Goal: Information Seeking & Learning: Learn about a topic

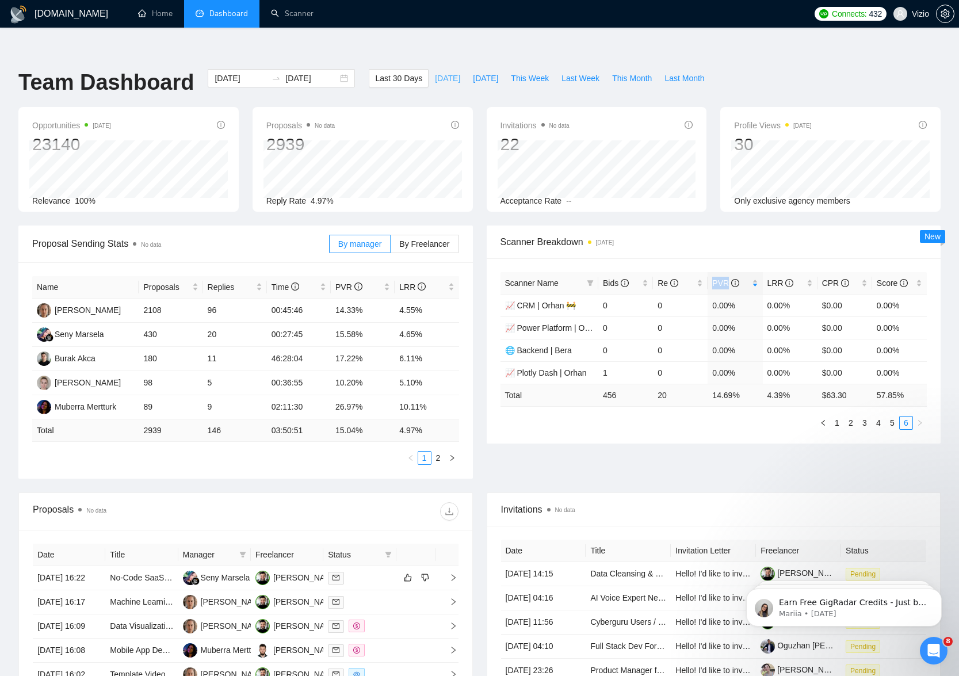
click at [443, 72] on span "Today" at bounding box center [447, 78] width 25 height 13
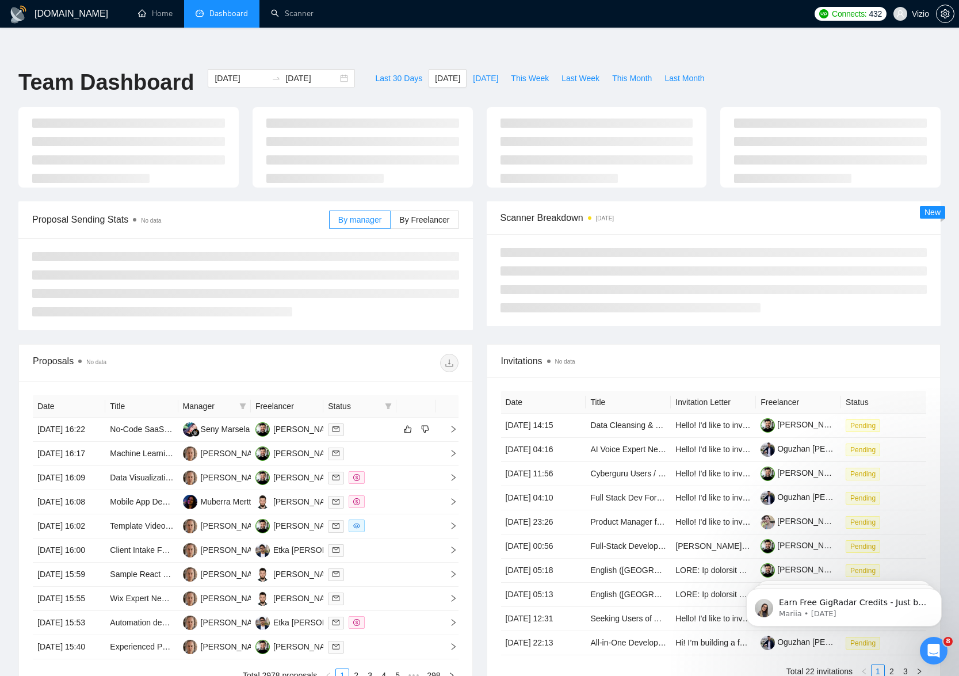
type input "2025-08-18"
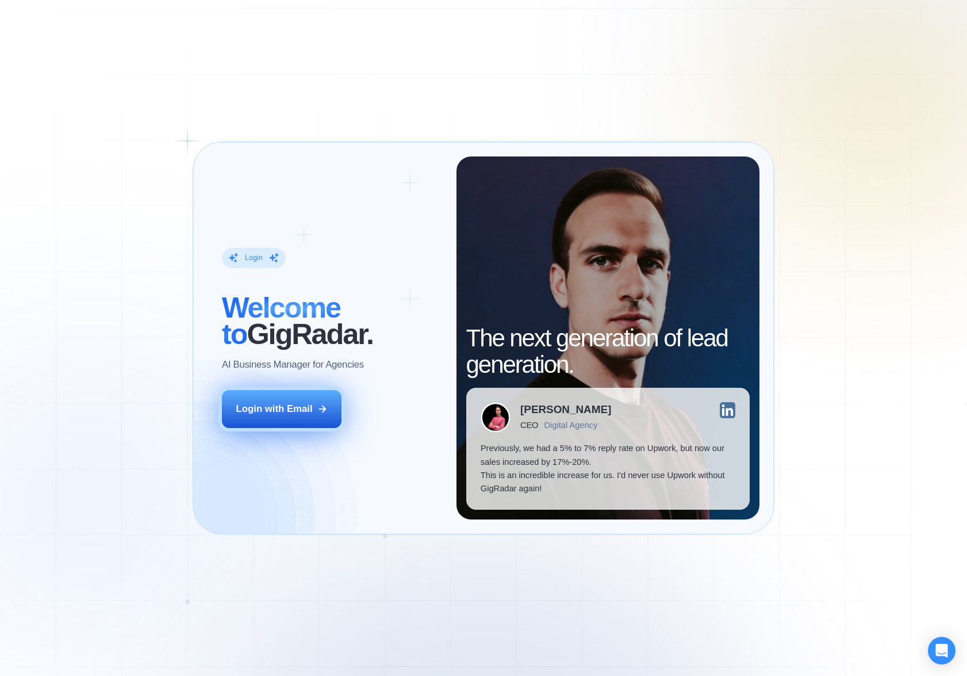
click at [315, 395] on button "Login with Email" at bounding box center [282, 408] width 120 height 37
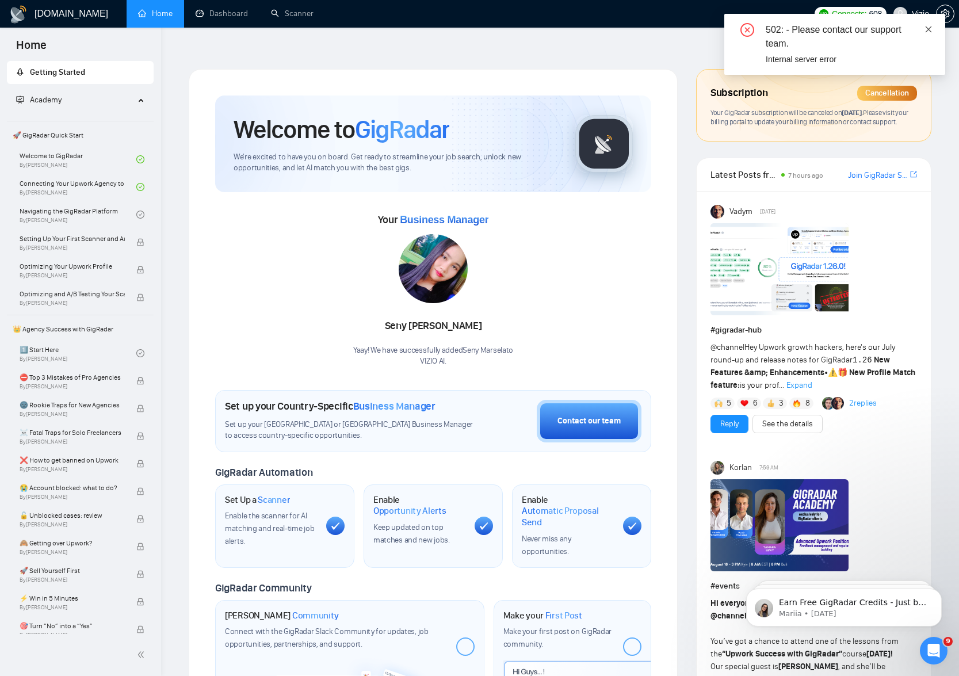
click at [924, 30] on icon "close" at bounding box center [928, 29] width 8 height 8
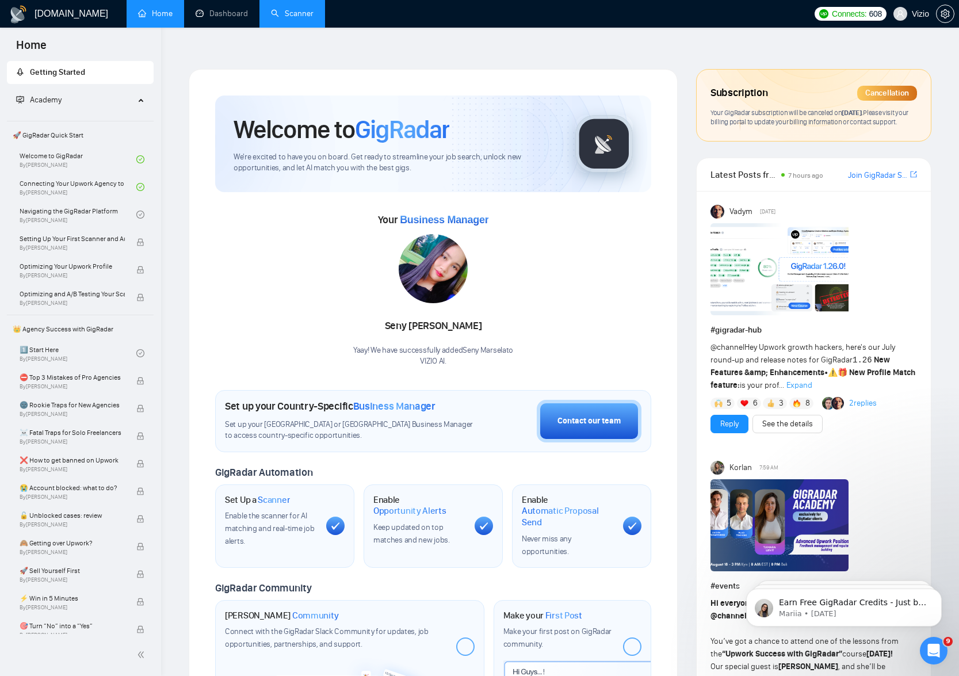
click at [293, 10] on link "Scanner" at bounding box center [292, 14] width 43 height 10
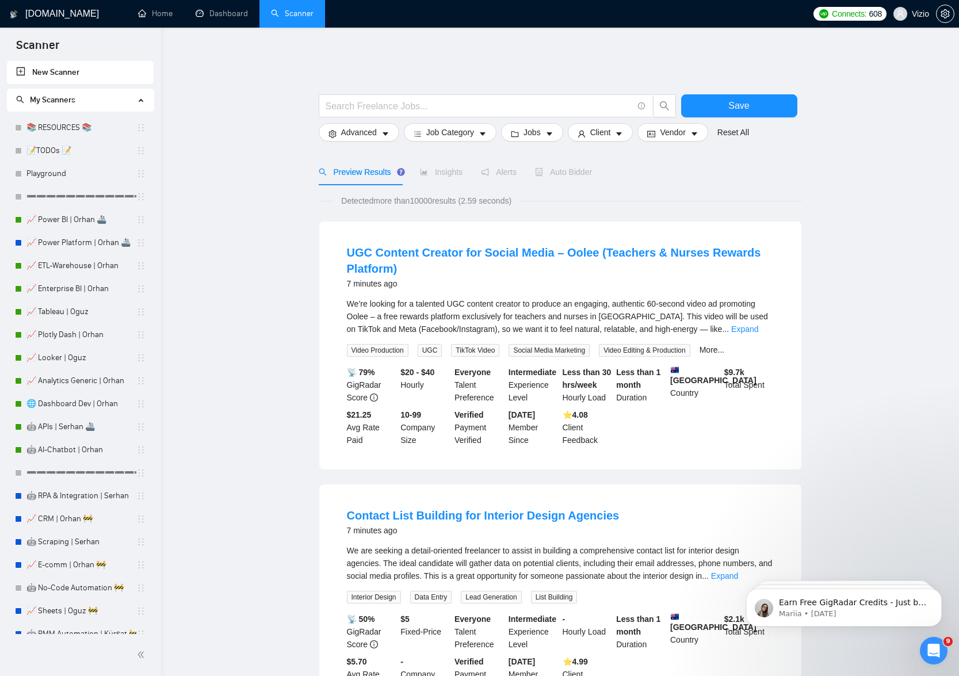
drag, startPoint x: 30, startPoint y: 233, endPoint x: 8, endPoint y: 5, distance: 228.9
click at [165, 14] on link "Home" at bounding box center [155, 14] width 35 height 10
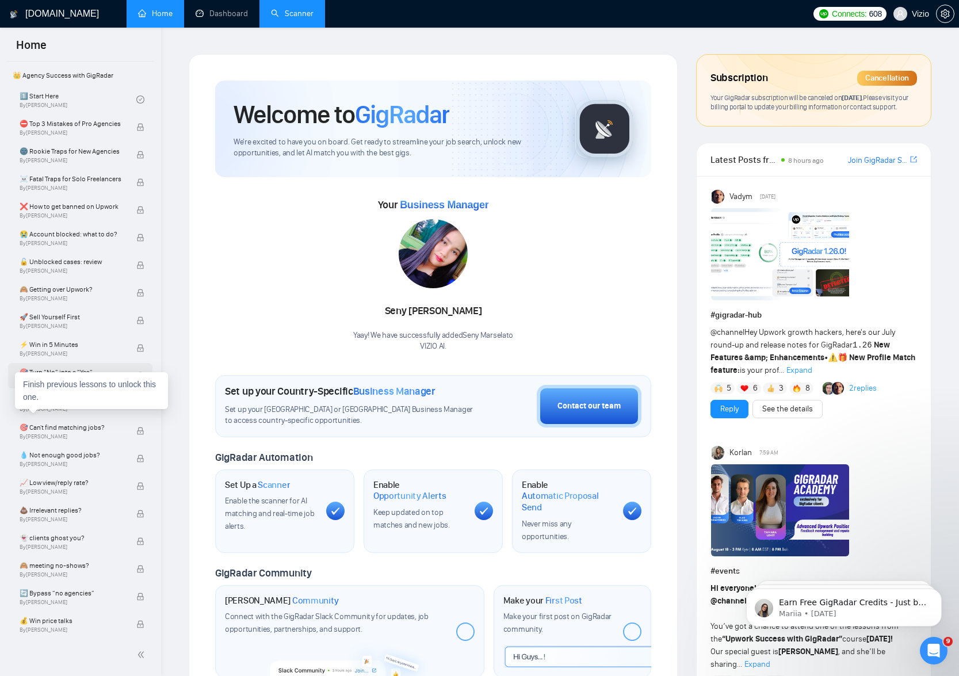
scroll to position [257, 0]
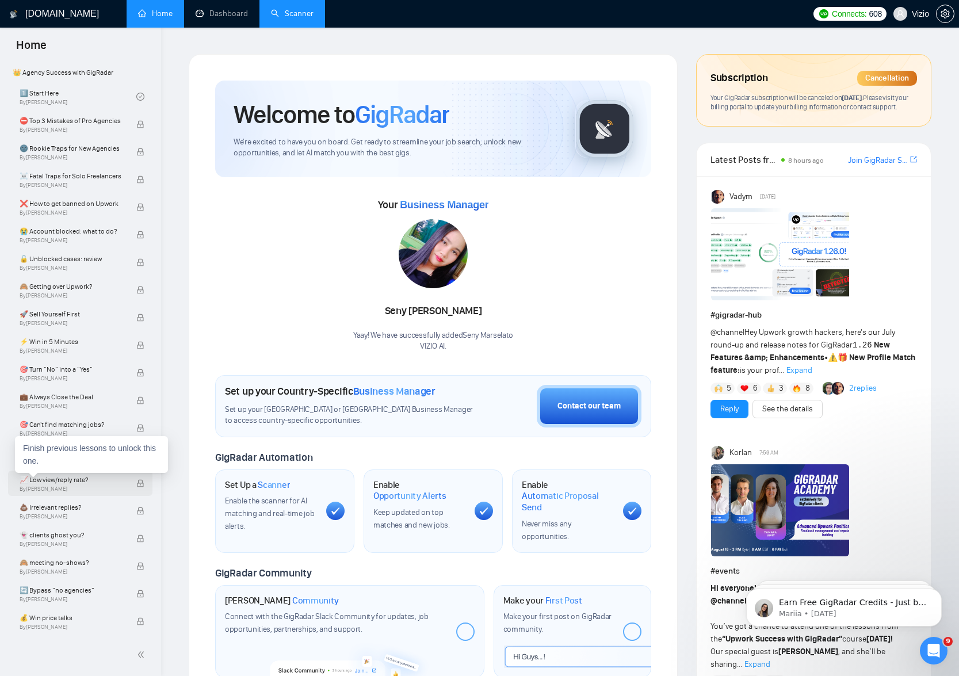
click at [79, 482] on span "📈 Low view/reply rate?" at bounding box center [72, 480] width 105 height 12
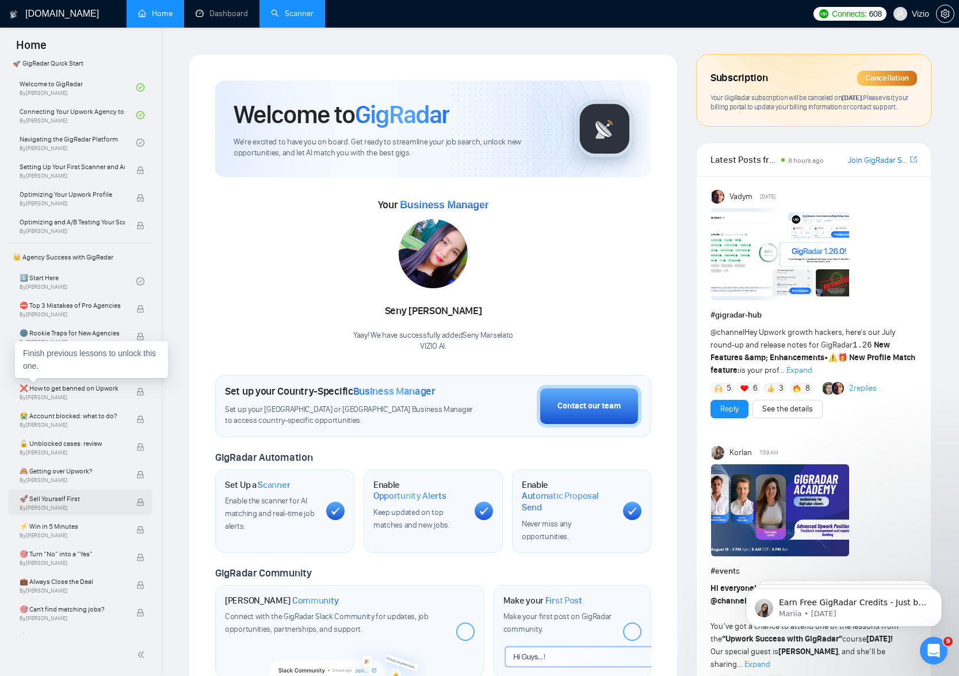
scroll to position [0, 0]
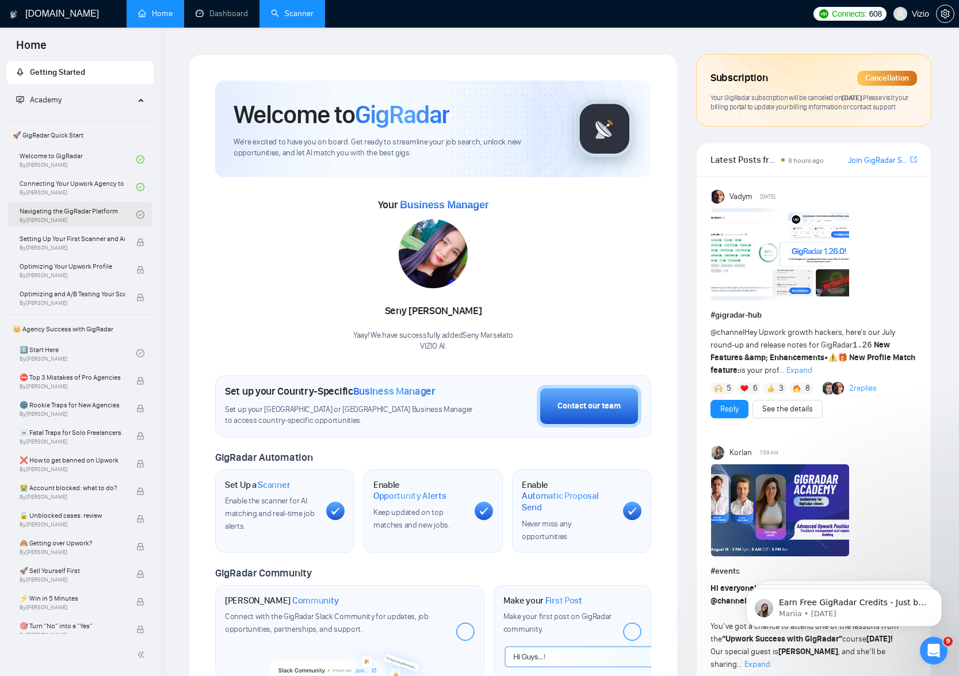
click at [94, 212] on link "Navigating the GigRadar Platform By [PERSON_NAME]" at bounding box center [78, 214] width 117 height 25
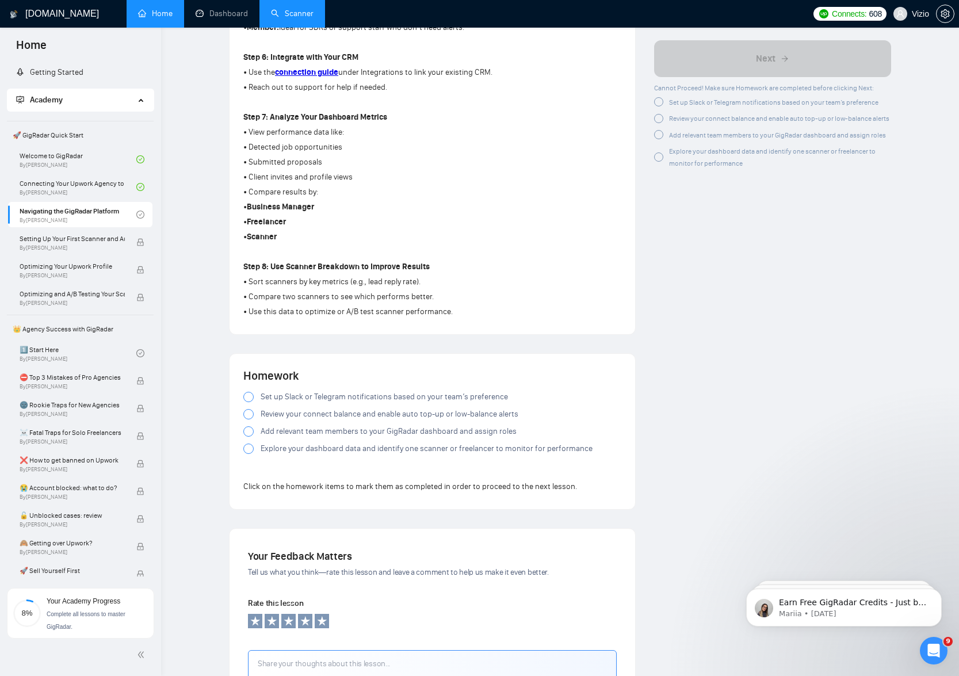
scroll to position [743, 0]
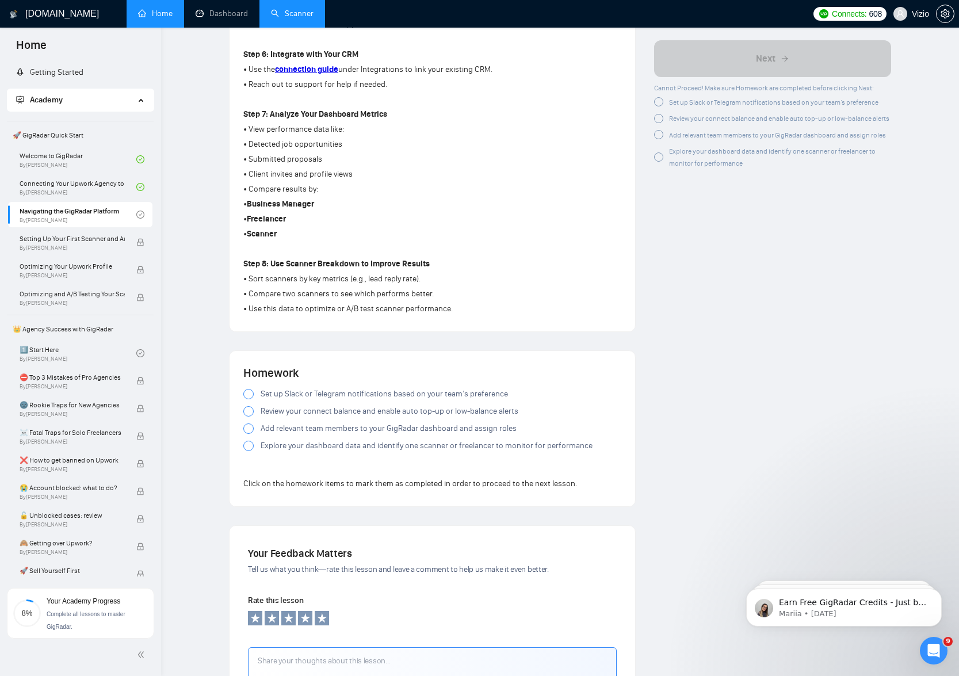
click at [354, 395] on span "Set up Slack or Telegram notifications based on your team’s preference" at bounding box center [384, 394] width 247 height 13
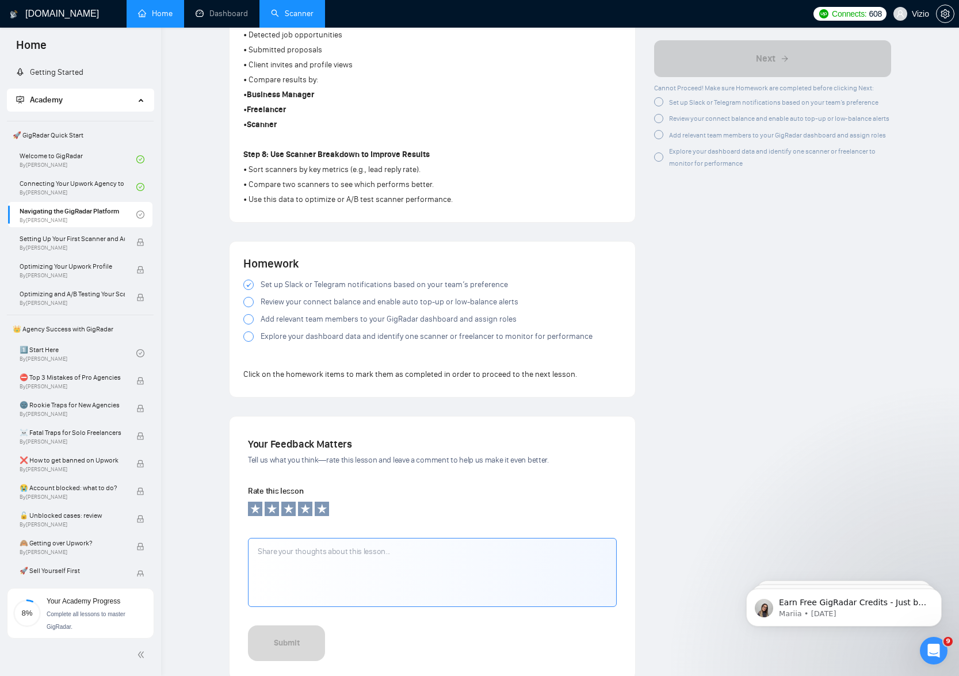
scroll to position [960, 0]
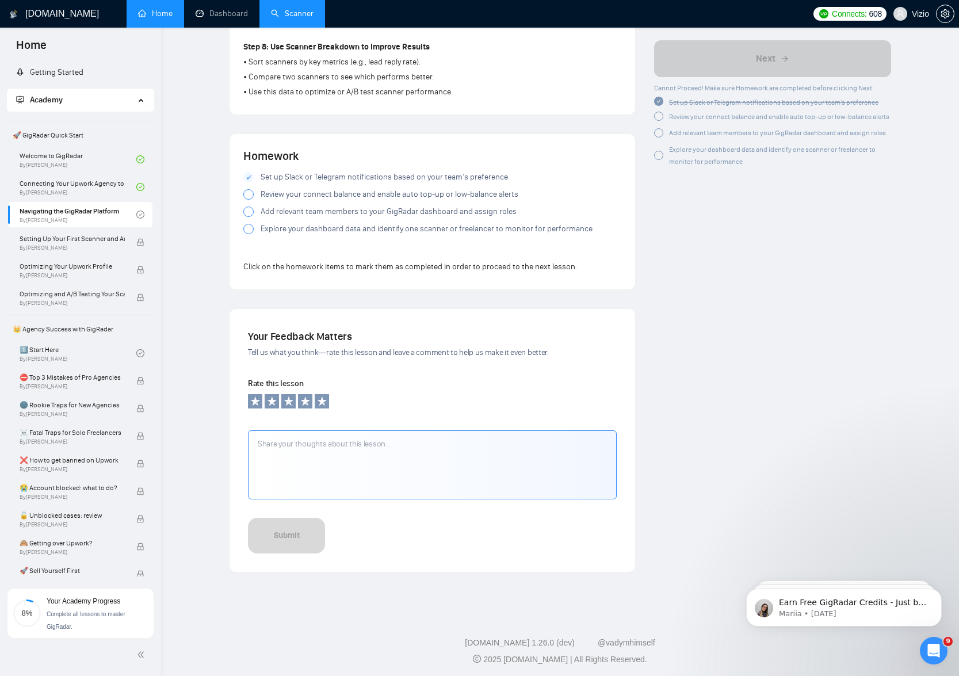
click at [269, 189] on span "Review your connect balance and enable auto top-up or low-balance alerts" at bounding box center [390, 194] width 258 height 13
click at [261, 211] on span "Add relevant team members to your GigRadar dashboard and assign roles" at bounding box center [389, 211] width 256 height 13
click at [261, 227] on span "Explore your dashboard data and identify one scanner or freelancer to monitor f…" at bounding box center [427, 229] width 332 height 13
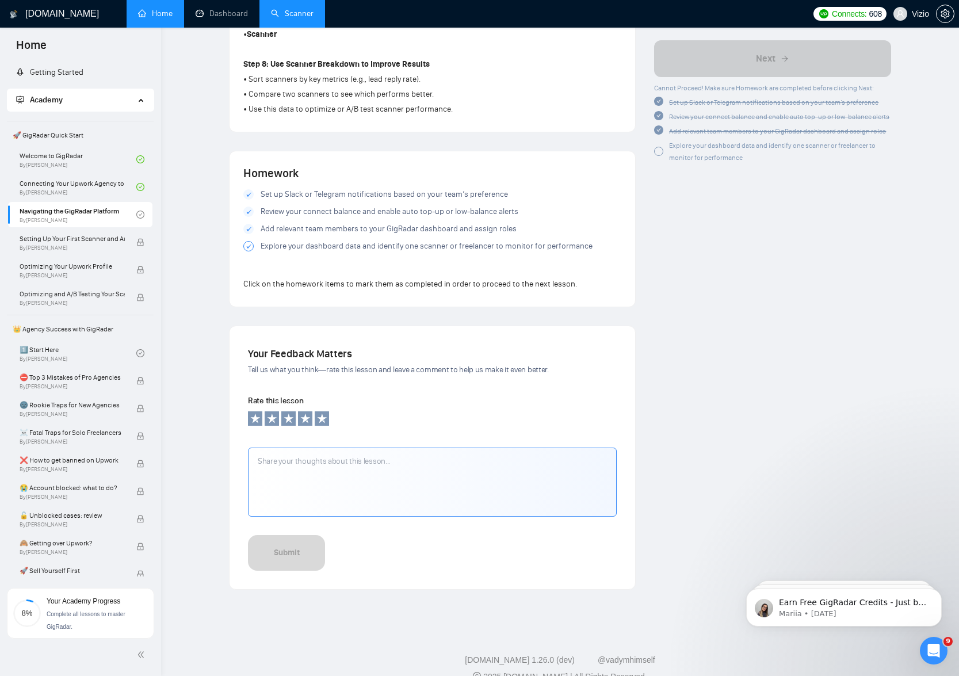
scroll to position [942, 0]
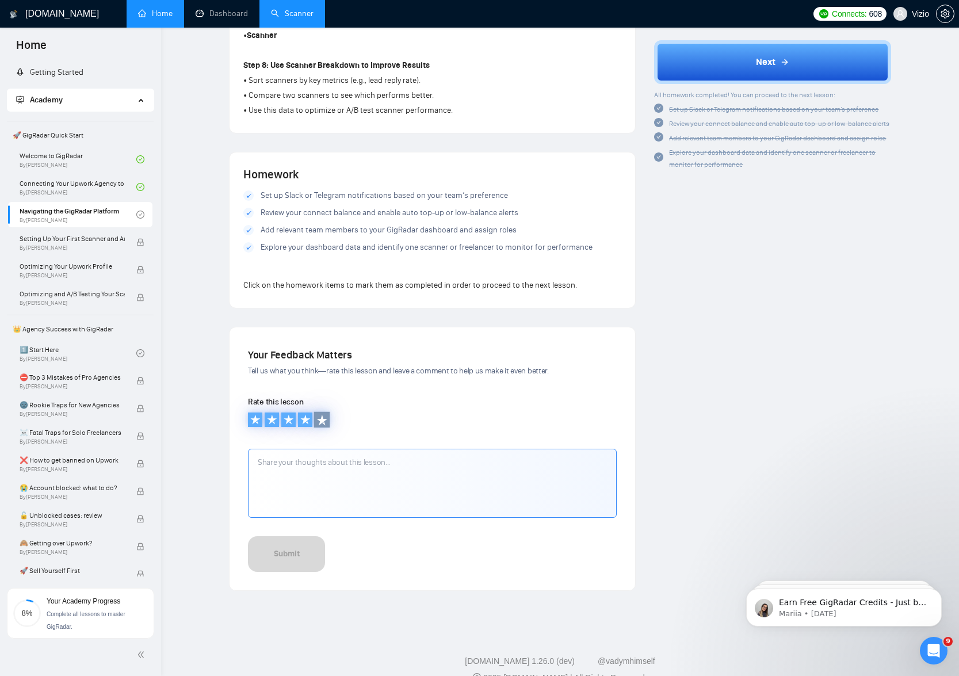
click at [319, 421] on icon at bounding box center [322, 420] width 12 height 12
click at [326, 416] on icon at bounding box center [322, 420] width 12 height 12
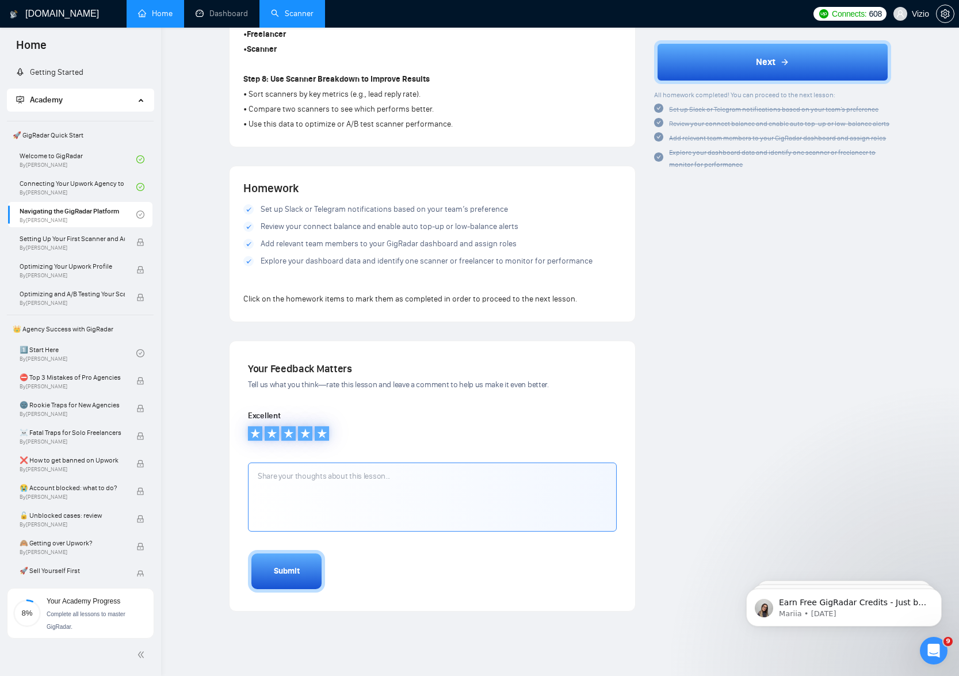
scroll to position [921, 0]
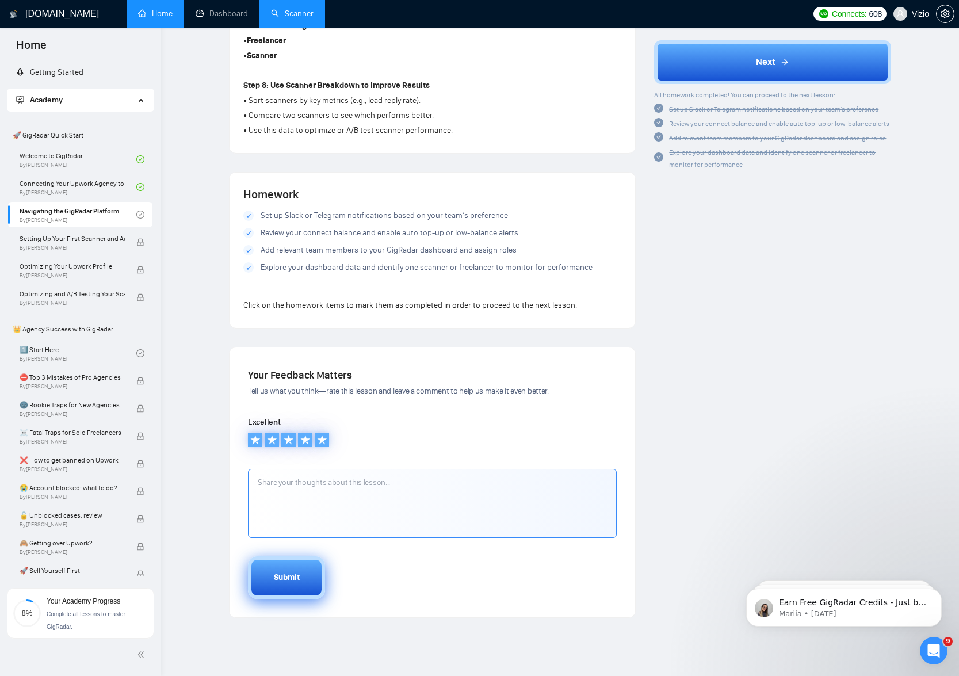
click at [288, 579] on div "Submit" at bounding box center [287, 577] width 26 height 13
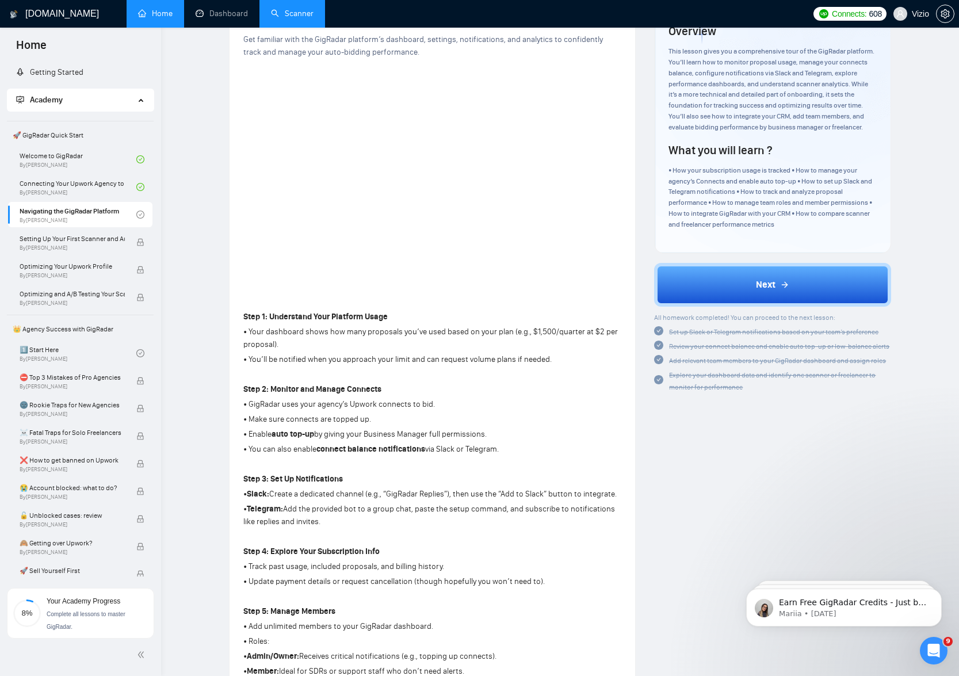
scroll to position [0, 0]
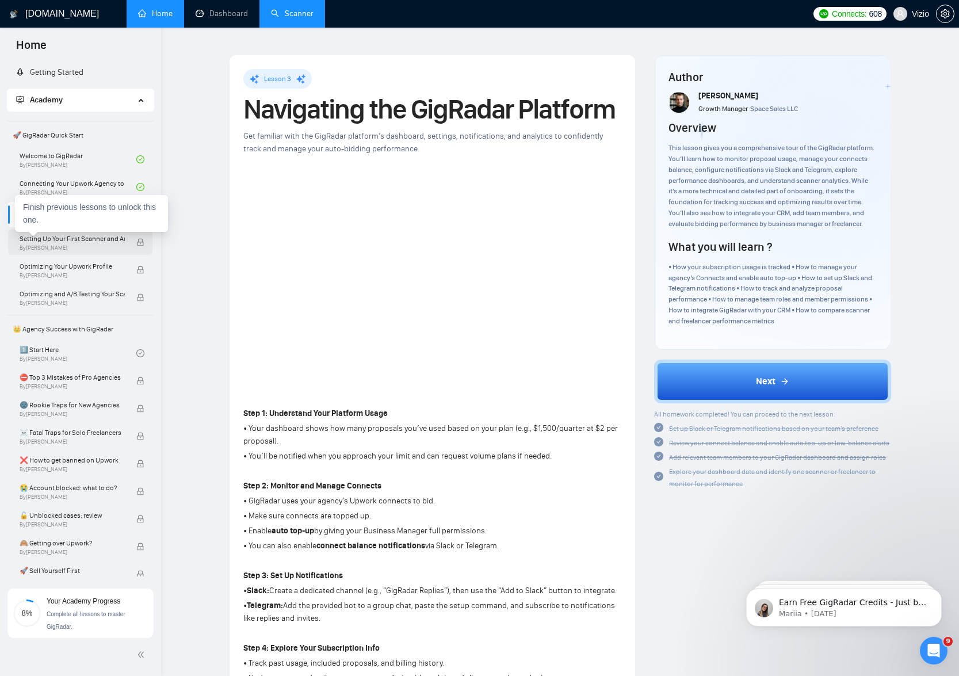
click at [76, 234] on span "Setting Up Your First Scanner and Auto-Bidder" at bounding box center [72, 239] width 105 height 12
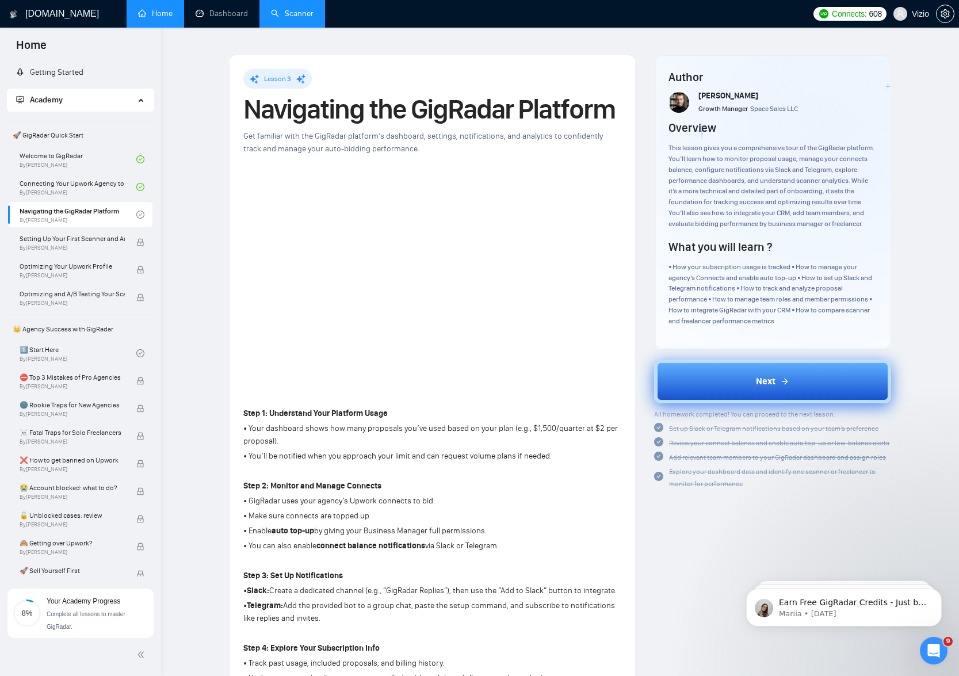
click at [775, 388] on span "Next" at bounding box center [766, 381] width 20 height 14
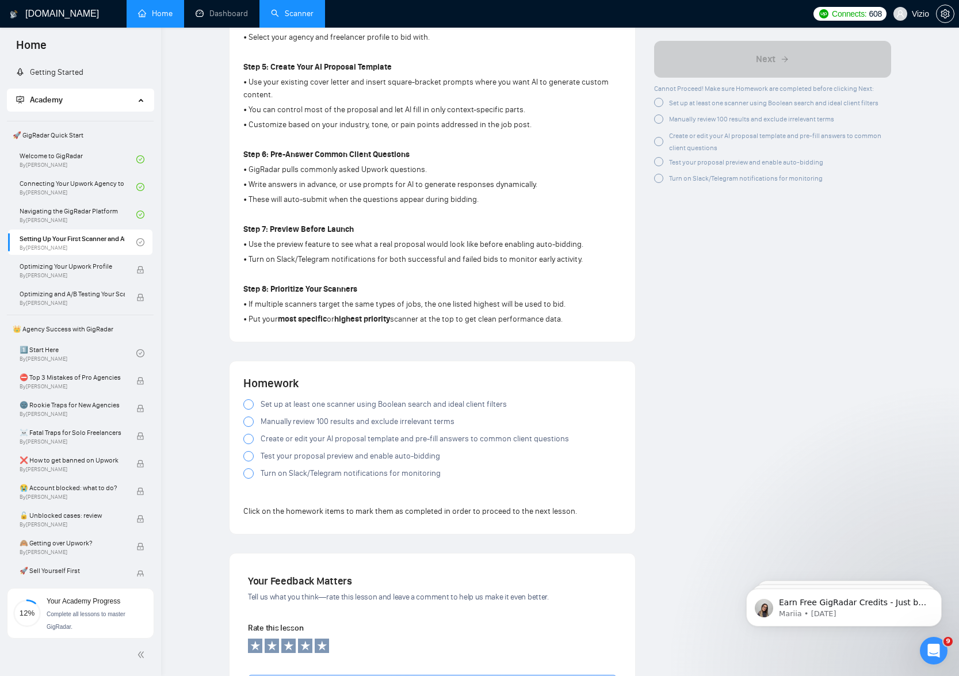
scroll to position [971, 0]
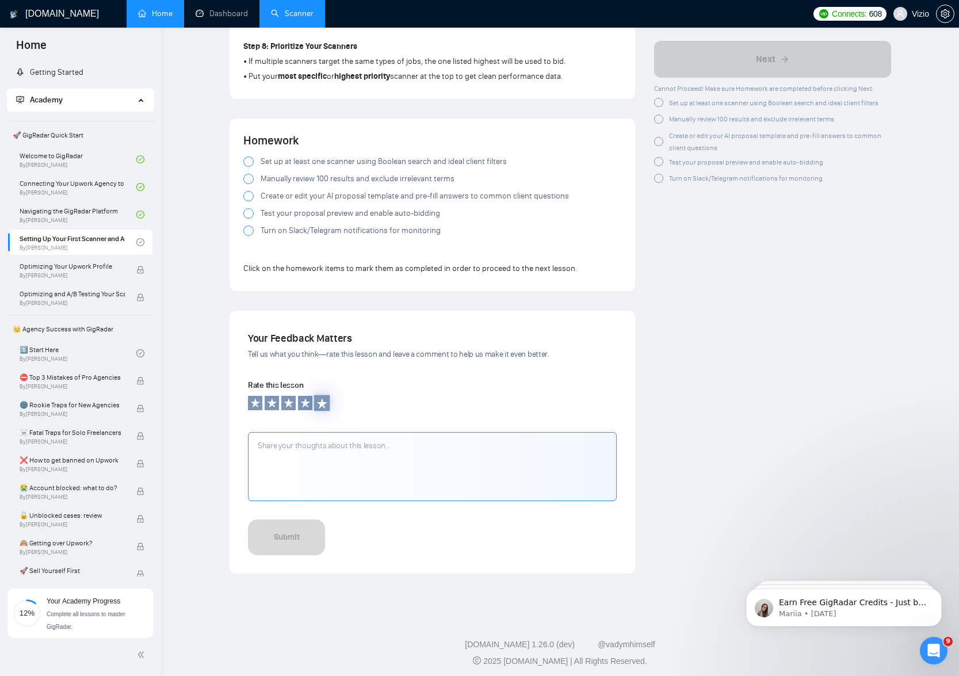
click at [325, 400] on icon at bounding box center [322, 403] width 12 height 12
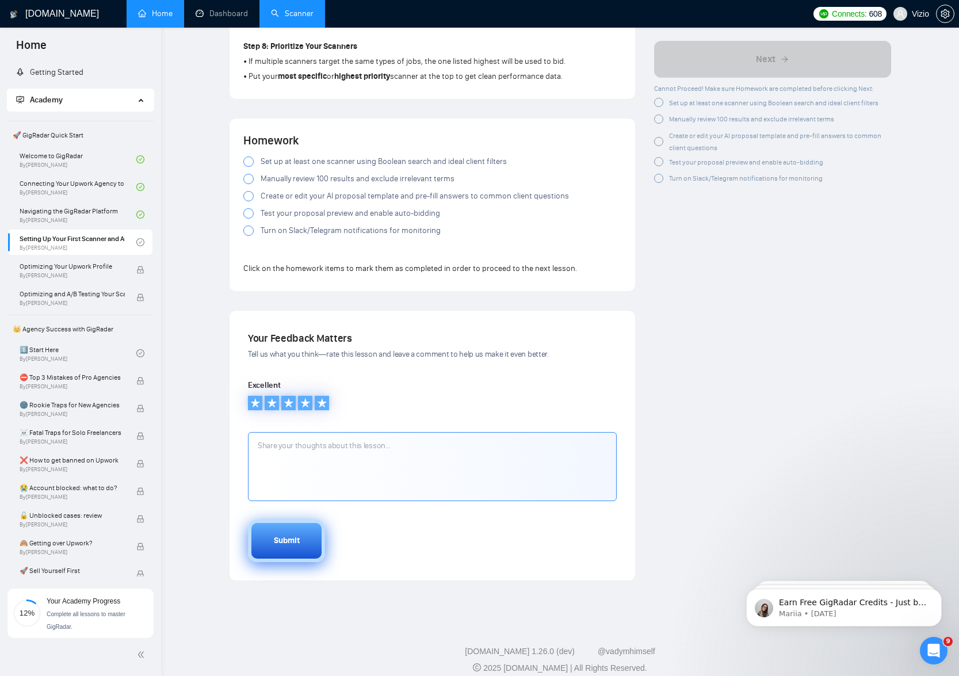
click at [306, 537] on button "Submit" at bounding box center [286, 540] width 77 height 43
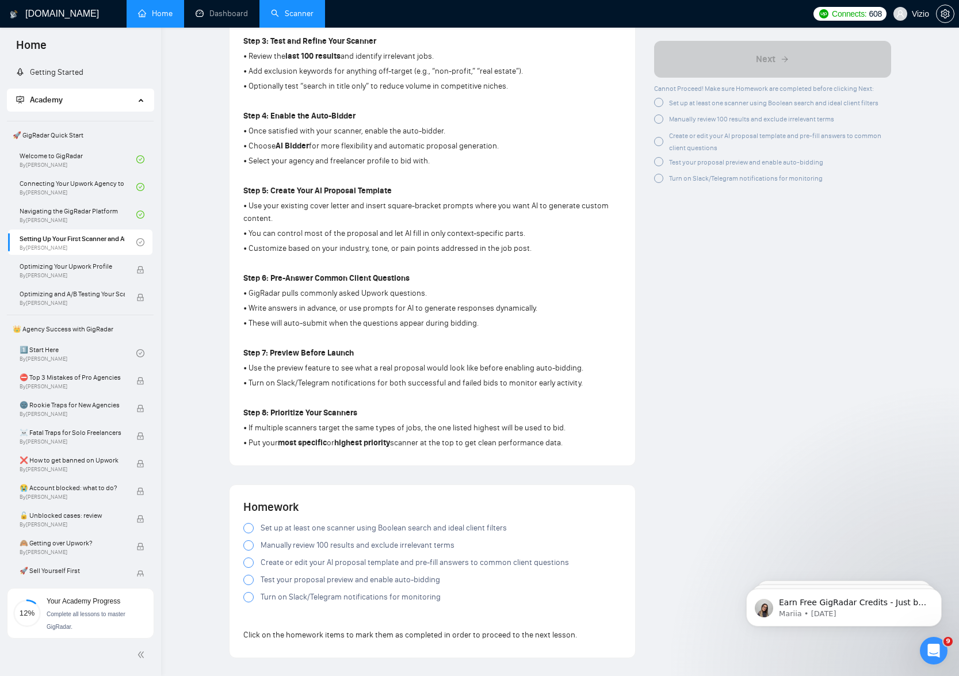
scroll to position [790, 0]
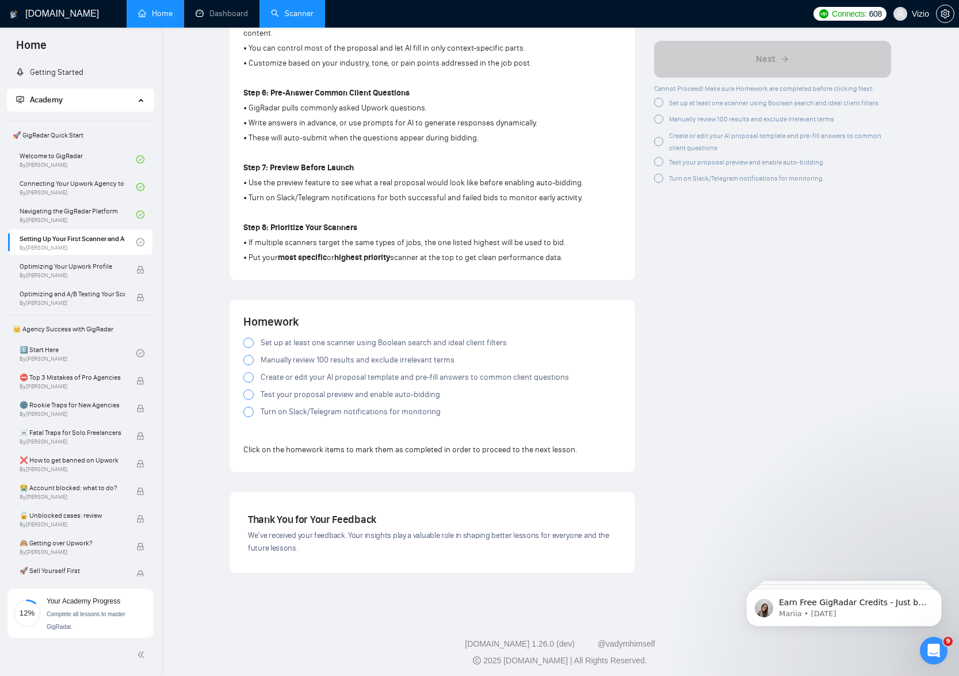
click at [255, 336] on label "Set up at least one scanner using Boolean search and ideal client filters" at bounding box center [432, 342] width 378 height 13
click at [251, 355] on div at bounding box center [248, 360] width 10 height 10
click at [249, 358] on icon at bounding box center [248, 360] width 5 height 5
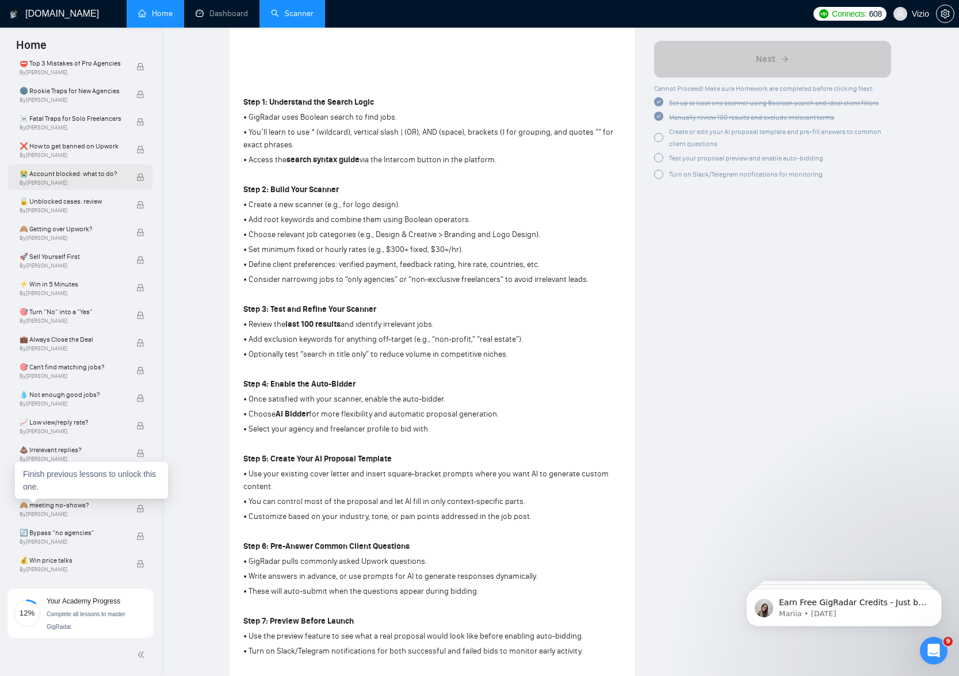
scroll to position [0, 0]
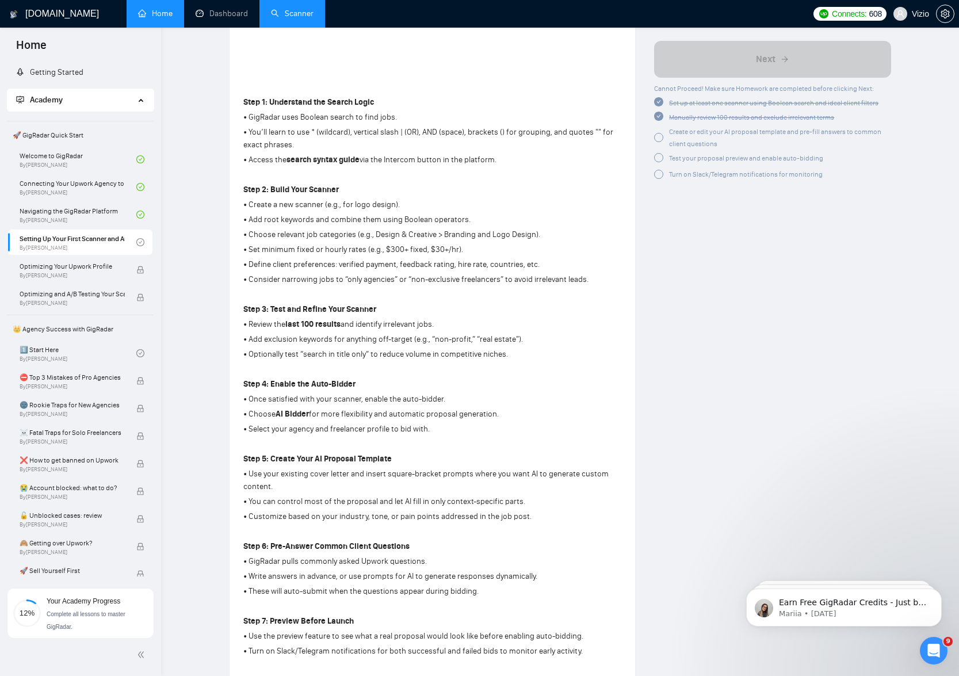
click at [230, 367] on div "Lesson 4 Setting Up Your First Scanner and Auto-Bidder Learn how to build your …" at bounding box center [433, 226] width 406 height 1015
click at [63, 100] on span "Academy" at bounding box center [46, 100] width 33 height 10
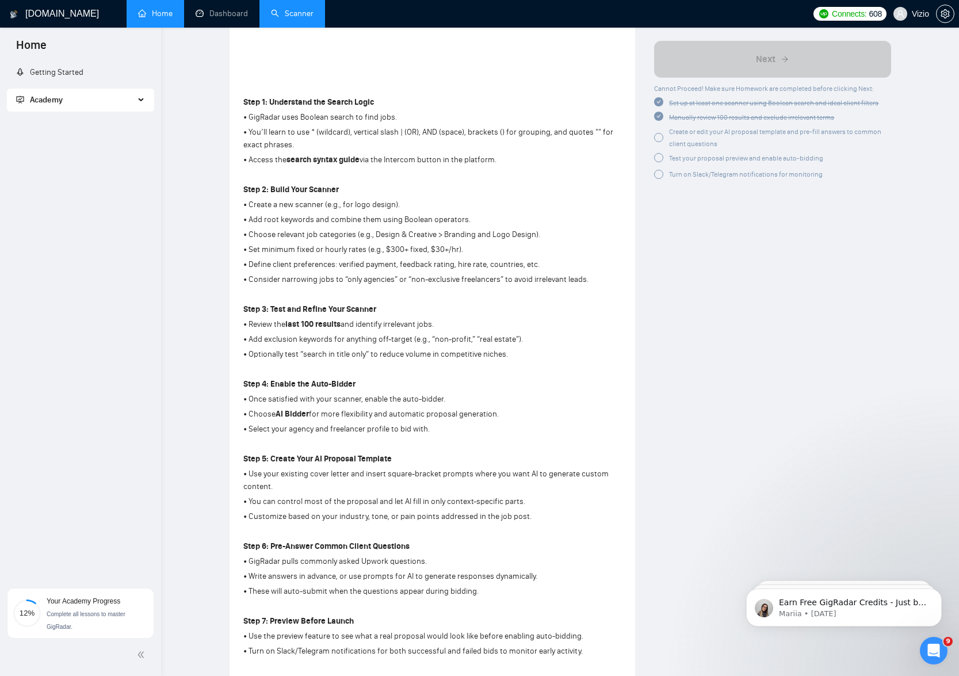
click at [63, 100] on span "Academy" at bounding box center [46, 100] width 33 height 10
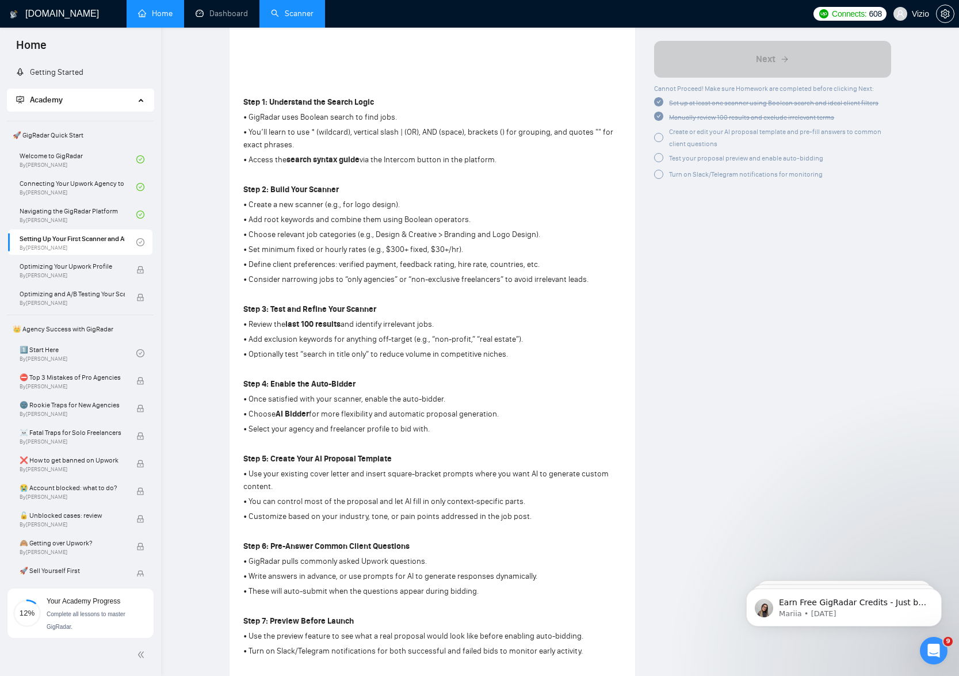
click at [52, 134] on span "🚀 GigRadar Quick Start" at bounding box center [80, 135] width 144 height 23
click at [77, 157] on link "Welcome to GigRadar By [PERSON_NAME]" at bounding box center [78, 159] width 117 height 25
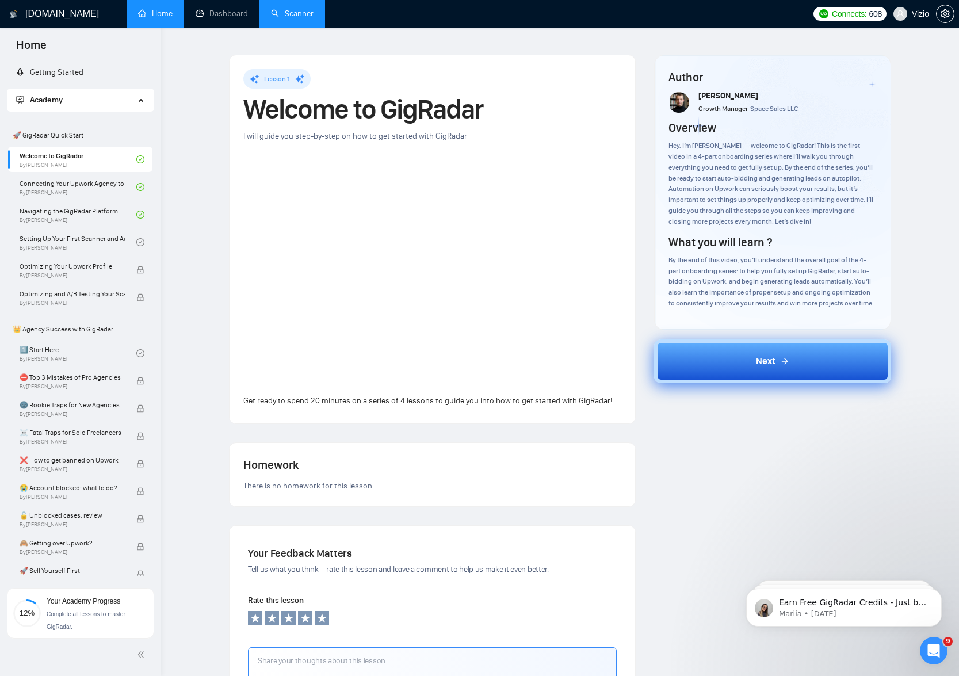
click at [212, 207] on div "Lesson 1 Welcome to GigRadar I will guide you step-by-step on how to get starte…" at bounding box center [559, 431] width 761 height 754
click at [198, 254] on div "Lesson 1 Welcome to GigRadar I will guide you step-by-step on how to get starte…" at bounding box center [559, 431] width 761 height 754
click at [92, 217] on link "Navigating the GigRadar Platform By [PERSON_NAME]" at bounding box center [78, 214] width 117 height 25
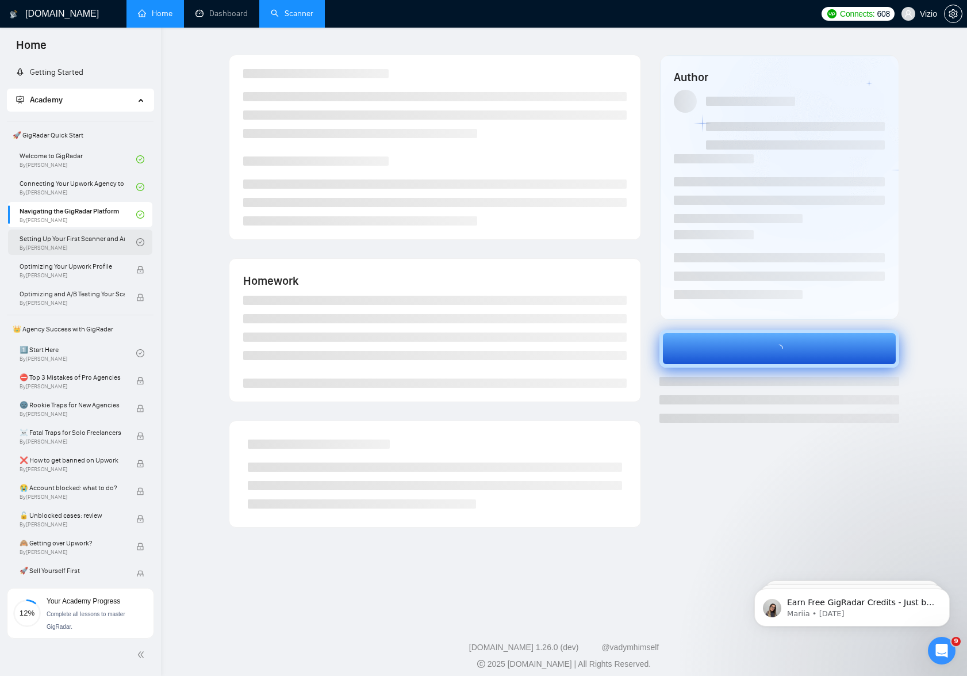
click at [94, 245] on link "Setting Up Your First Scanner and Auto-Bidder By [PERSON_NAME]" at bounding box center [78, 242] width 117 height 25
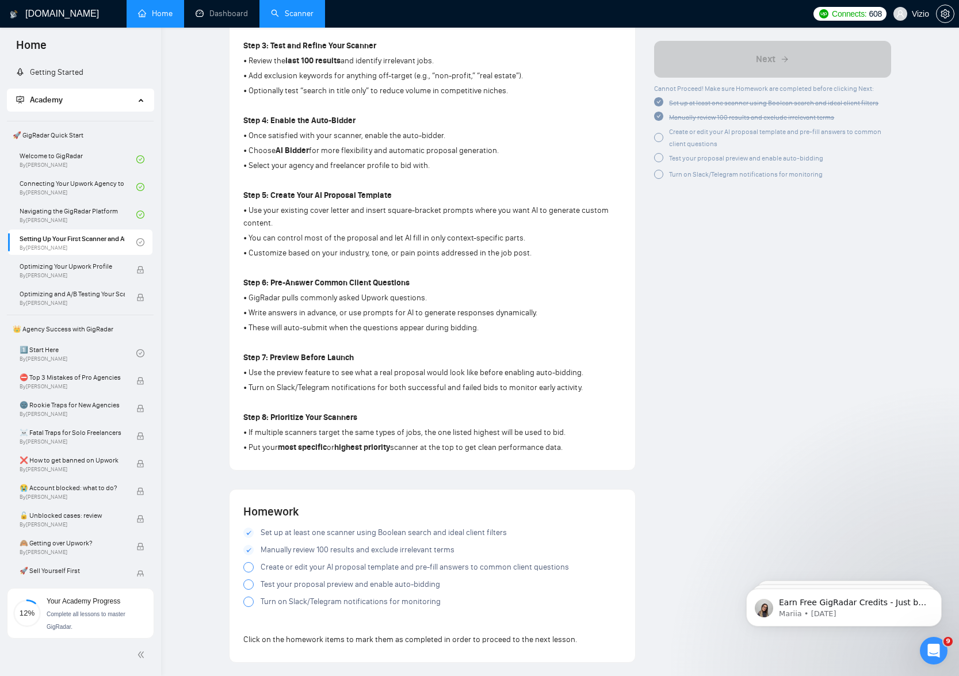
scroll to position [590, 0]
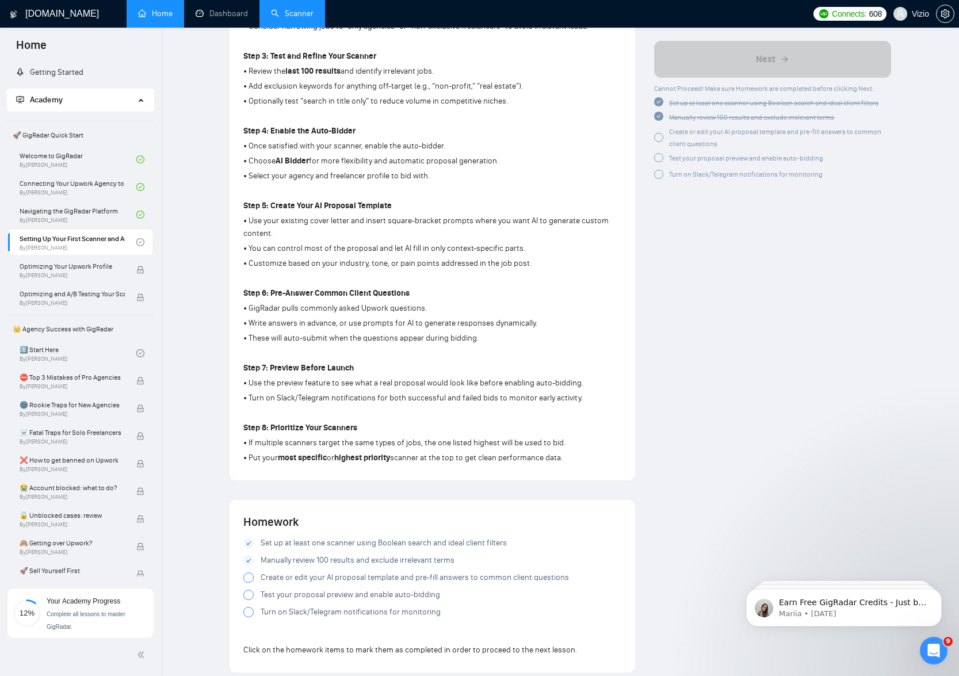
click at [247, 572] on div at bounding box center [248, 577] width 10 height 10
click at [250, 592] on div at bounding box center [248, 595] width 10 height 10
click at [249, 609] on div at bounding box center [248, 612] width 10 height 10
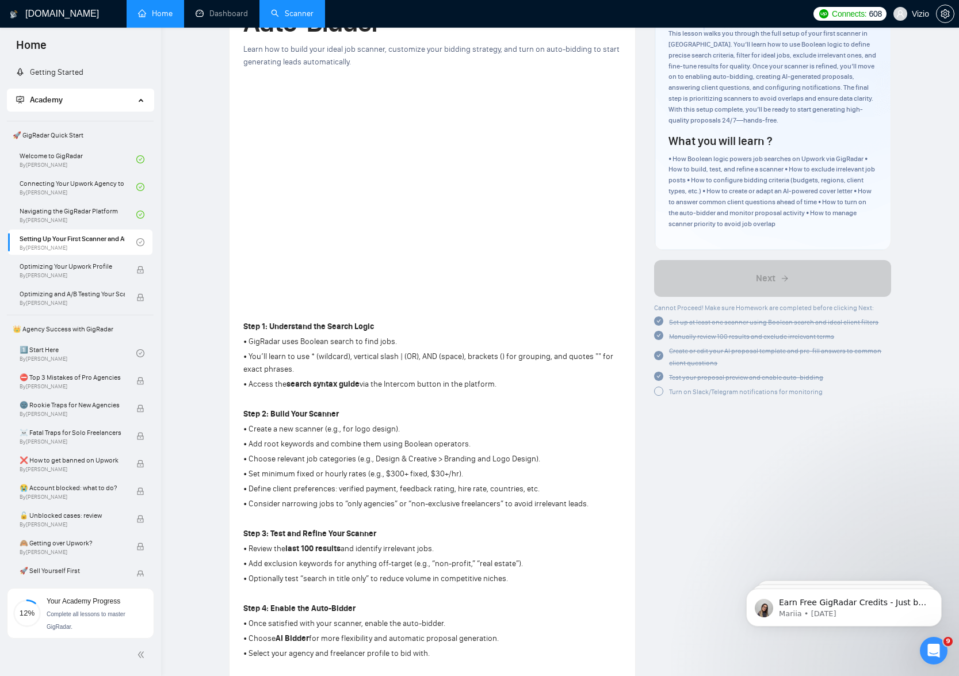
scroll to position [0, 0]
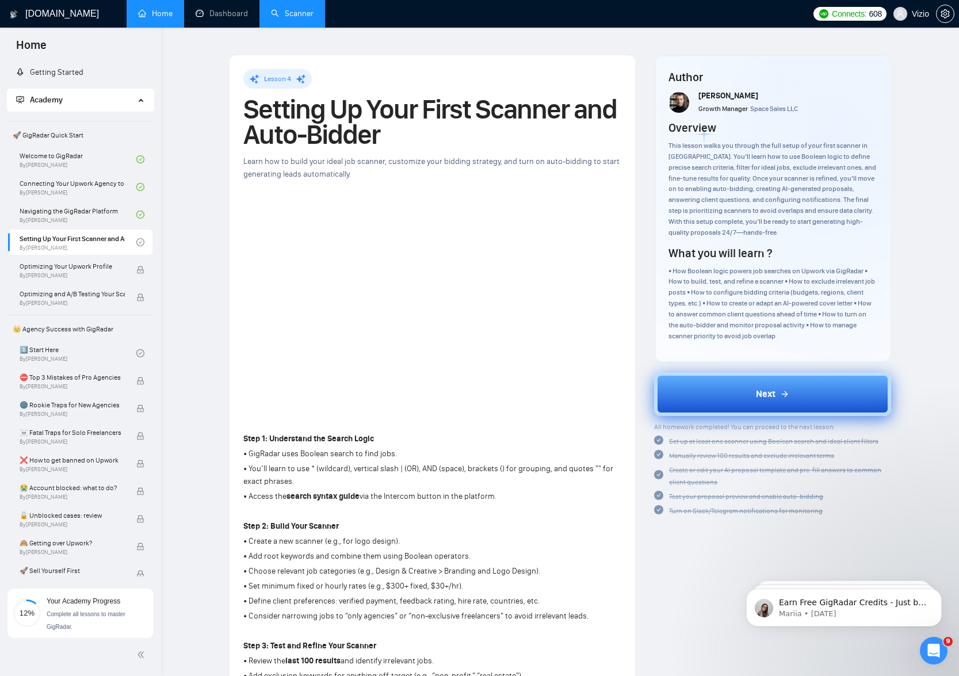
click at [752, 374] on button "Next" at bounding box center [772, 394] width 237 height 44
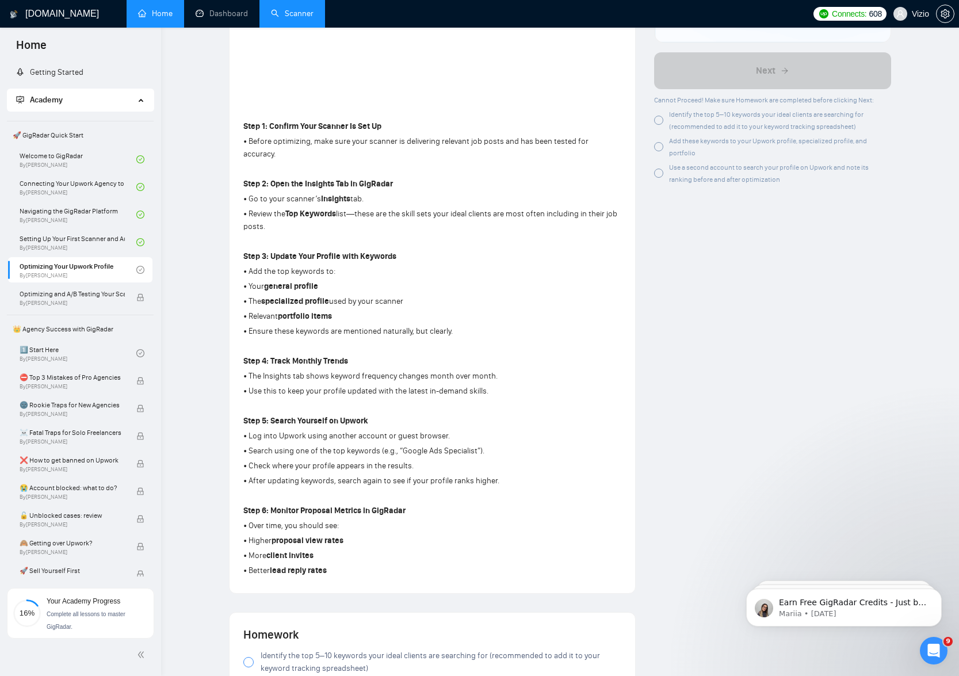
scroll to position [288, 0]
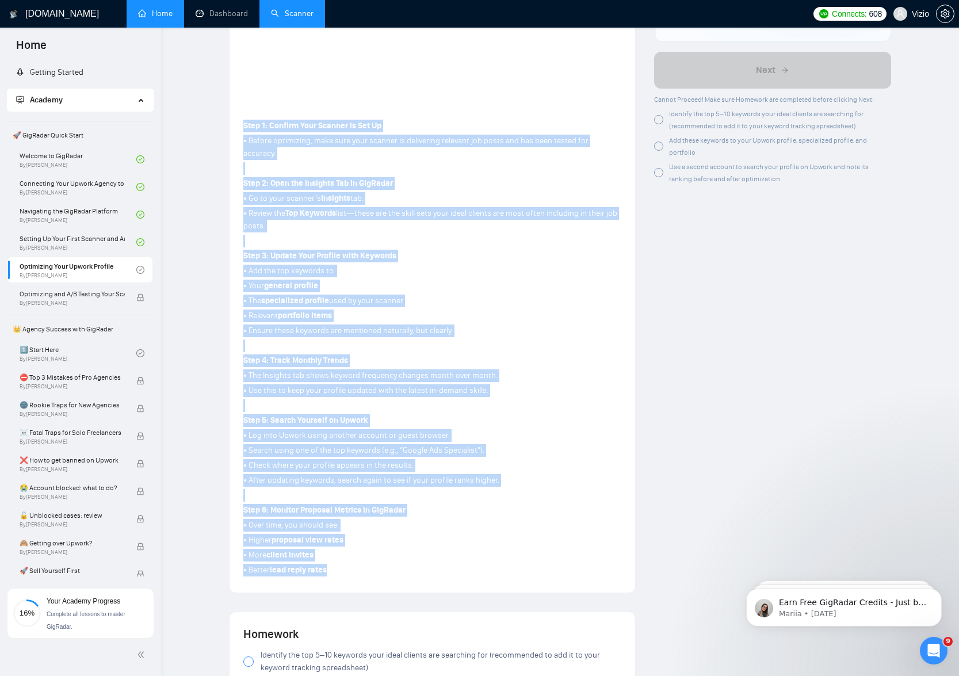
drag, startPoint x: 343, startPoint y: 555, endPoint x: 246, endPoint y: 109, distance: 456.3
click at [246, 117] on div "Step 1: Confirm Your Scanner Is Set Up • Before optimizing, make sure your scan…" at bounding box center [432, 347] width 378 height 461
copy div "Lore 4: Ipsumdo Sita Consect Ad Eli Se • Doeius temporinci, utla etdo magn aliq…"
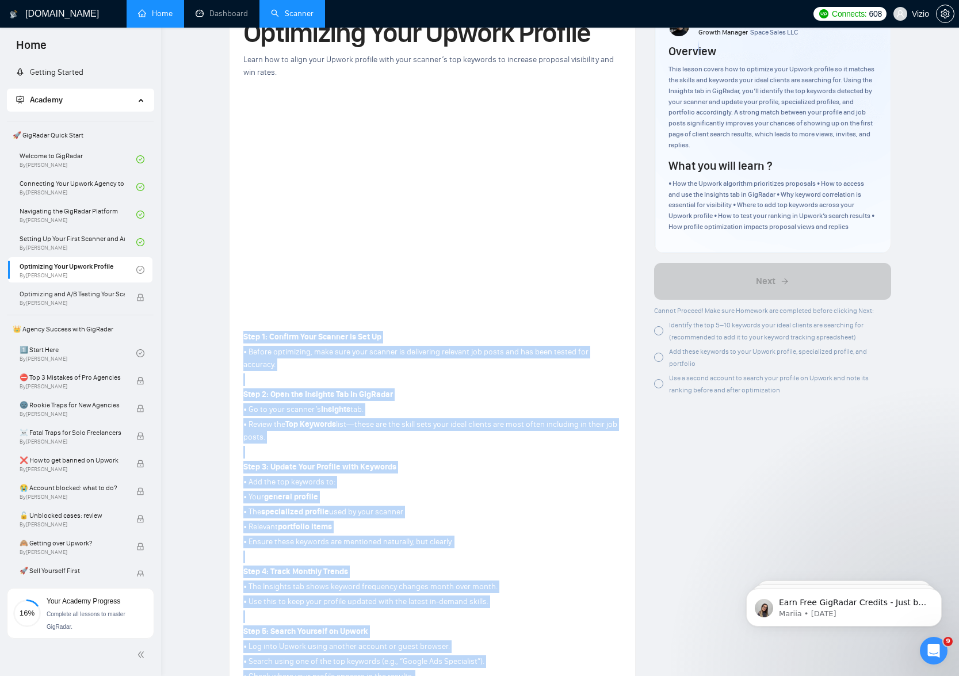
scroll to position [77, 0]
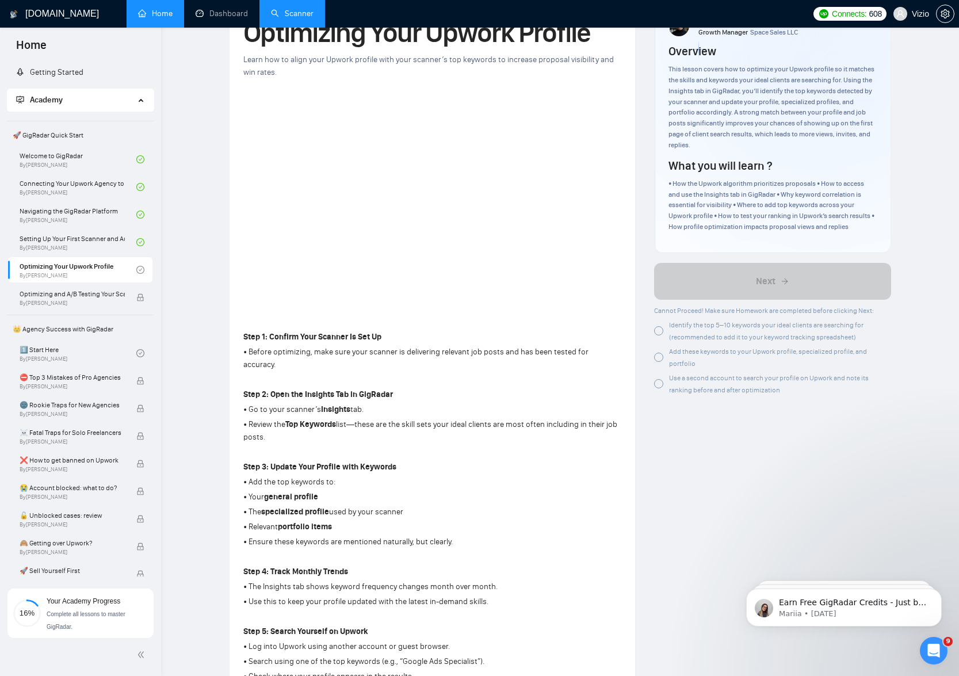
click at [289, 365] on div "Step 1: Confirm Your Scanner Is Set Up • Before optimizing, make sure your scan…" at bounding box center [432, 558] width 378 height 461
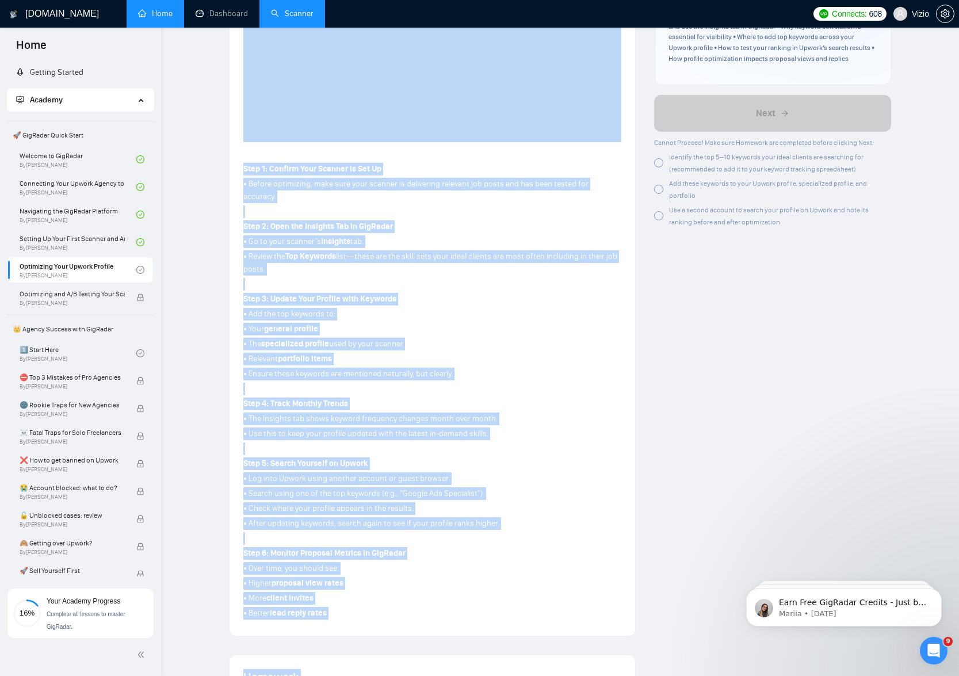
scroll to position [777, 0]
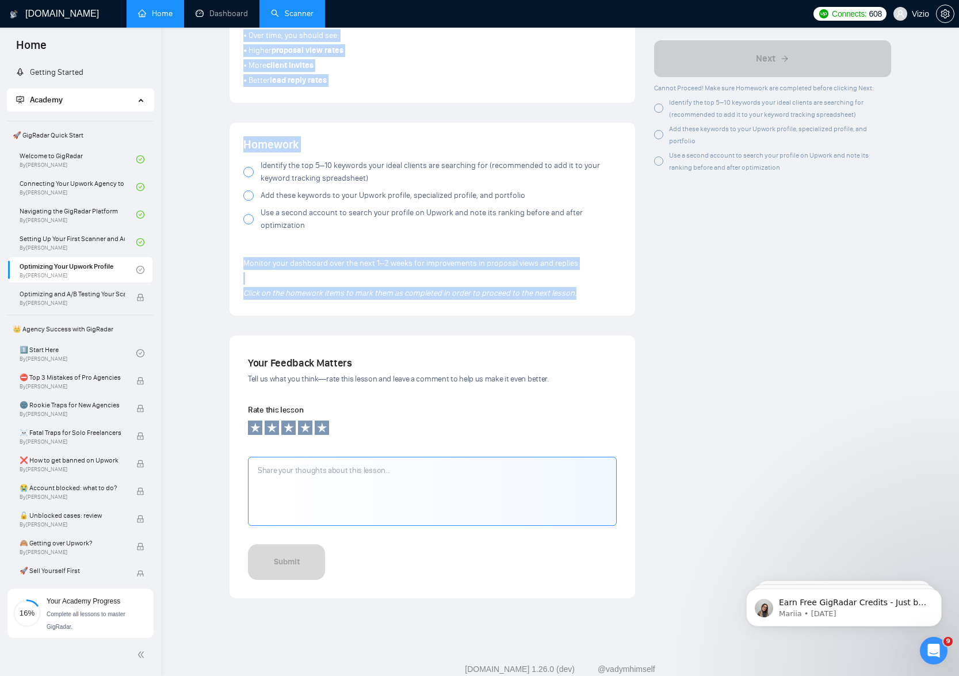
drag, startPoint x: 249, startPoint y: 102, endPoint x: 572, endPoint y: 263, distance: 360.9
copy div "Loremipsum Dolo Sitame Consect Adipi eli se doeiu temp Incidi utlabor etdo magn…"
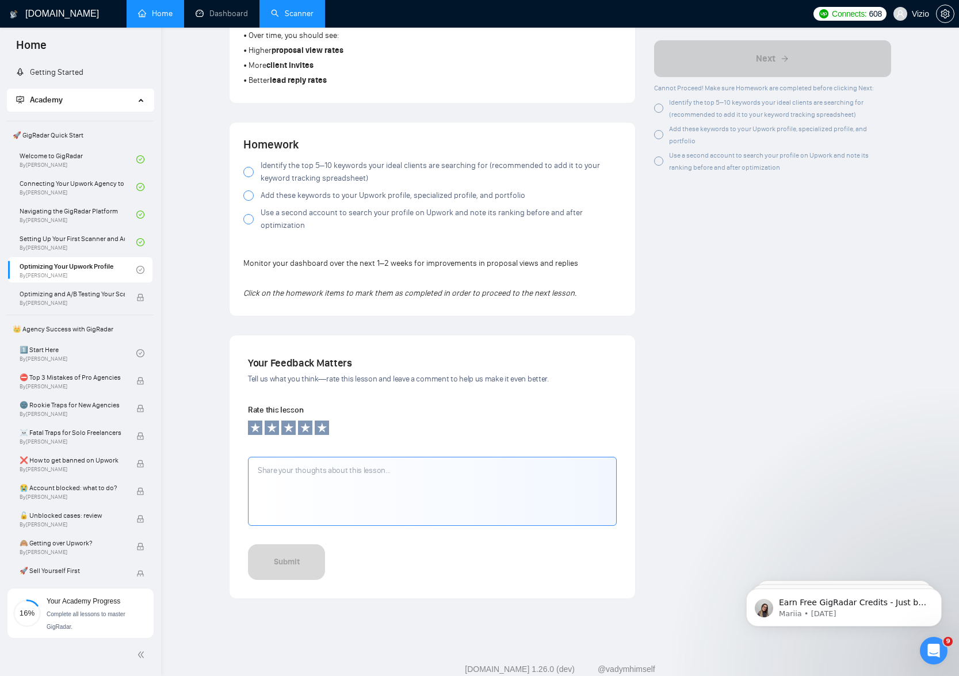
click at [343, 636] on footer "[DOMAIN_NAME] 1.26.0 (dev) @vadymhimself 2025 [DOMAIN_NAME] | All Rights Reserv…" at bounding box center [560, 671] width 798 height 70
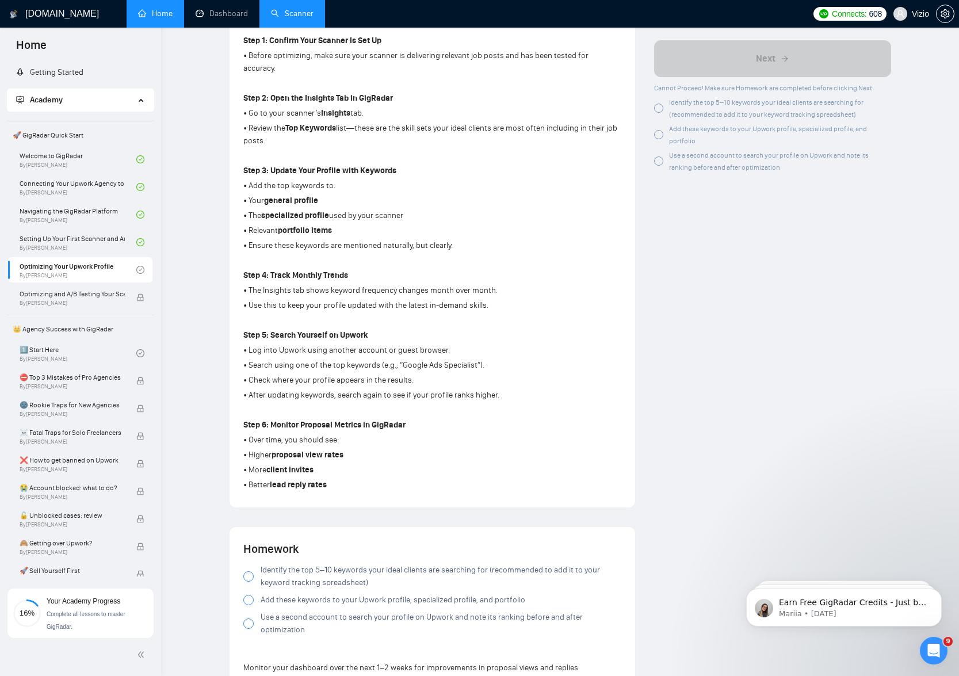
scroll to position [440, 0]
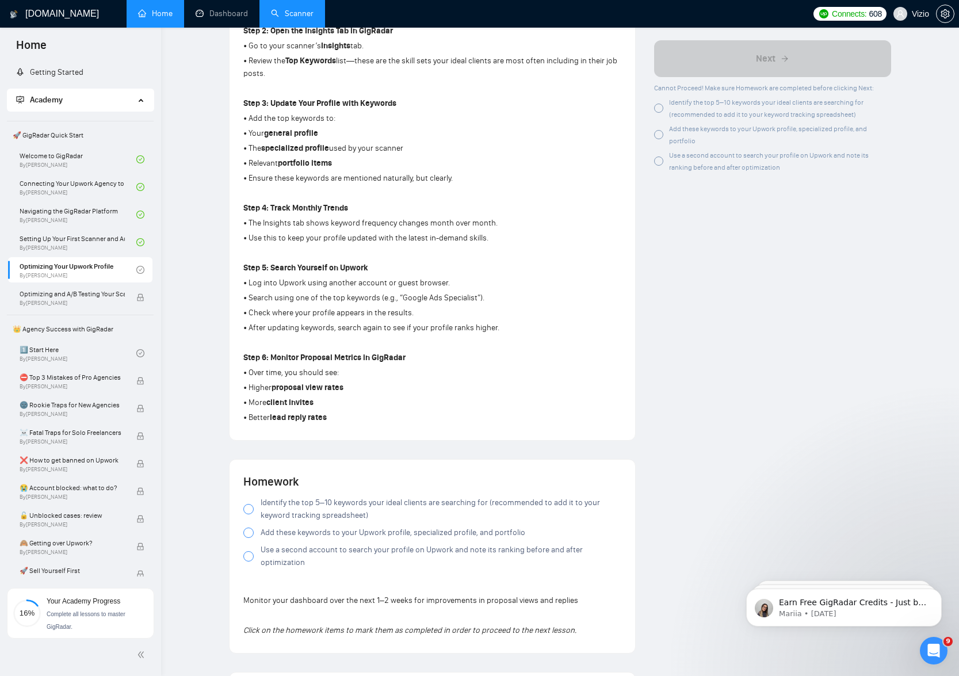
click at [250, 504] on div at bounding box center [248, 509] width 10 height 10
click at [250, 523] on div "Identify the top 5–10 keywords your ideal clients are searching for (recommende…" at bounding box center [432, 534] width 378 height 77
click at [250, 527] on div at bounding box center [248, 532] width 10 height 10
click at [253, 527] on div at bounding box center [248, 532] width 10 height 10
click at [254, 544] on label "Use a second account to search your profile on Upwork and note its ranking befo…" at bounding box center [432, 556] width 378 height 25
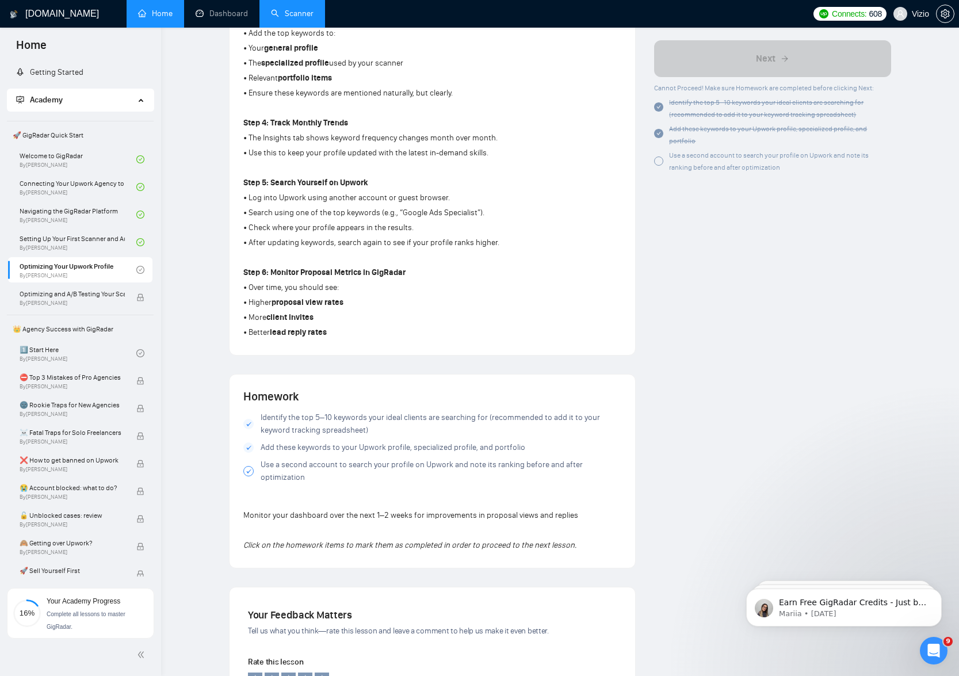
scroll to position [777, 0]
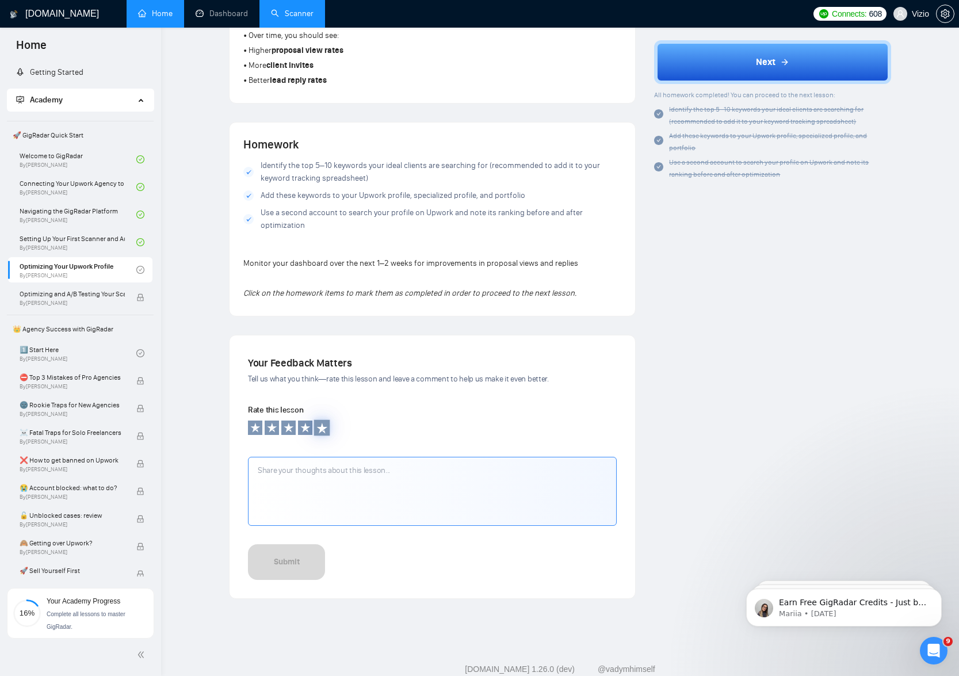
click at [328, 420] on div at bounding box center [322, 428] width 16 height 16
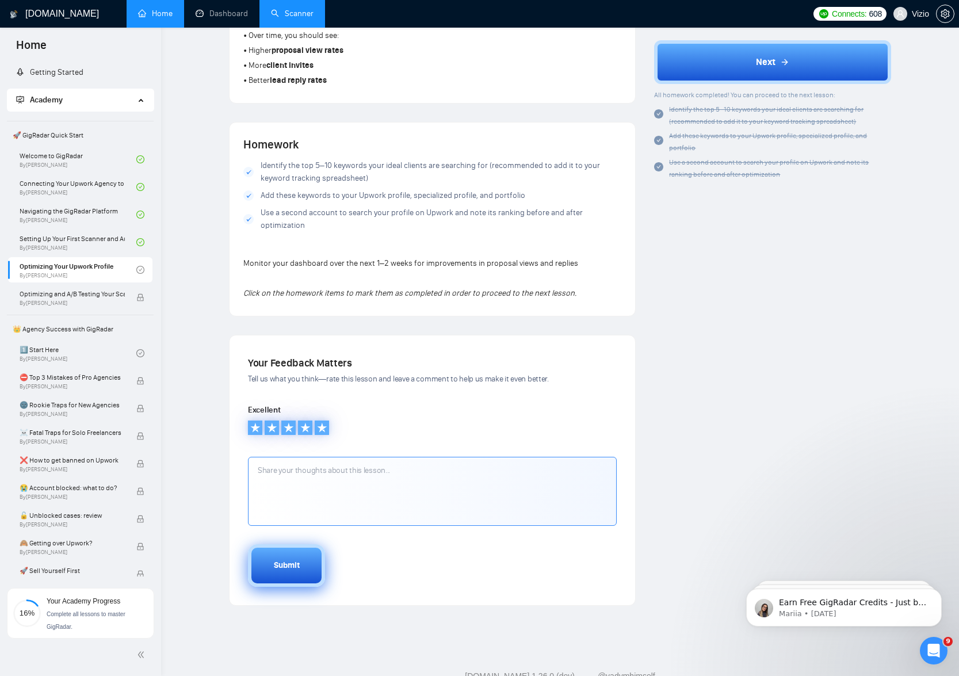
click at [297, 544] on button "Submit" at bounding box center [286, 565] width 77 height 43
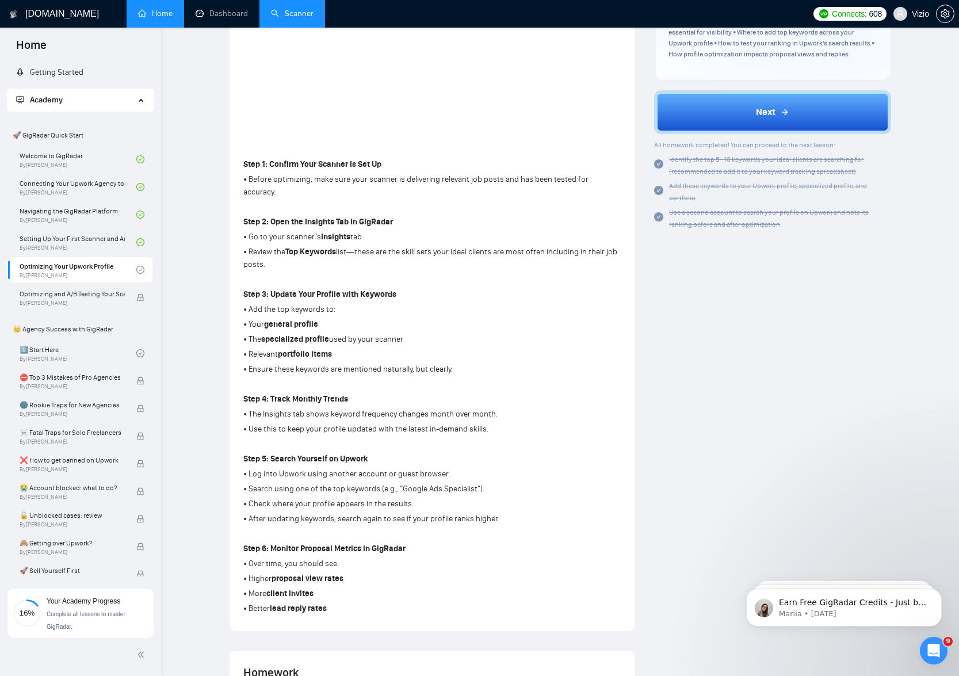
scroll to position [238, 0]
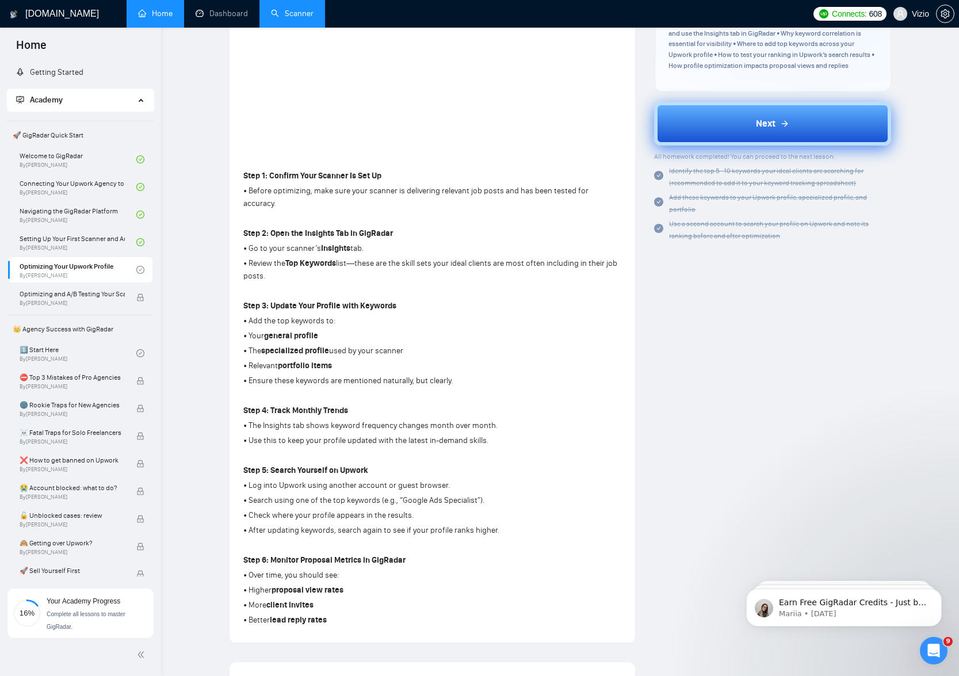
click at [779, 105] on button "Next" at bounding box center [772, 124] width 237 height 44
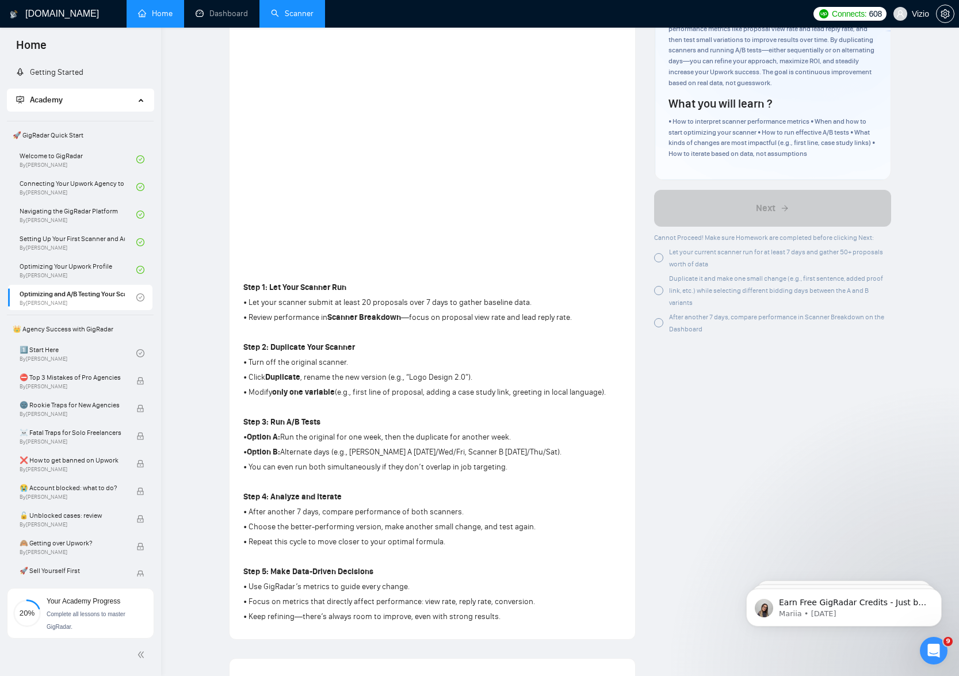
scroll to position [141, 0]
click at [657, 251] on div at bounding box center [658, 255] width 9 height 9
click at [662, 284] on div at bounding box center [658, 288] width 9 height 9
click at [663, 316] on div at bounding box center [658, 320] width 9 height 9
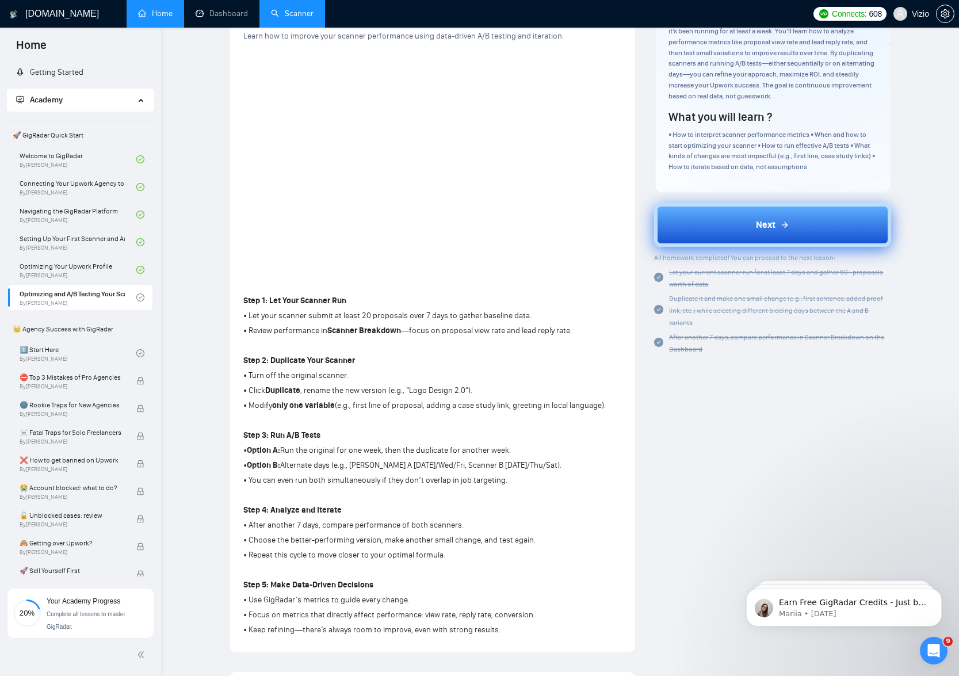
click at [722, 208] on button "Next" at bounding box center [772, 225] width 237 height 44
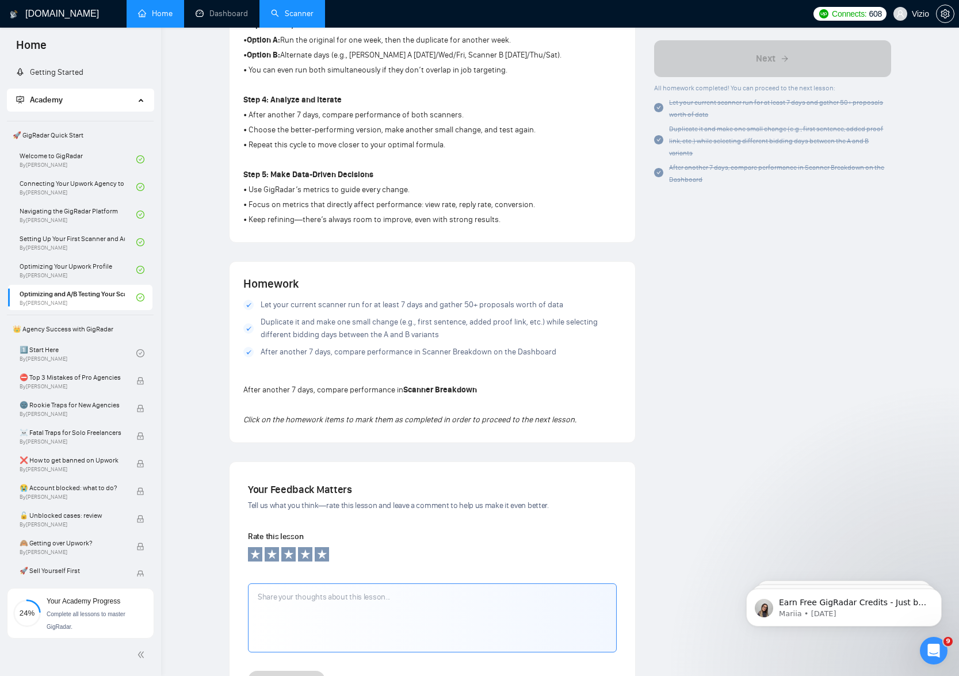
scroll to position [687, 0]
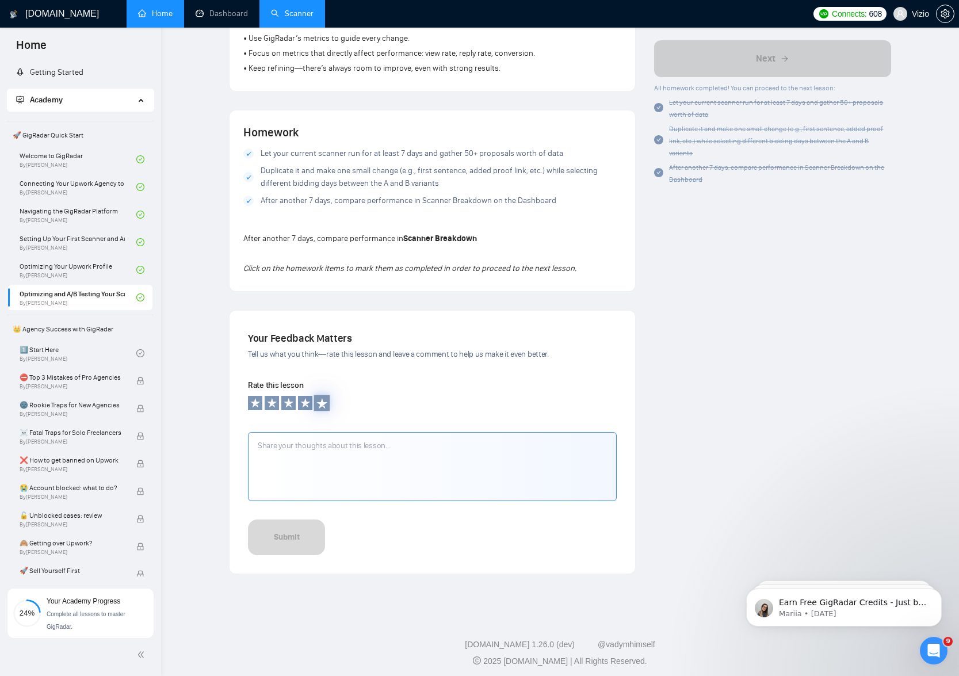
click at [326, 397] on icon at bounding box center [322, 403] width 12 height 12
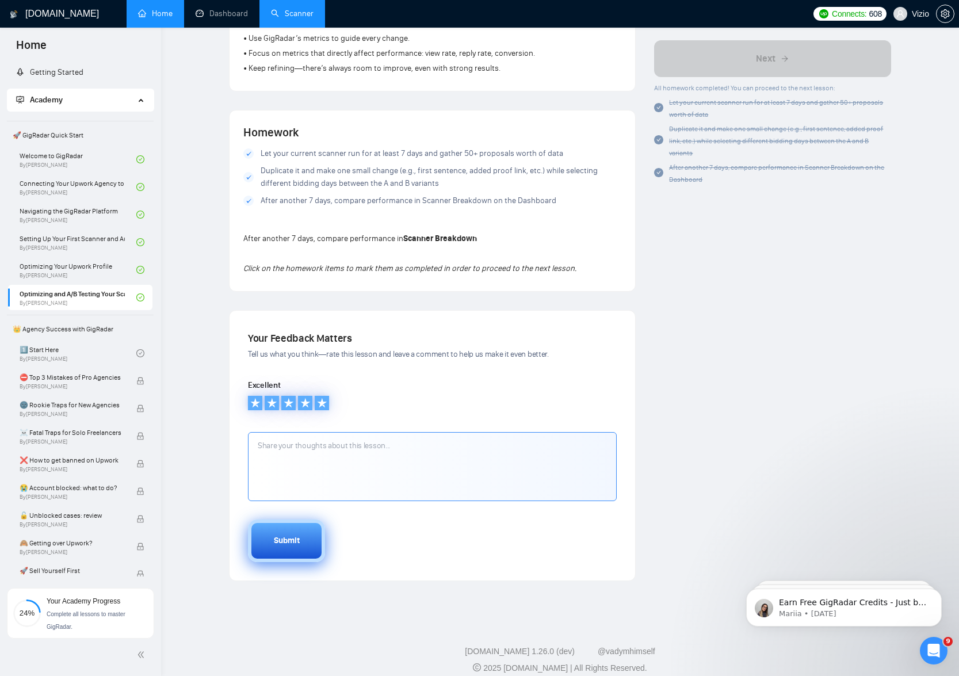
click at [308, 530] on button "Submit" at bounding box center [286, 540] width 77 height 43
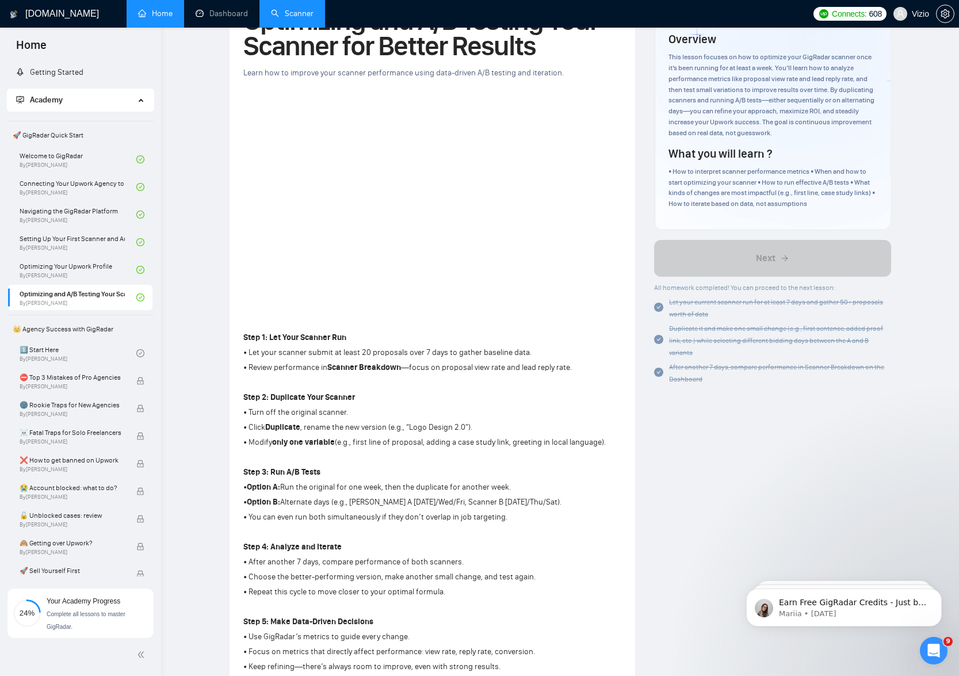
scroll to position [0, 0]
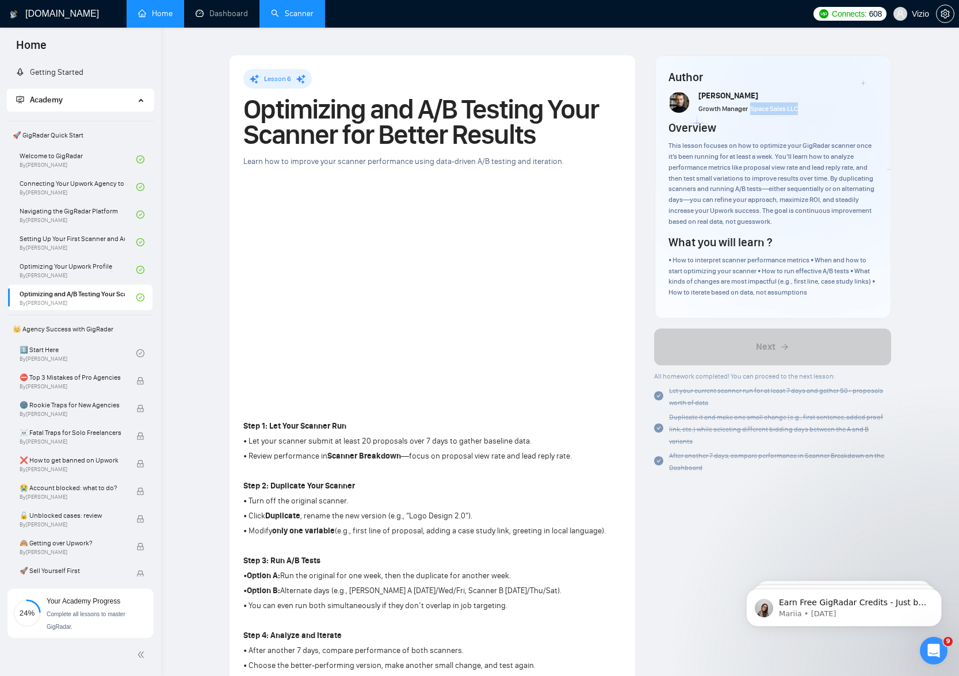
drag, startPoint x: 751, startPoint y: 100, endPoint x: 818, endPoint y: 101, distance: 67.3
click at [818, 101] on div "[PERSON_NAME] Growth Manager Space Sales LLC" at bounding box center [772, 102] width 208 height 25
copy span "Space Sales LLC"
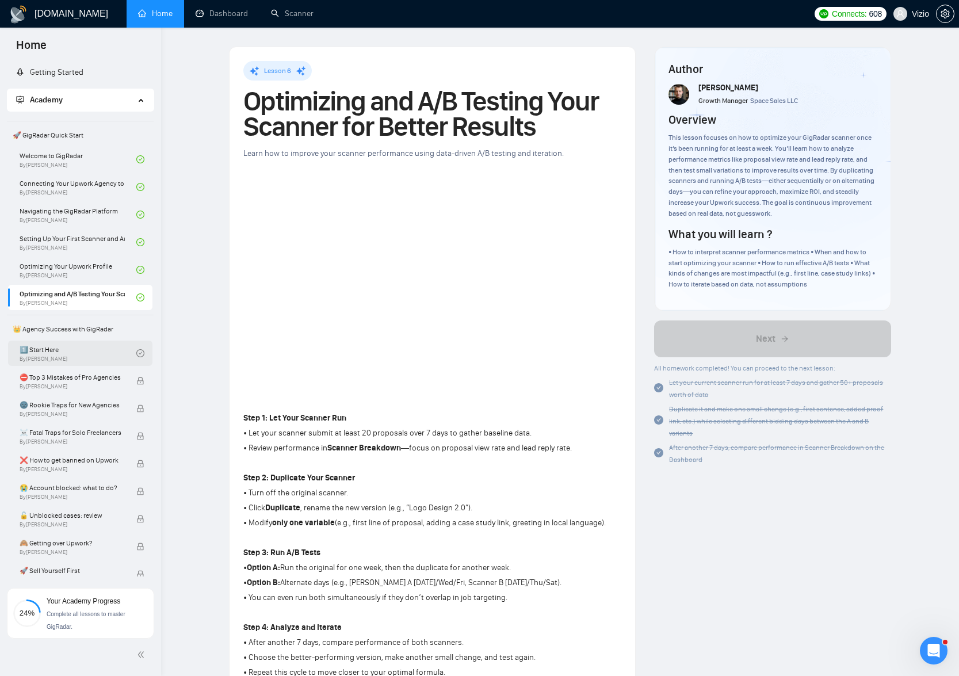
click at [75, 354] on link "1️⃣ Start Here By Vadym Ovcharenko" at bounding box center [78, 353] width 117 height 25
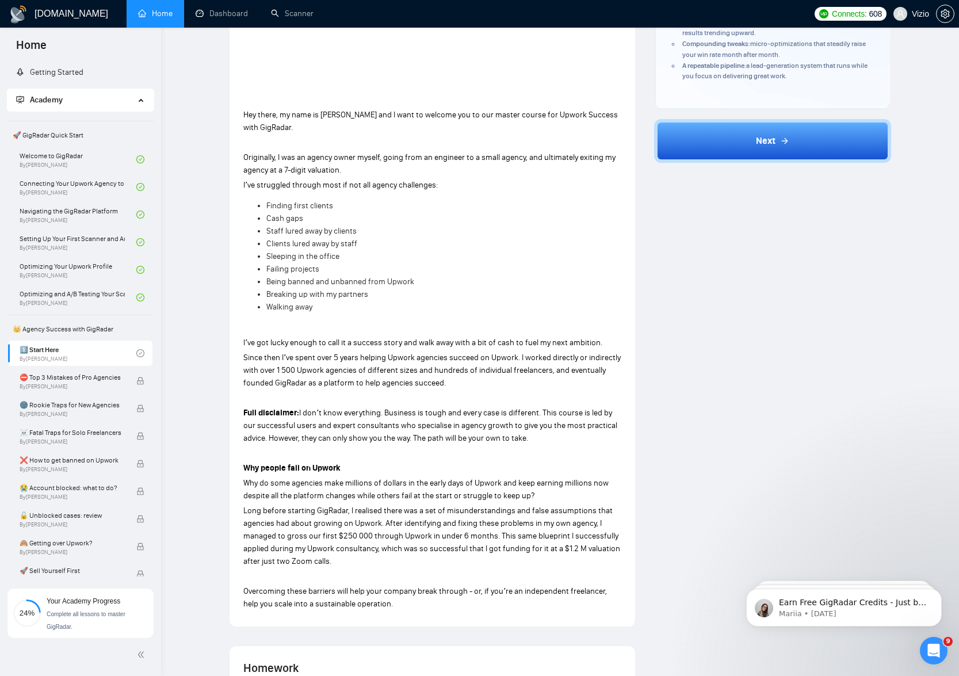
scroll to position [303, 0]
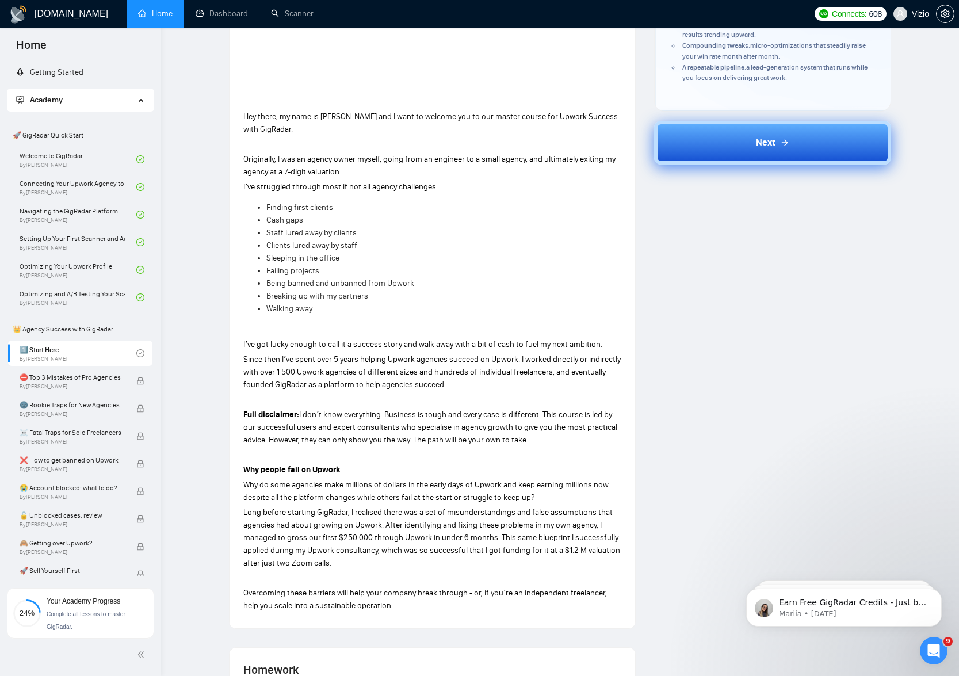
click at [745, 121] on button "Next" at bounding box center [772, 143] width 237 height 44
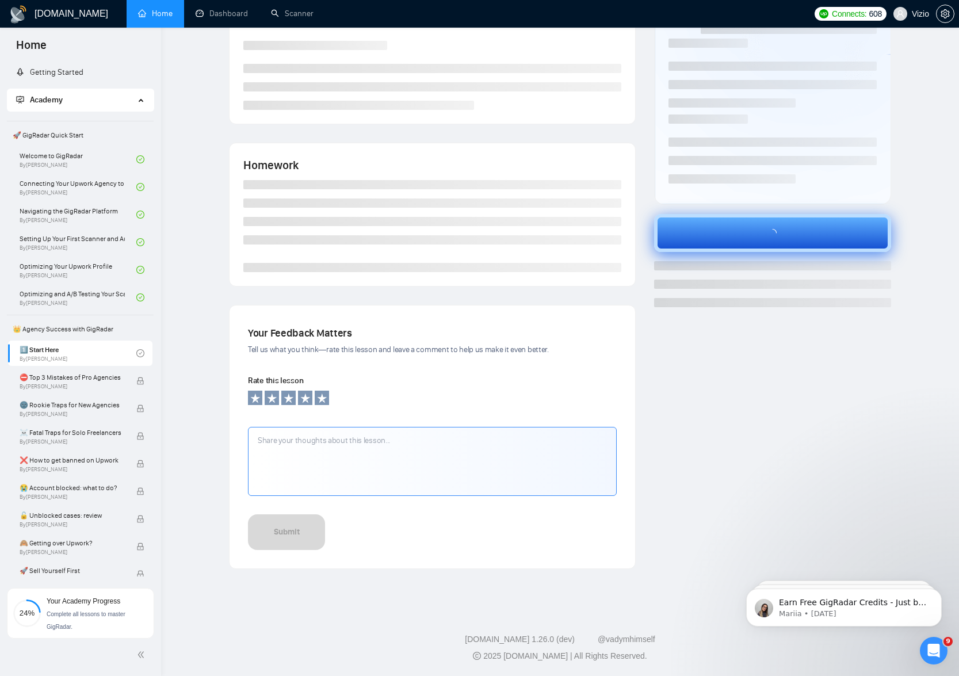
scroll to position [108, 0]
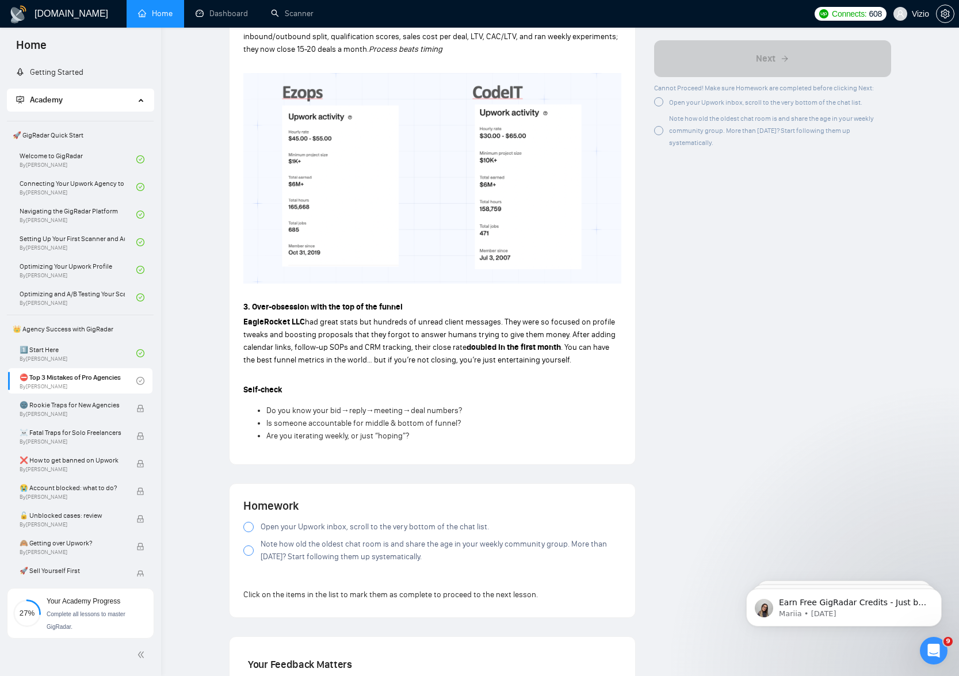
scroll to position [820, 0]
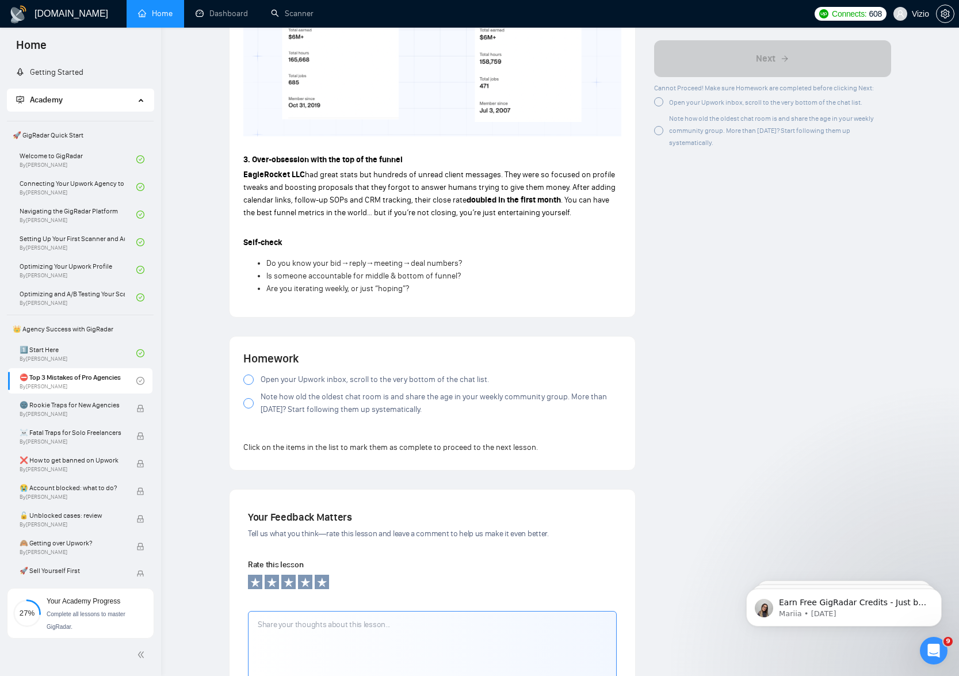
click at [255, 373] on label "Open your Upwork inbox, scroll to the very bottom of the chat list." at bounding box center [432, 379] width 378 height 13
click at [247, 374] on div at bounding box center [248, 379] width 10 height 10
click at [285, 373] on span "Open your Upwork inbox, scroll to the very bottom of the chat list." at bounding box center [375, 379] width 228 height 13
click at [299, 391] on span "Note how old the oldest chat room is and share the age in your weekly community…" at bounding box center [441, 403] width 361 height 25
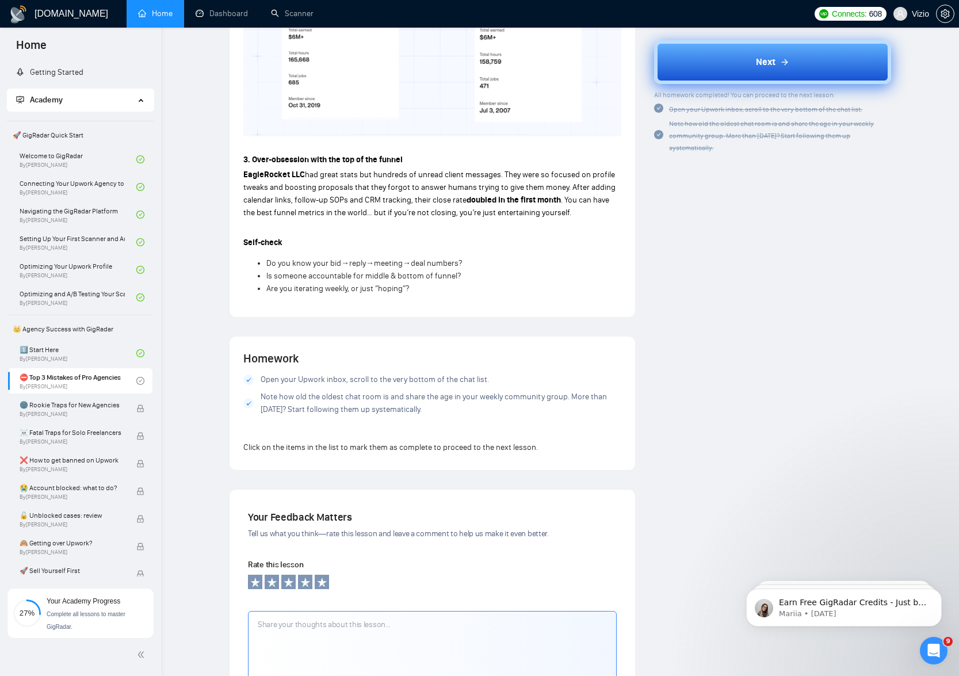
click at [739, 72] on button "Next" at bounding box center [772, 62] width 237 height 44
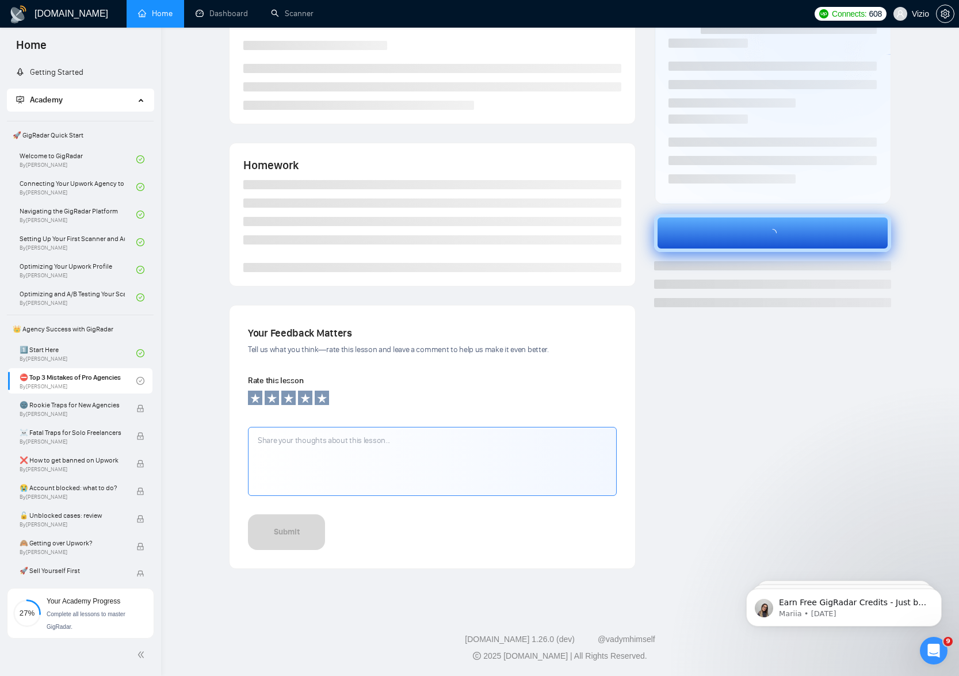
scroll to position [108, 0]
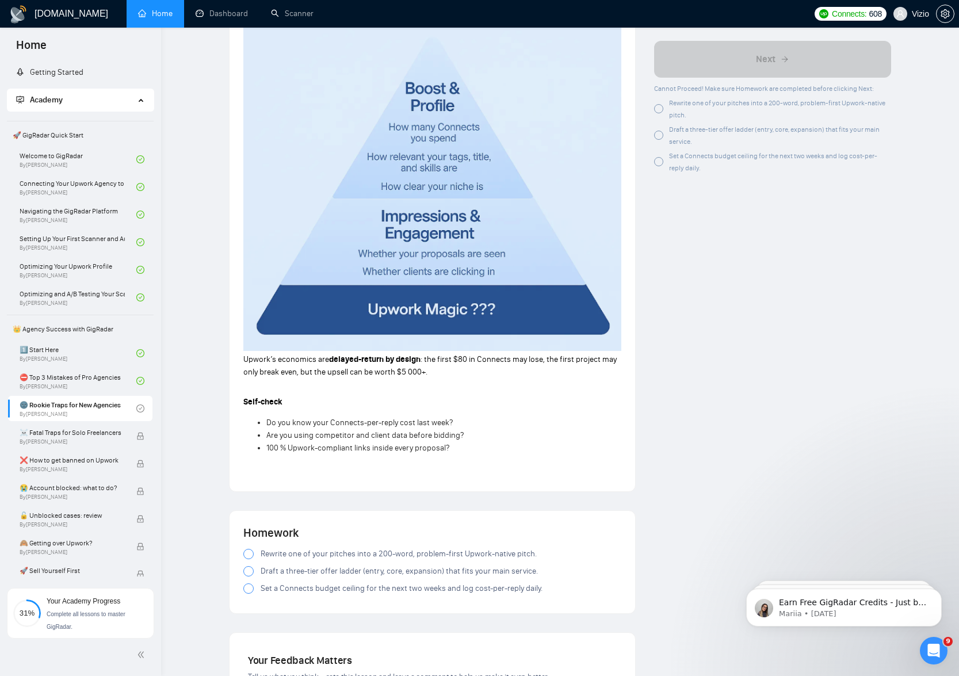
scroll to position [1054, 0]
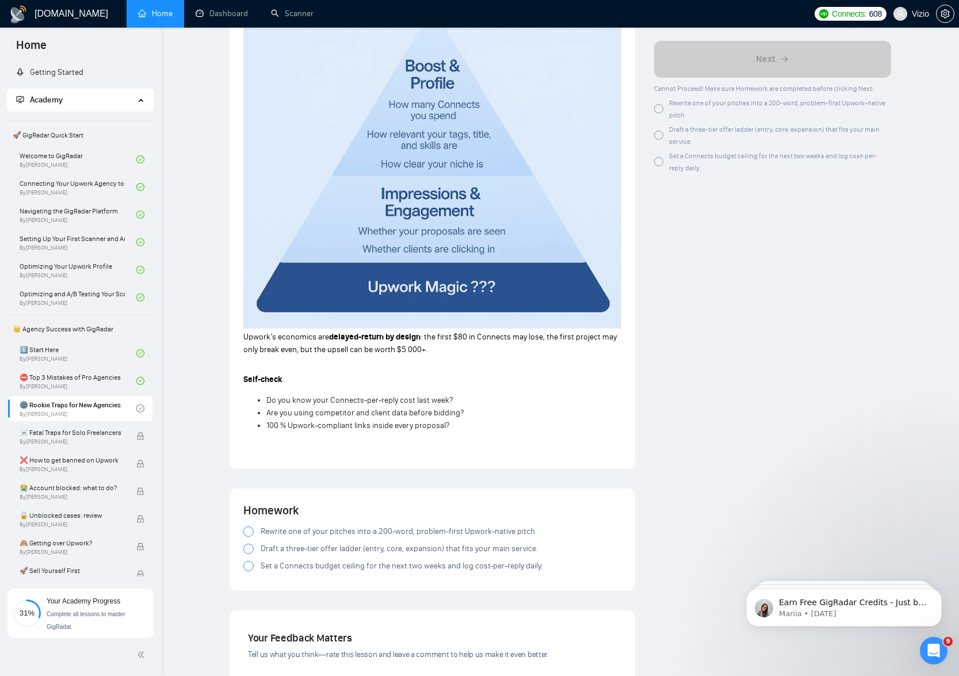
click at [248, 526] on div at bounding box center [248, 531] width 10 height 10
click at [248, 544] on div at bounding box center [248, 549] width 10 height 10
click at [253, 561] on div at bounding box center [248, 566] width 10 height 10
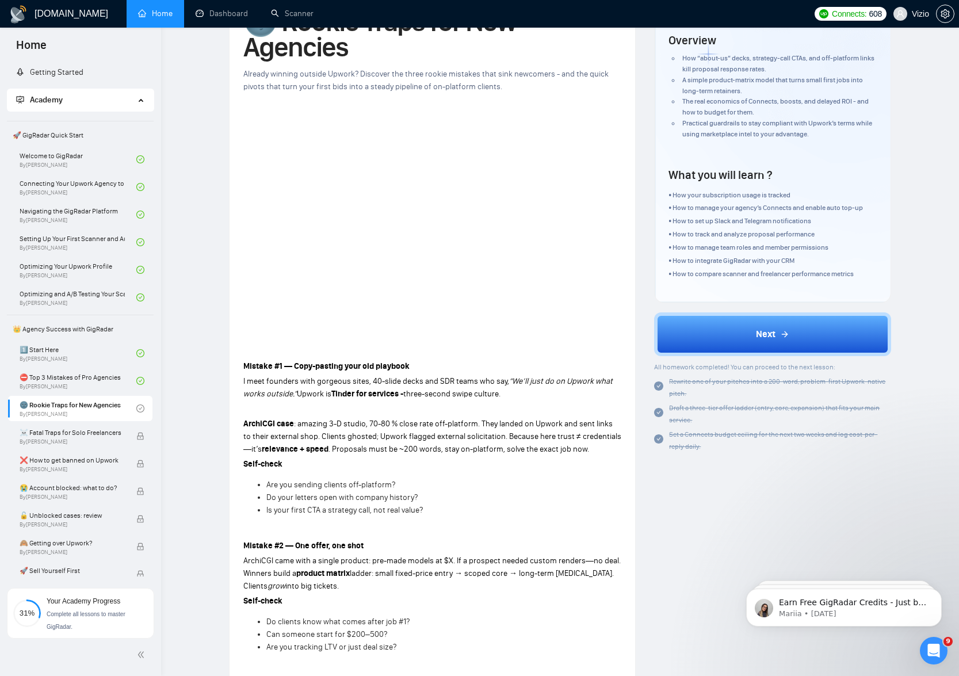
scroll to position [0, 0]
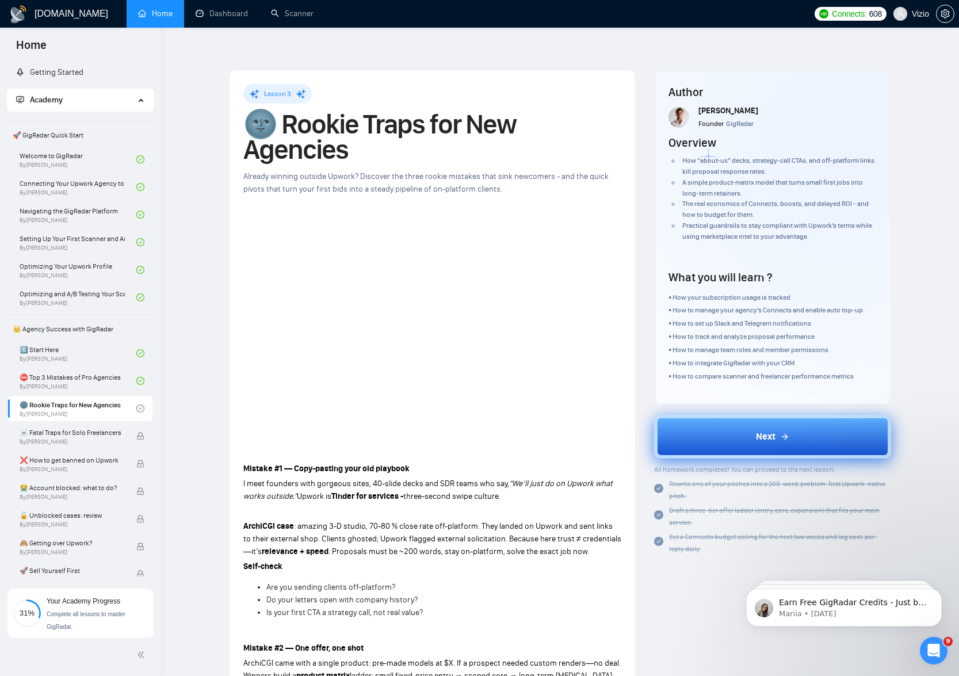
click at [754, 415] on button "Next" at bounding box center [772, 437] width 237 height 44
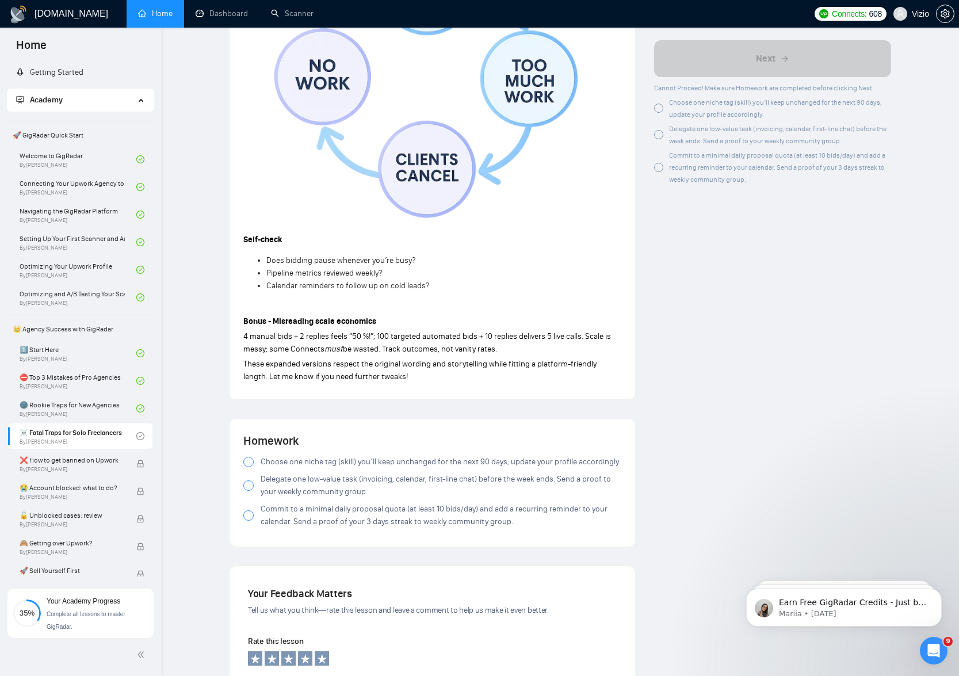
scroll to position [1138, 0]
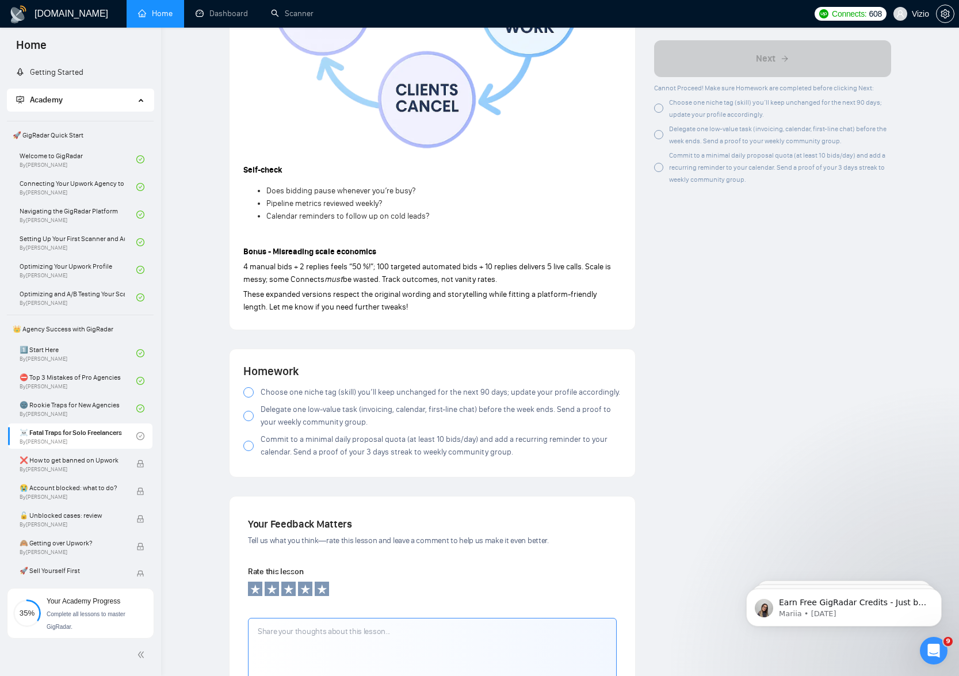
click at [274, 363] on div "Homework Choose one niche tag (skill) you’ll keep unchanged for the next 90 day…" at bounding box center [432, 413] width 378 height 100
click at [274, 386] on span "Choose one niche tag (skill) you’ll keep unchanged for the next 90 days; update…" at bounding box center [441, 392] width 360 height 13
click at [291, 403] on span "Delegate one low-value task (invoicing, calendar, first-line chat) before the w…" at bounding box center [441, 415] width 361 height 25
click at [299, 433] on span "Commit to a minimal daily proposal quota (at least 10 bids/day) and add a recur…" at bounding box center [441, 445] width 361 height 25
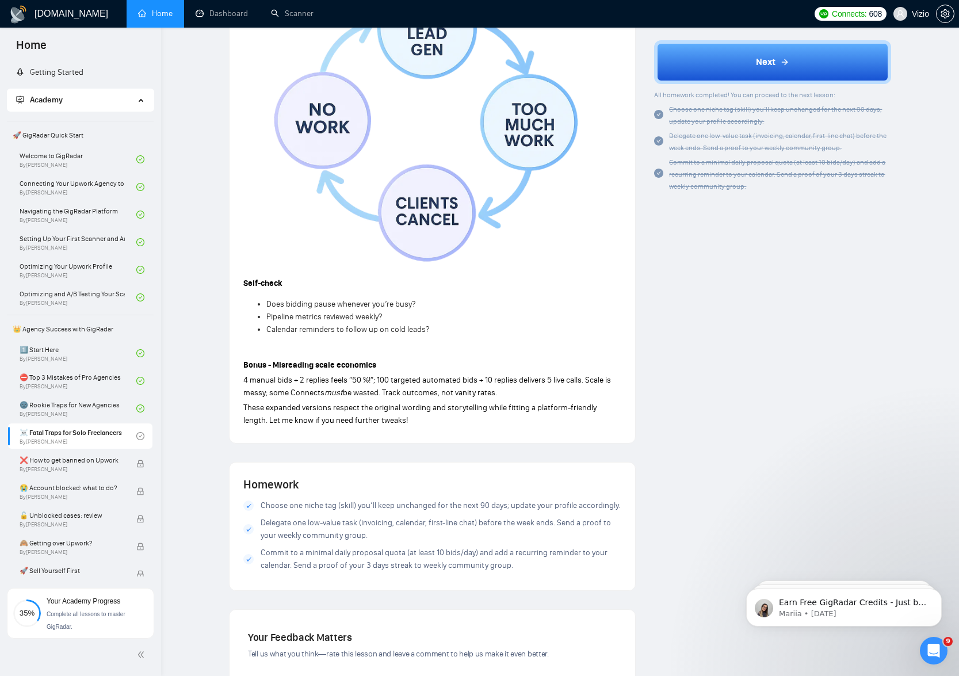
scroll to position [1005, 0]
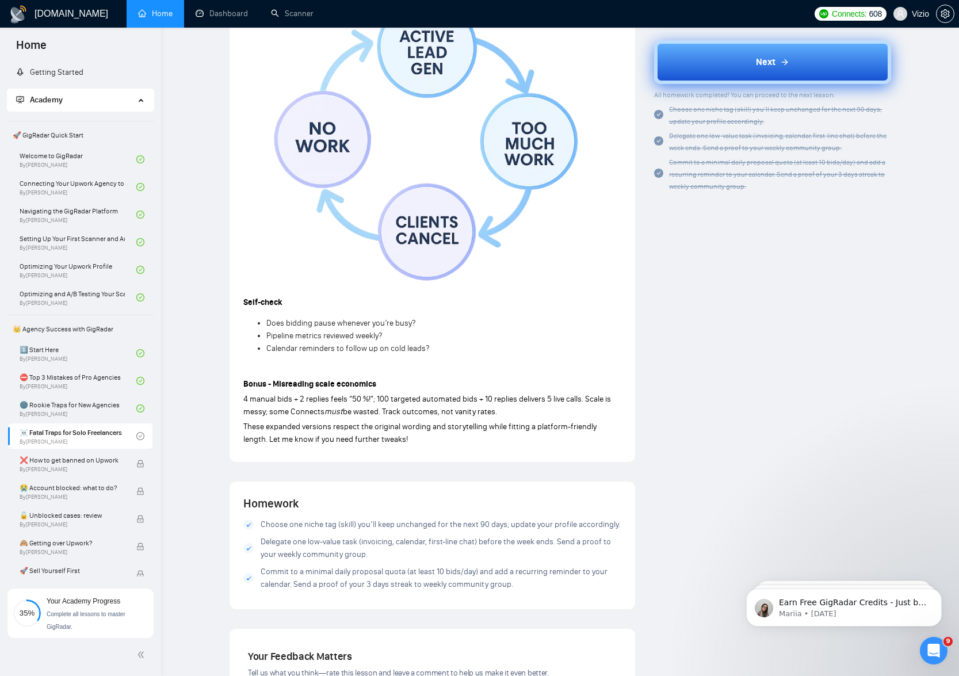
click at [775, 64] on span "Next" at bounding box center [766, 62] width 20 height 14
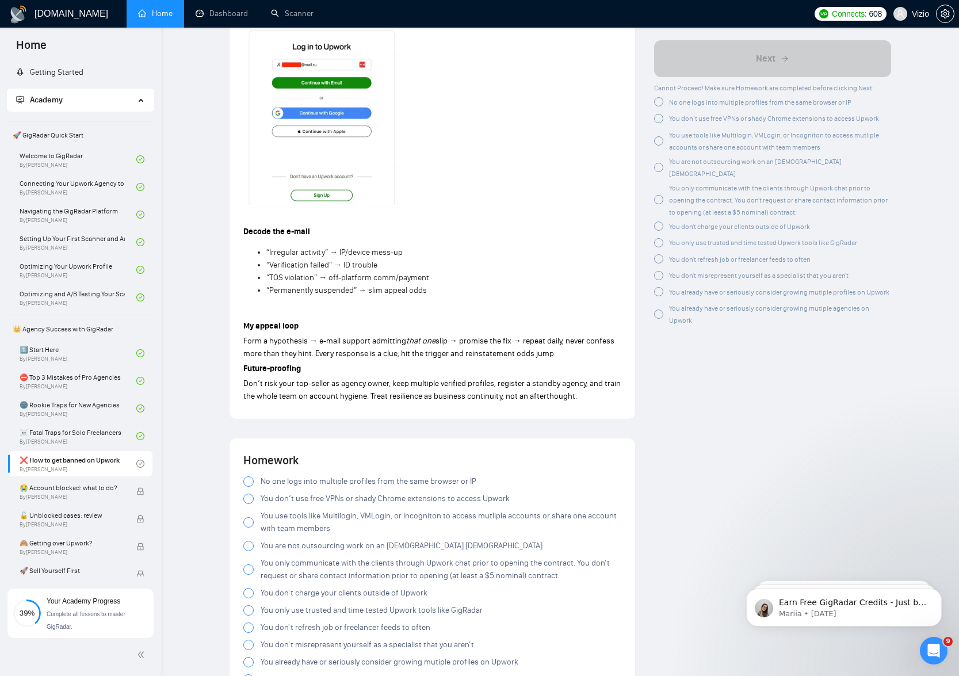
scroll to position [1769, 0]
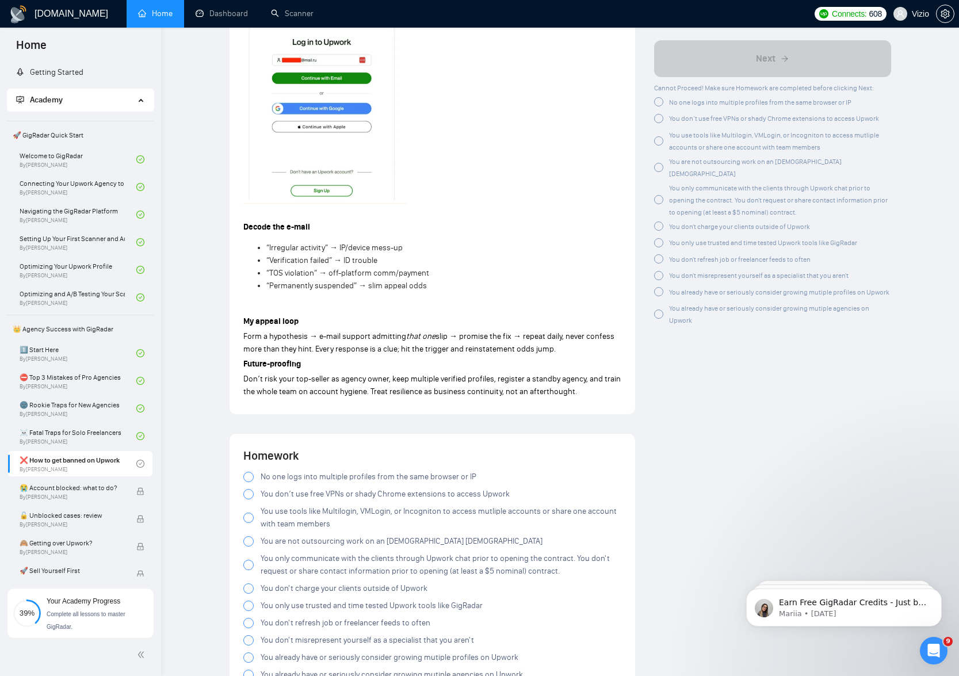
click at [277, 471] on span "No one logs into multiple profiles from the same browser or IP" at bounding box center [369, 477] width 216 height 13
click at [261, 488] on span "You don’t use free VPNs or shady Chrome extensions to access Upwork" at bounding box center [385, 494] width 249 height 13
click at [246, 489] on div at bounding box center [248, 494] width 10 height 10
click at [255, 505] on label "You use tools like Multilogin, VMLogin, or Incogniton to access mutliple accoun…" at bounding box center [432, 517] width 378 height 25
click at [246, 536] on div at bounding box center [248, 541] width 10 height 10
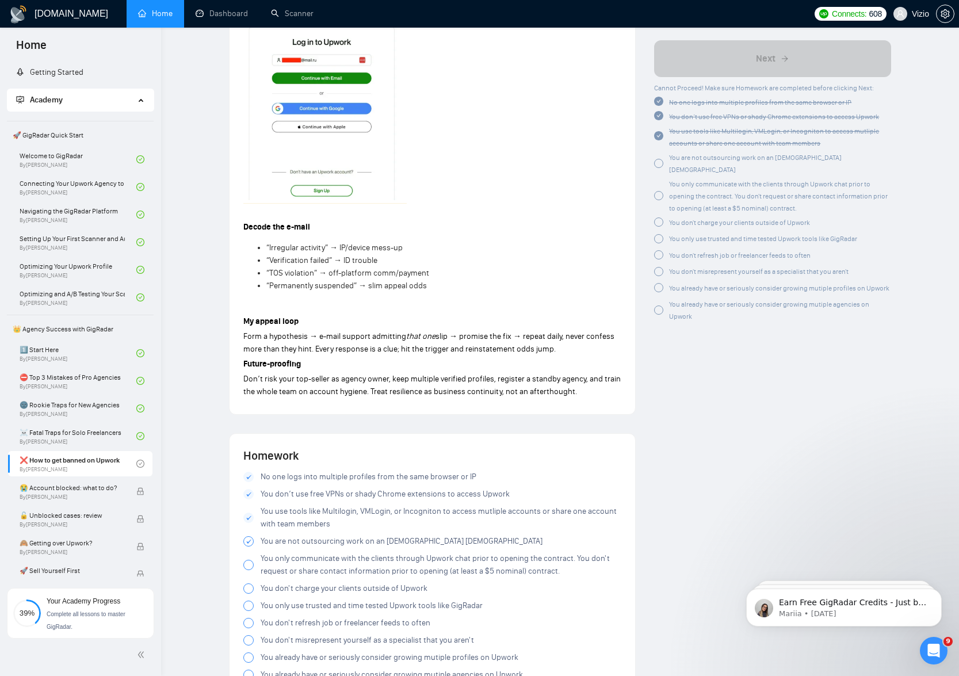
click at [247, 560] on div at bounding box center [248, 565] width 10 height 10
click at [247, 583] on div at bounding box center [248, 588] width 10 height 10
click at [248, 601] on div at bounding box center [248, 606] width 10 height 10
click at [249, 618] on div at bounding box center [248, 623] width 10 height 10
click at [248, 635] on div at bounding box center [248, 640] width 10 height 10
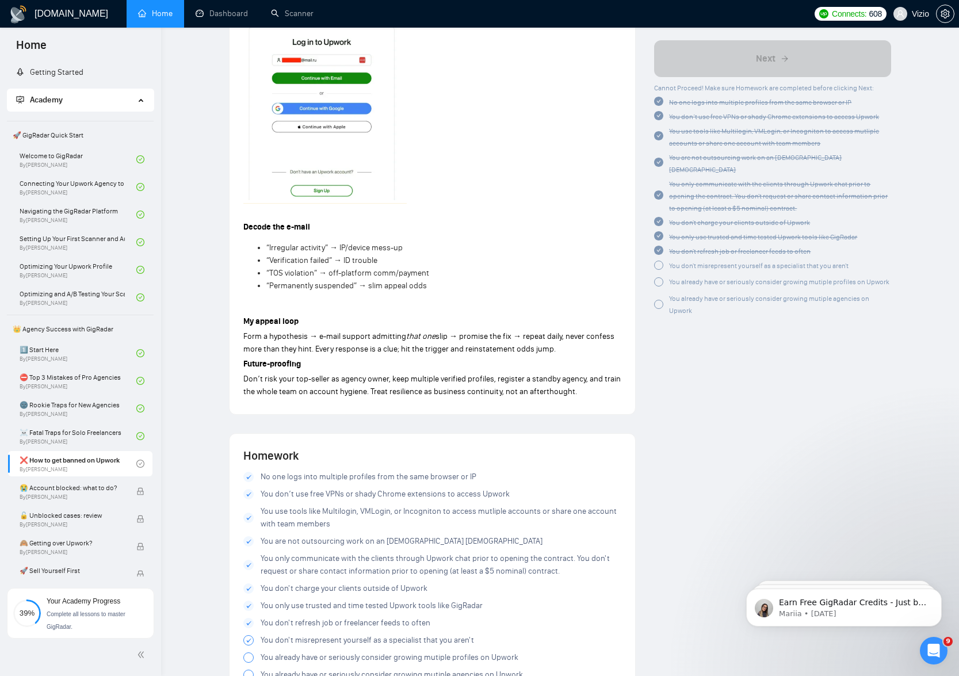
click at [250, 652] on div at bounding box center [248, 657] width 10 height 10
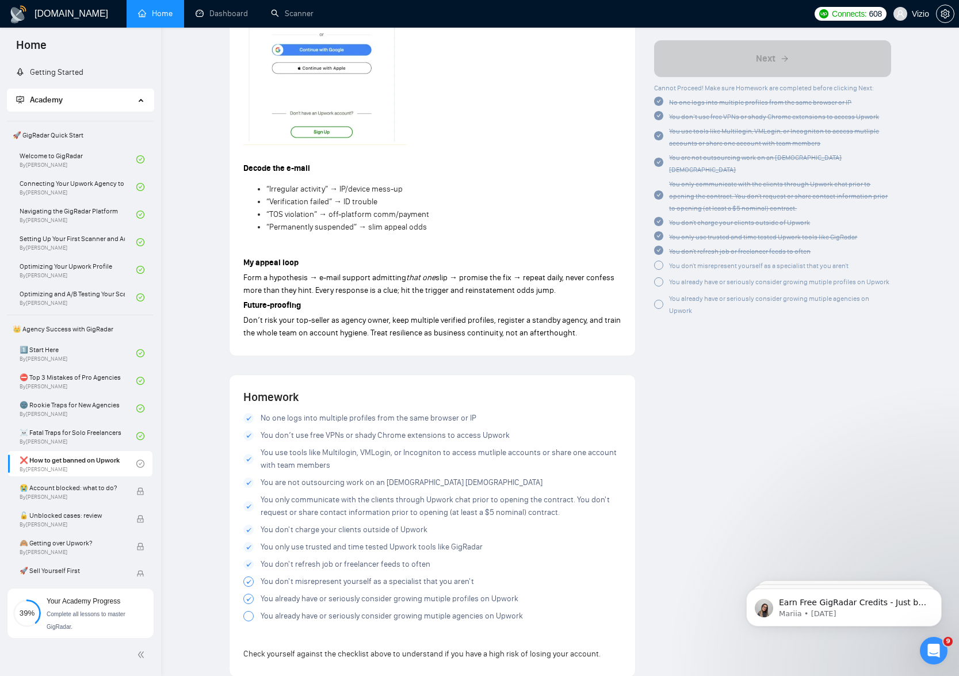
scroll to position [1895, 0]
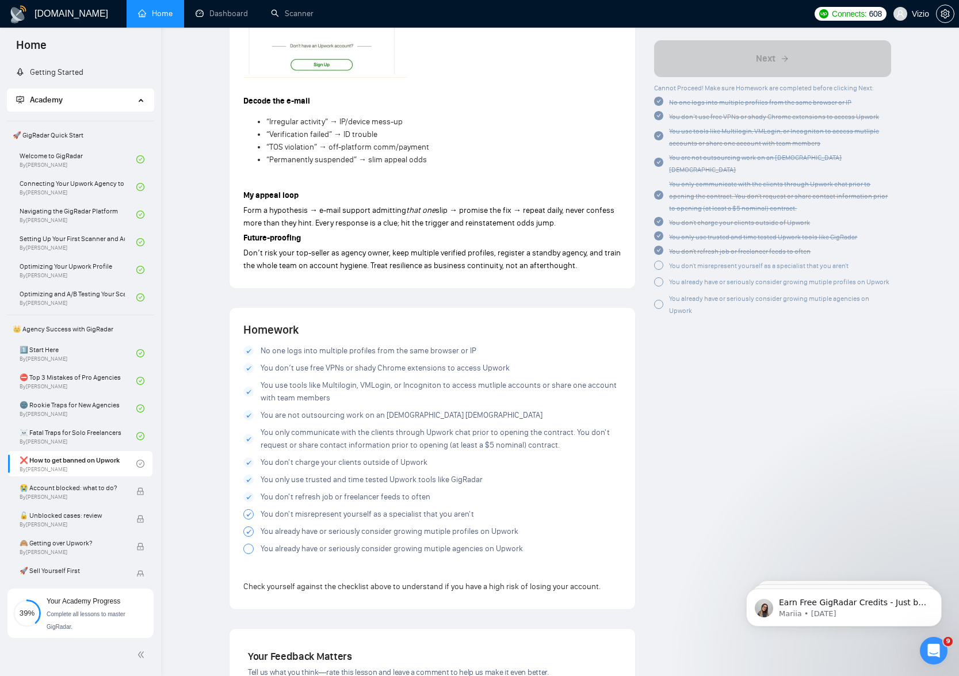
click at [250, 544] on div at bounding box center [248, 549] width 10 height 10
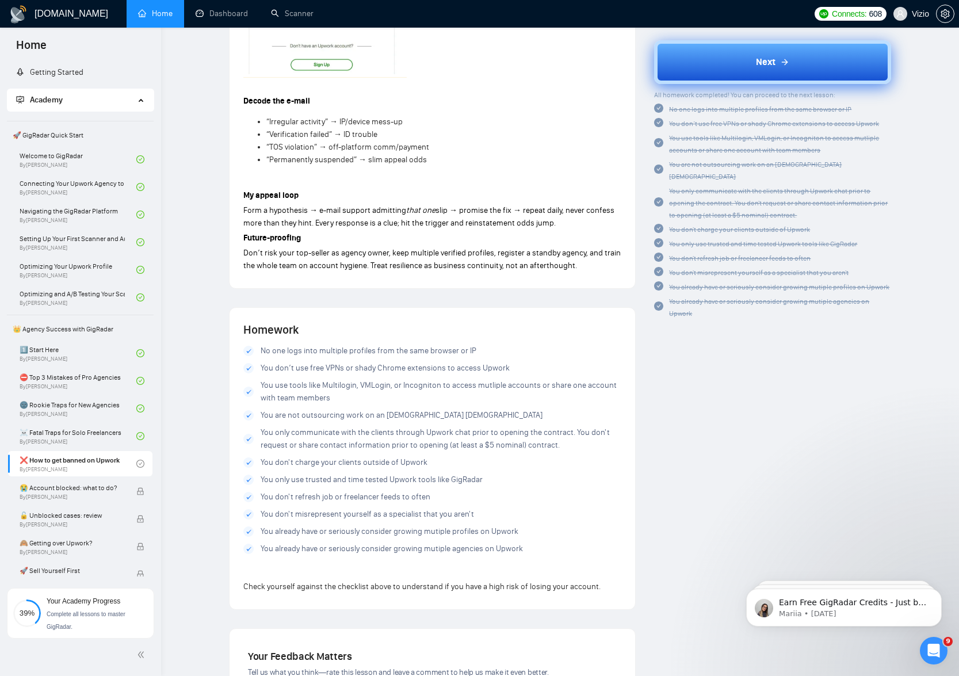
scroll to position [2198, 0]
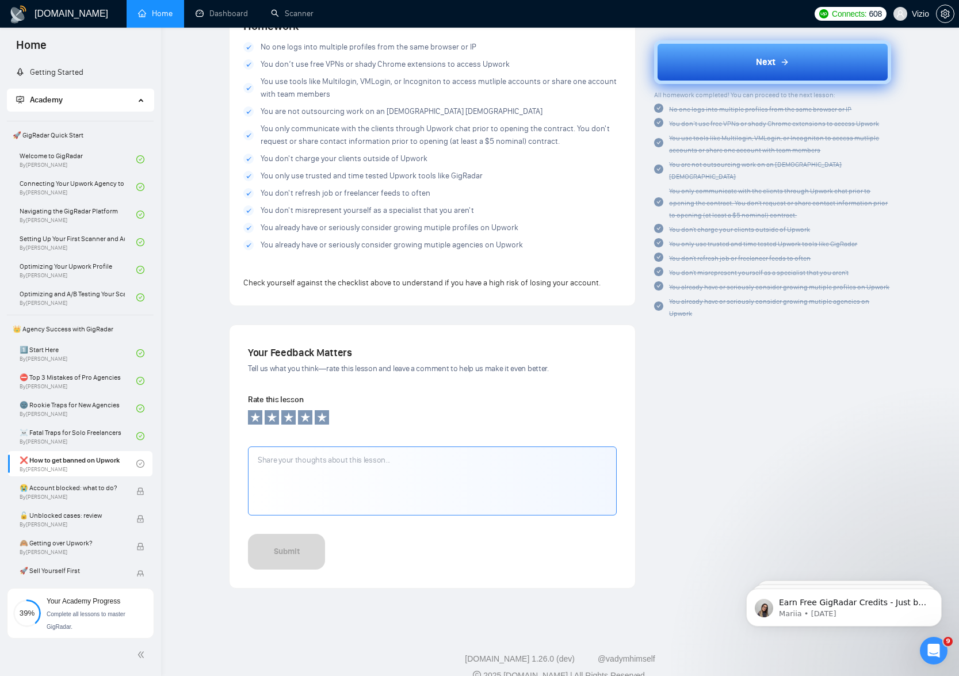
click at [771, 71] on button "Next" at bounding box center [772, 62] width 237 height 44
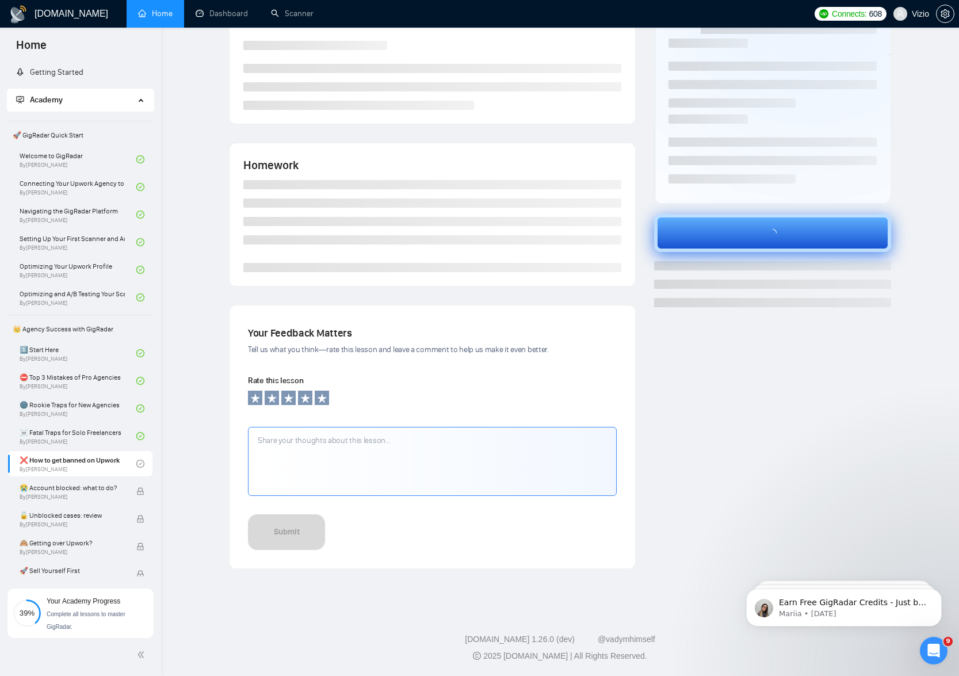
scroll to position [108, 0]
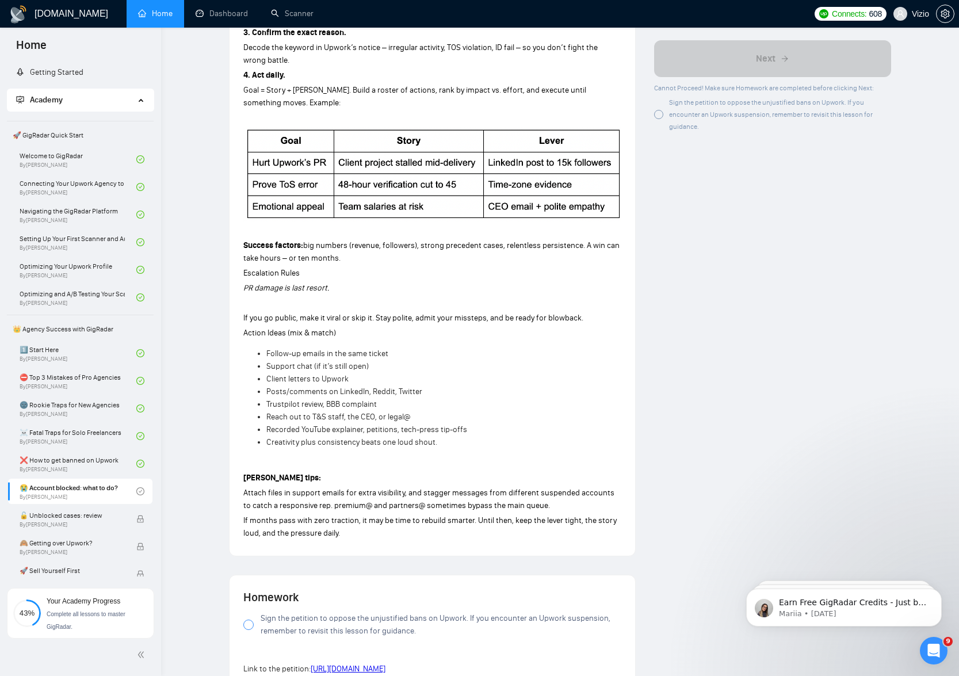
scroll to position [844, 0]
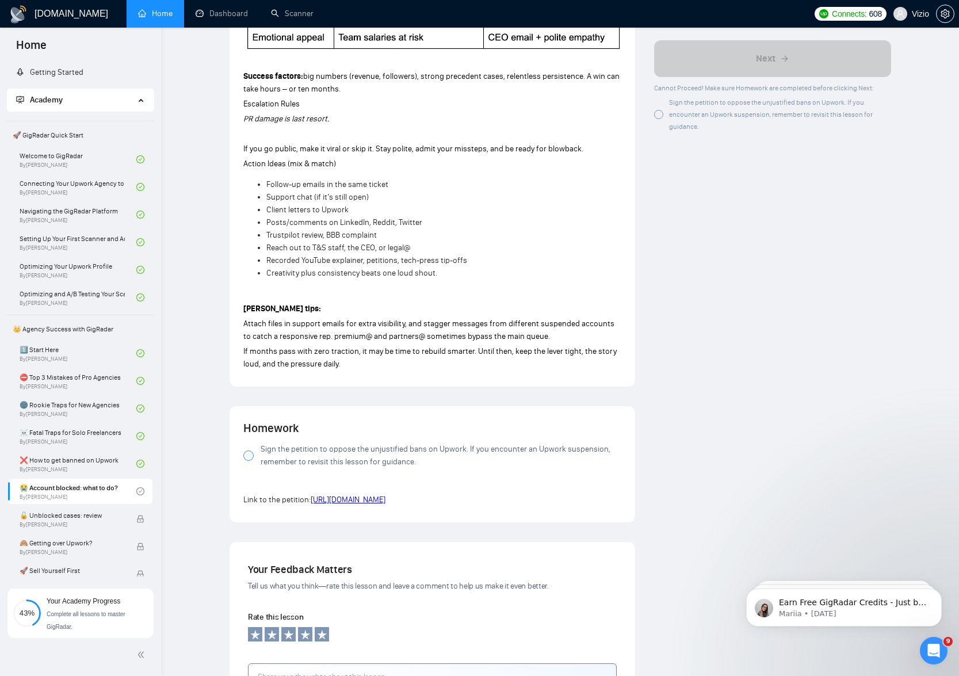
click at [250, 450] on div at bounding box center [248, 455] width 10 height 10
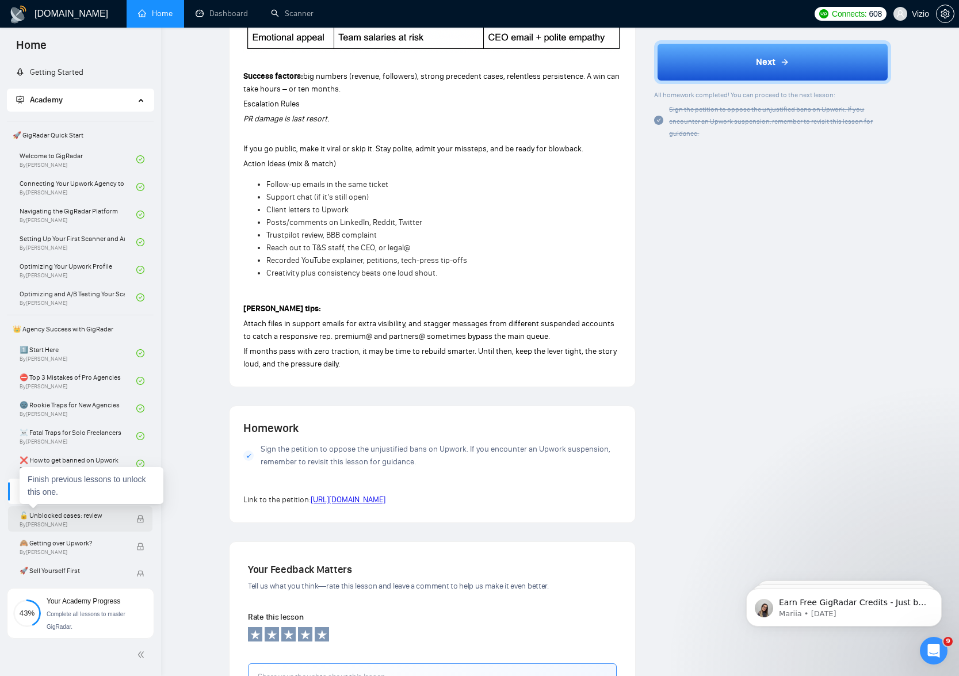
click at [87, 514] on span "🔓 Unblocked cases: review" at bounding box center [72, 516] width 105 height 12
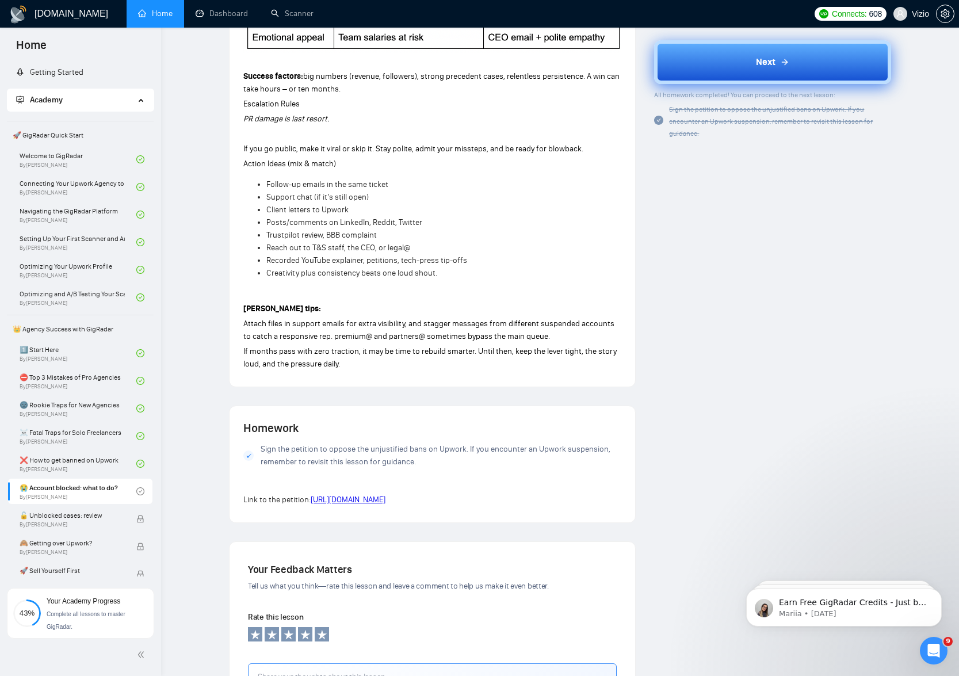
click at [789, 59] on icon at bounding box center [784, 62] width 9 height 9
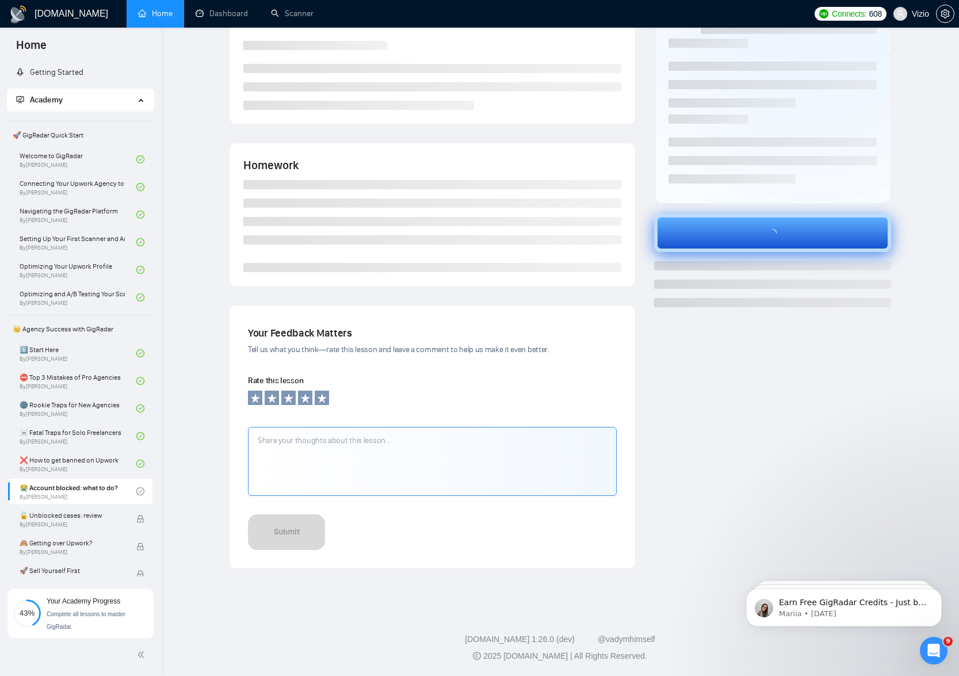
scroll to position [108, 0]
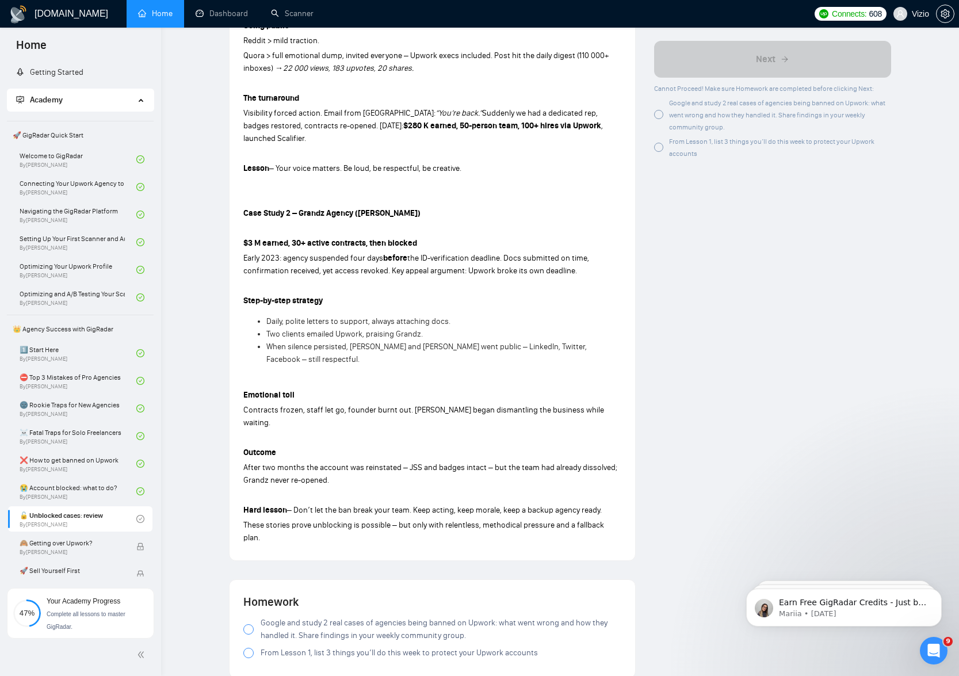
scroll to position [567, 0]
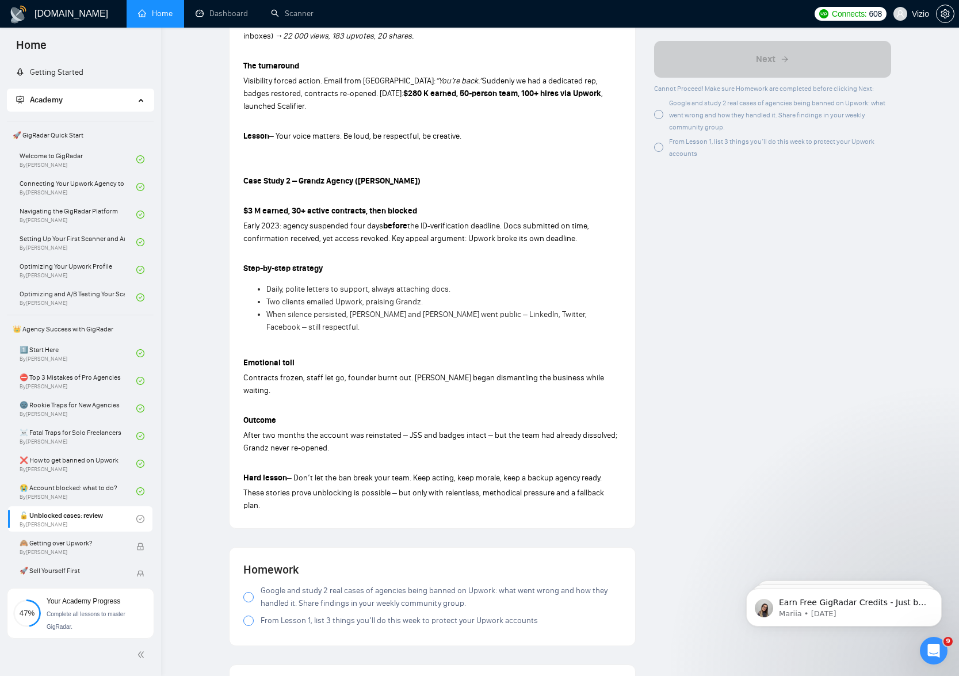
click at [248, 592] on div at bounding box center [248, 597] width 10 height 10
click at [246, 584] on div "Google and study 2 real cases of agencies being banned on Upwork: what went wro…" at bounding box center [432, 607] width 378 height 47
click at [243, 576] on div "Homework Google and study 2 real cases of agencies being banned on Upwork: what…" at bounding box center [433, 597] width 406 height 98
click at [248, 615] on div at bounding box center [248, 620] width 10 height 10
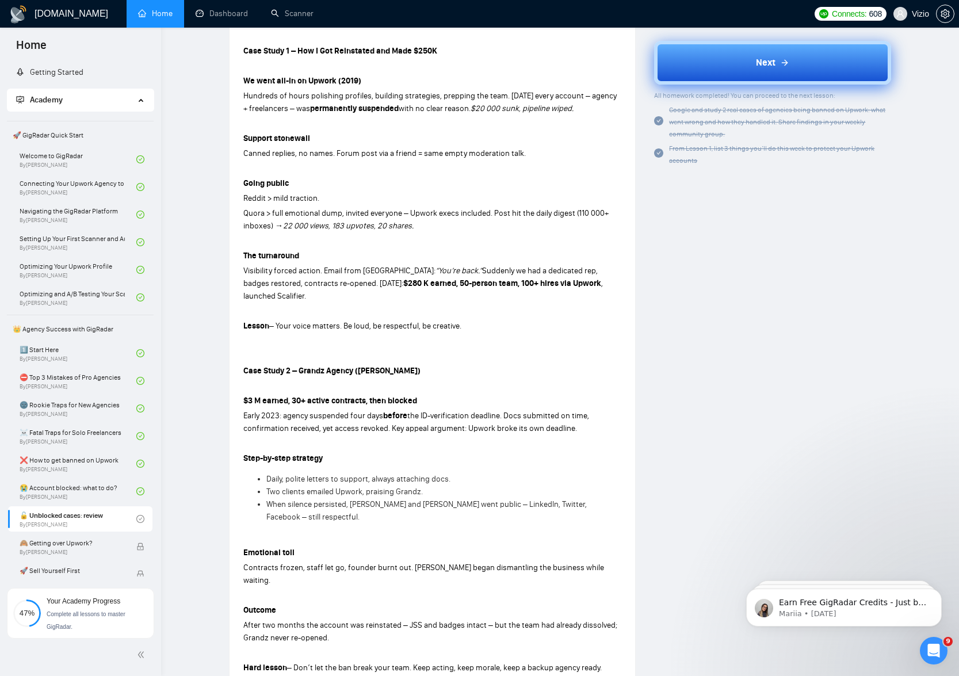
click at [763, 61] on span "Next" at bounding box center [766, 62] width 20 height 14
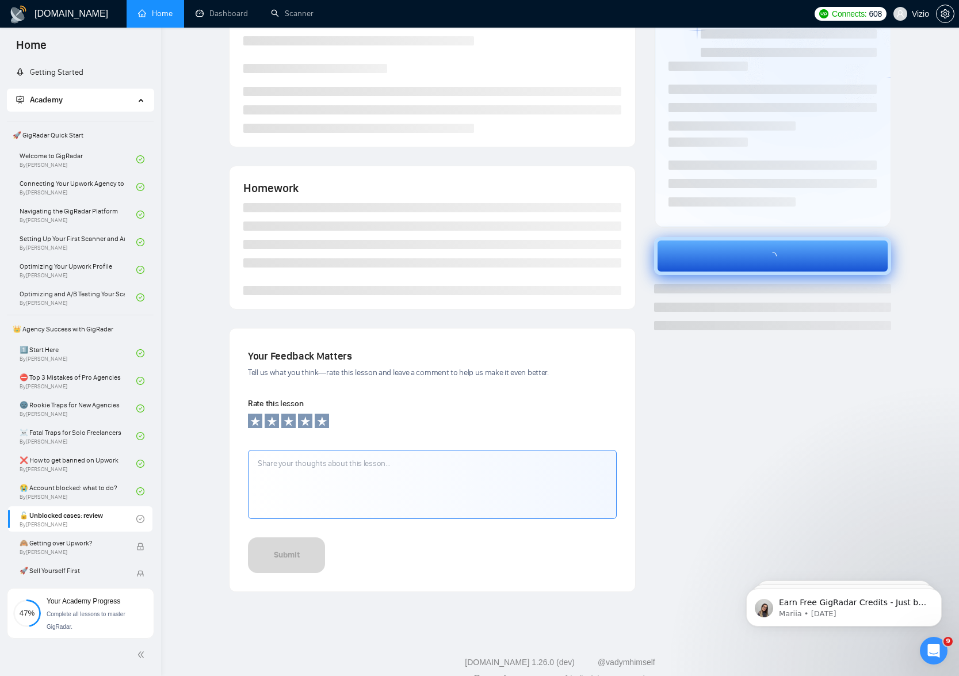
scroll to position [0, 0]
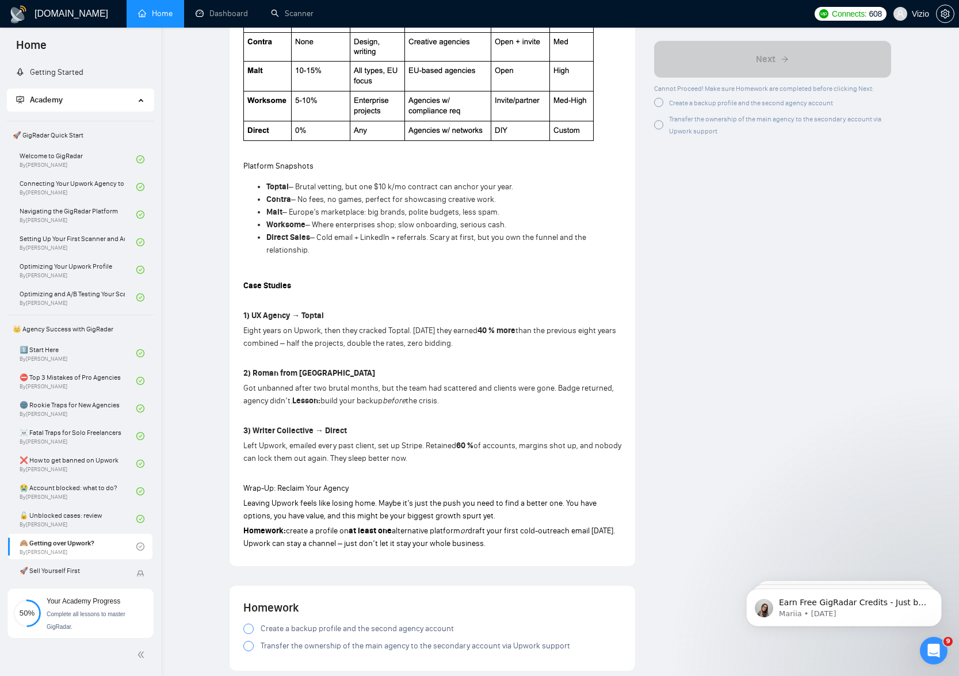
scroll to position [938, 0]
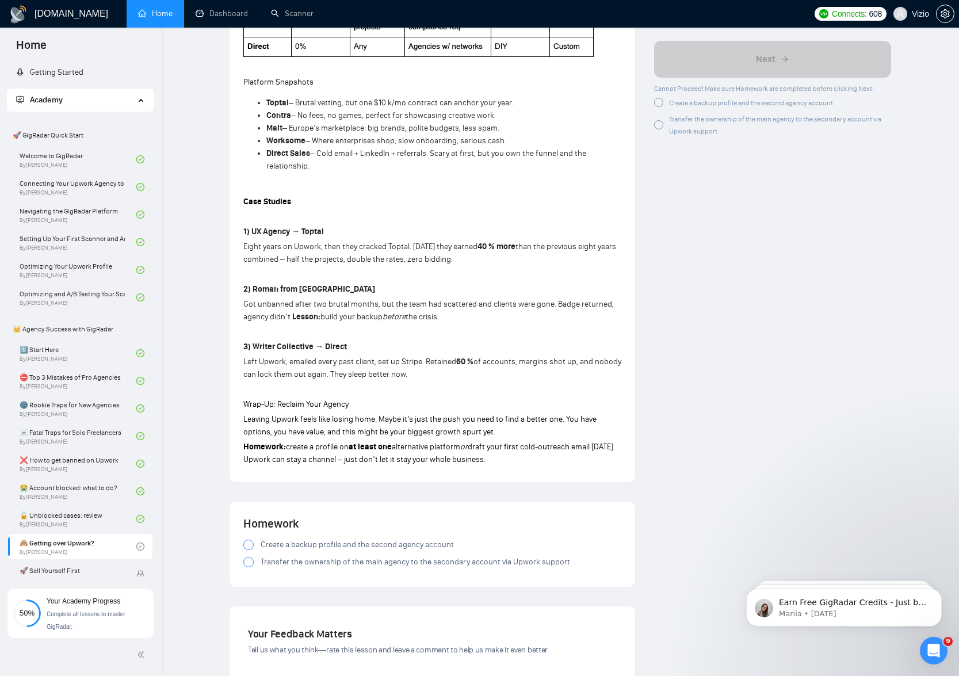
click at [265, 538] on span "Create a backup profile and the second agency account" at bounding box center [357, 544] width 193 height 13
click at [247, 557] on div at bounding box center [248, 562] width 10 height 10
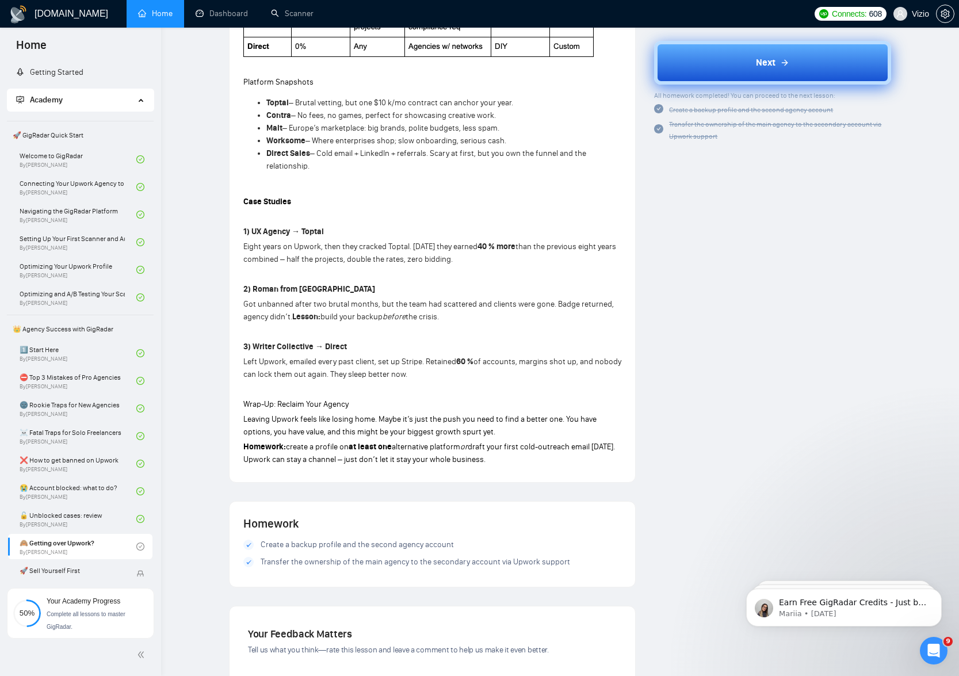
click at [293, 136] on strong "Worksome" at bounding box center [285, 141] width 39 height 10
copy strong "Worksome"
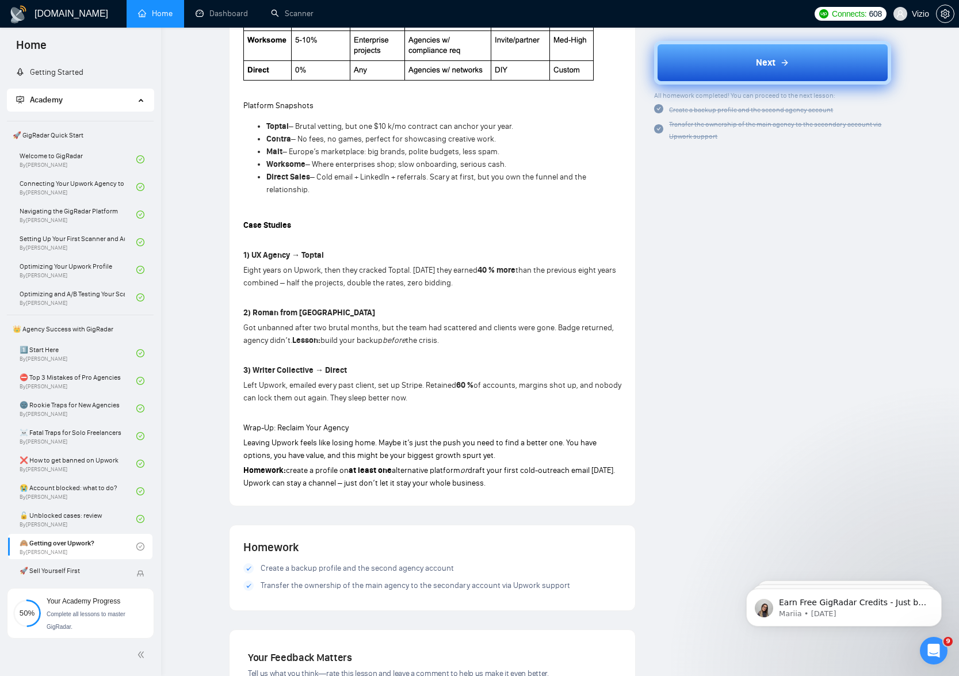
click at [273, 349] on p at bounding box center [432, 355] width 378 height 13
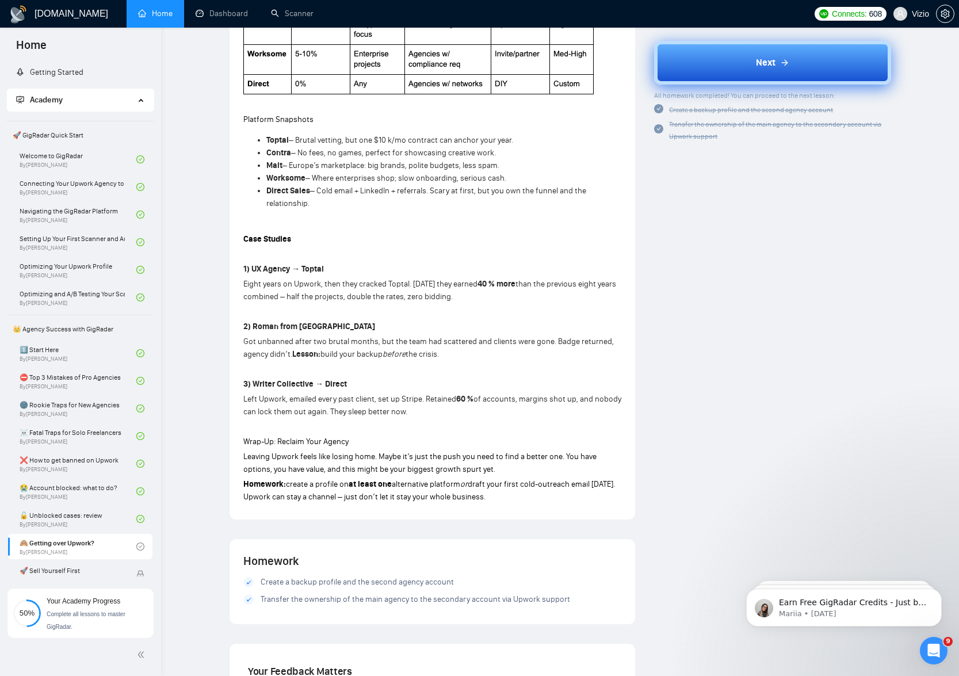
scroll to position [899, 0]
click at [749, 55] on button "Next" at bounding box center [772, 62] width 237 height 44
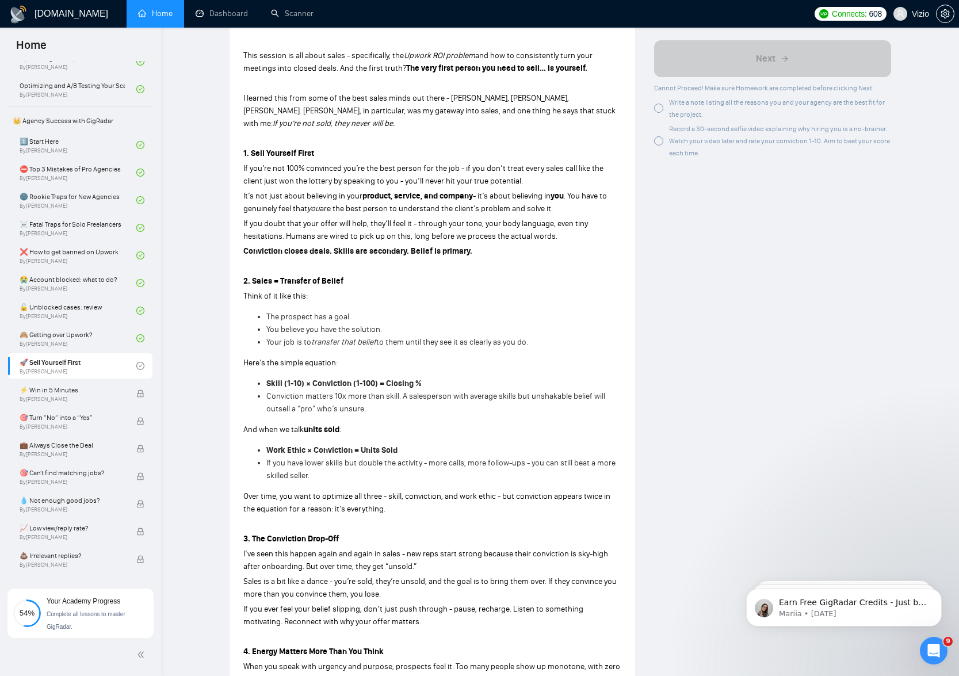
scroll to position [90, 0]
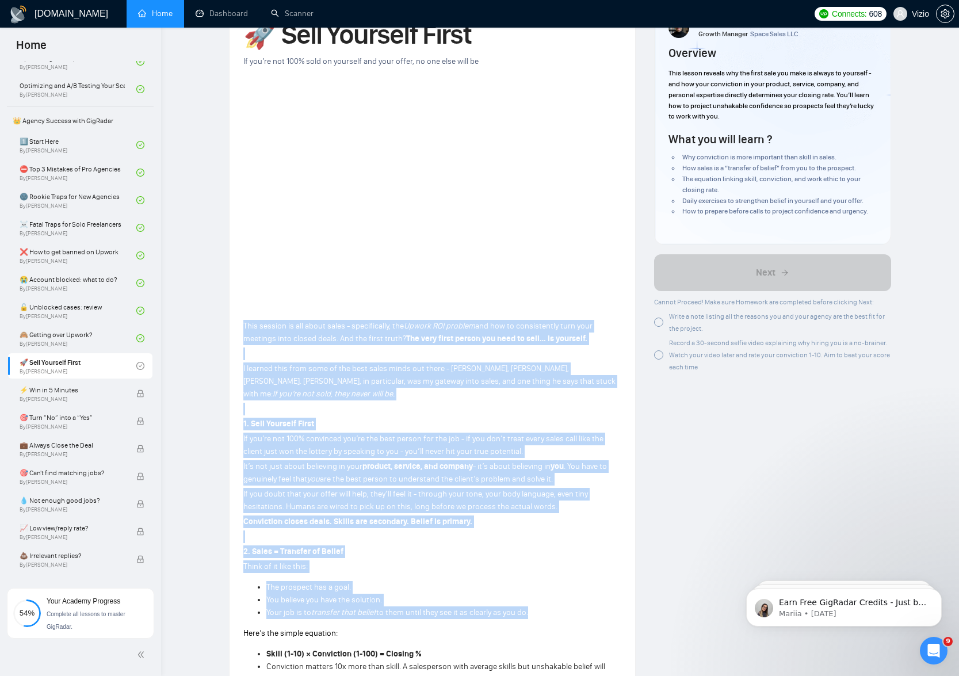
drag, startPoint x: 243, startPoint y: 300, endPoint x: 293, endPoint y: 604, distance: 308.4
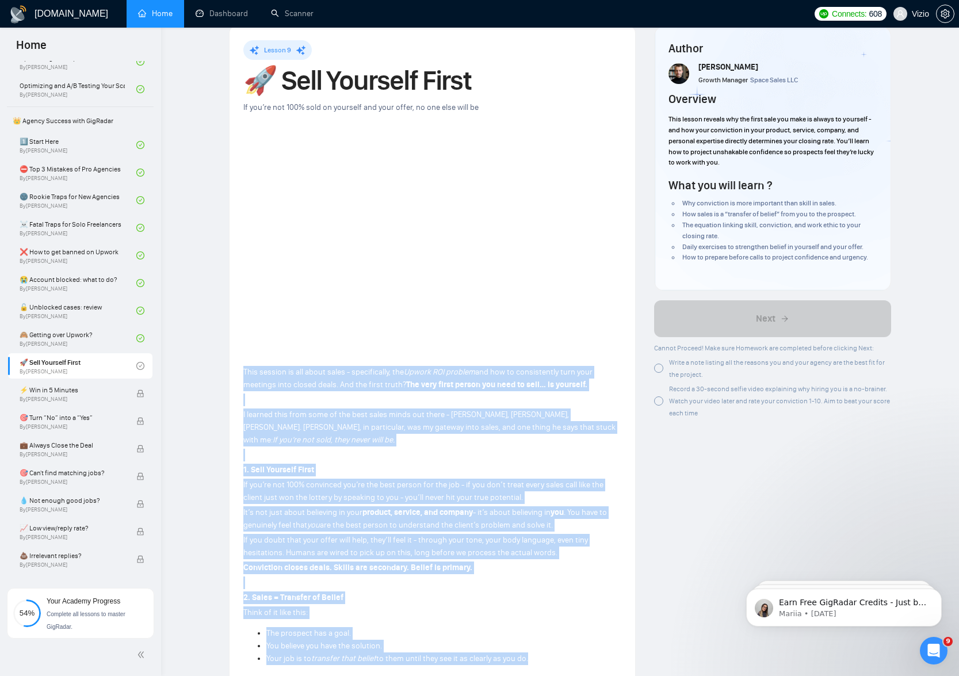
scroll to position [0, 0]
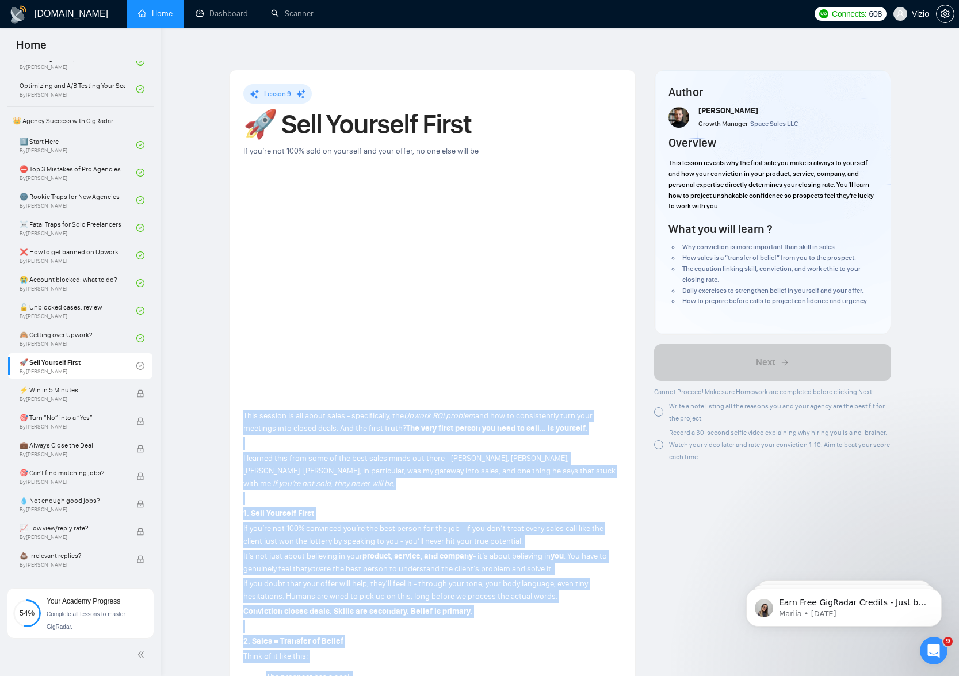
click at [314, 456] on p "I learned this from some of the best sales minds out there - Grant Cardone, Ale…" at bounding box center [432, 471] width 378 height 38
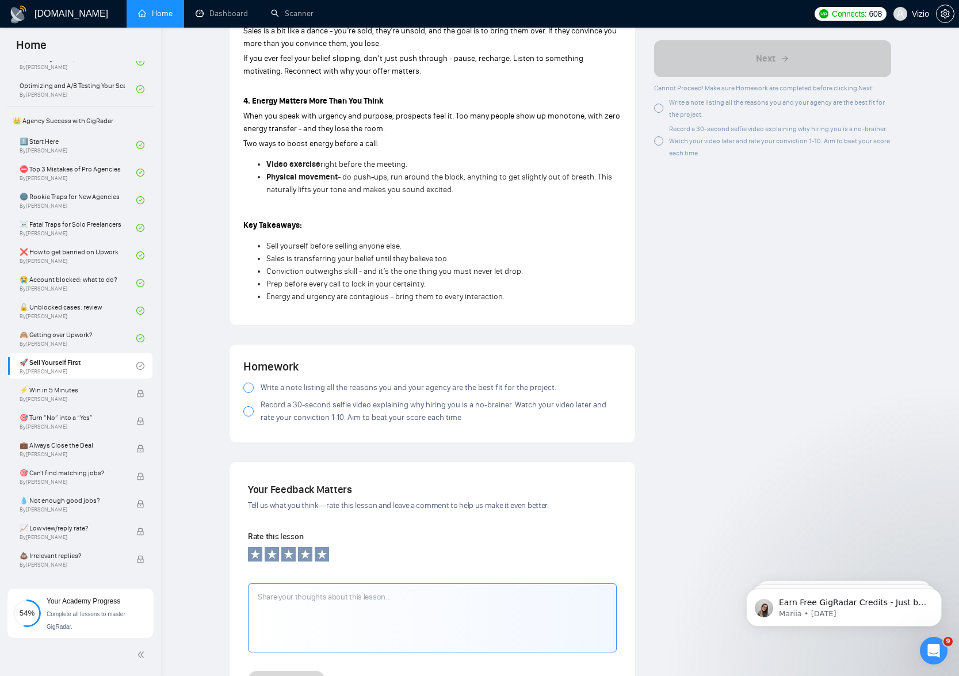
scroll to position [958, 0]
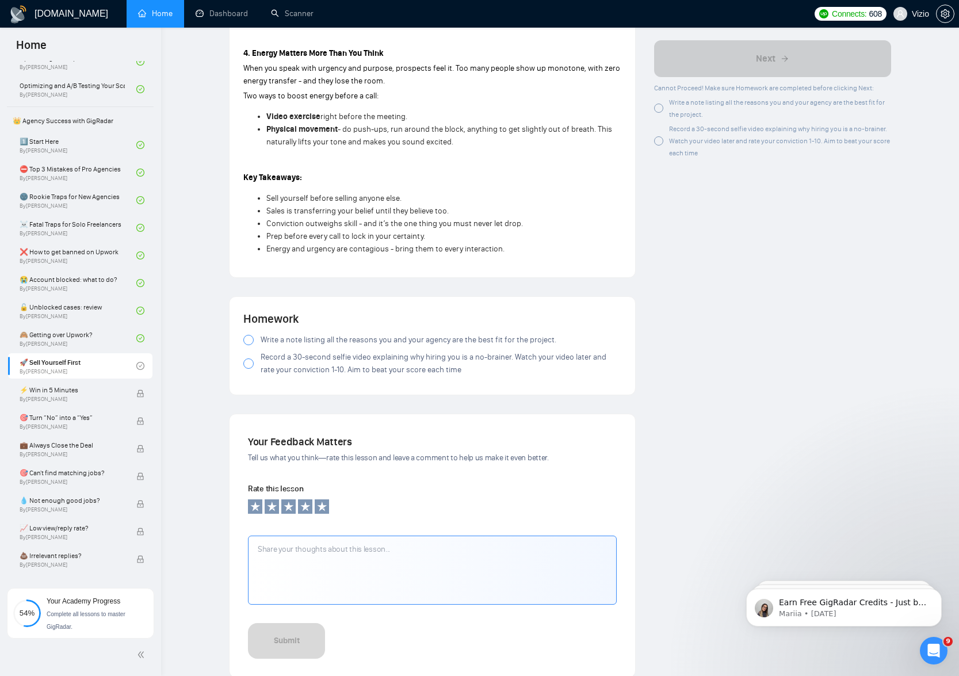
click at [251, 335] on div at bounding box center [248, 340] width 10 height 10
click at [248, 358] on div at bounding box center [248, 363] width 10 height 10
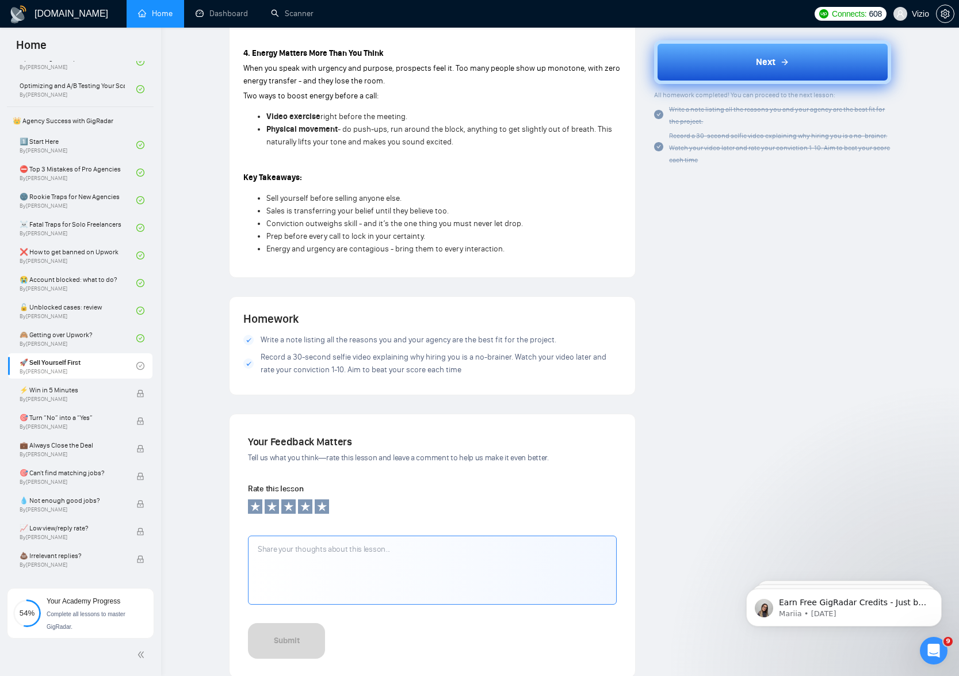
click at [761, 65] on span "Next" at bounding box center [766, 62] width 20 height 14
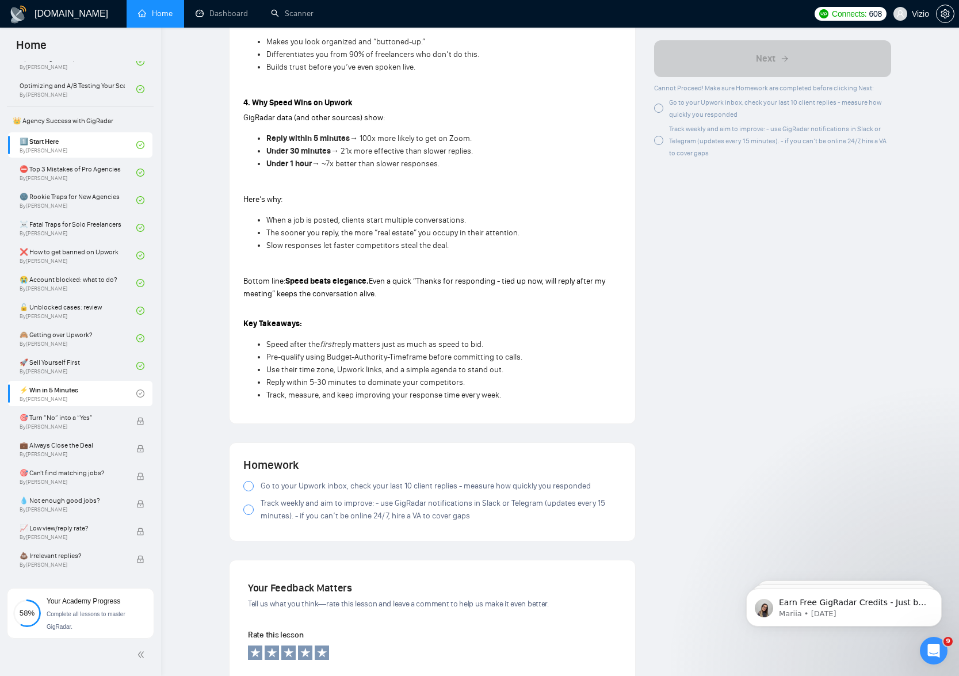
scroll to position [934, 0]
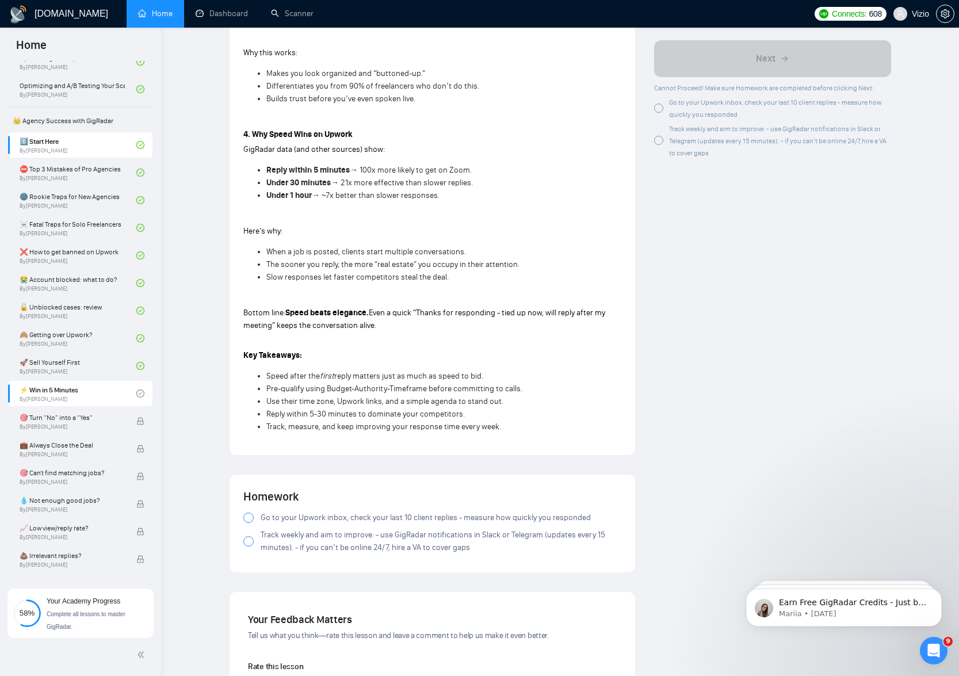
click at [346, 511] on span "Go to your Upwork inbox, check your last 10 client replies - measure how quickl…" at bounding box center [426, 517] width 330 height 13
click at [304, 529] on span "Track weekly and aim to improve: - use GigRadar notifications in Slack or Teleg…" at bounding box center [441, 541] width 361 height 25
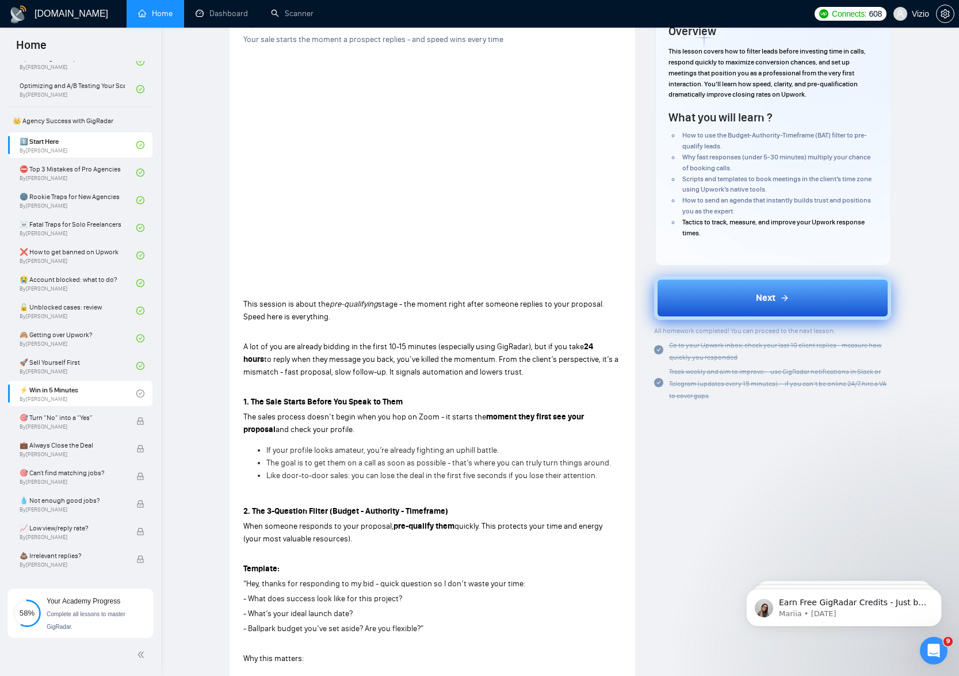
scroll to position [0, 0]
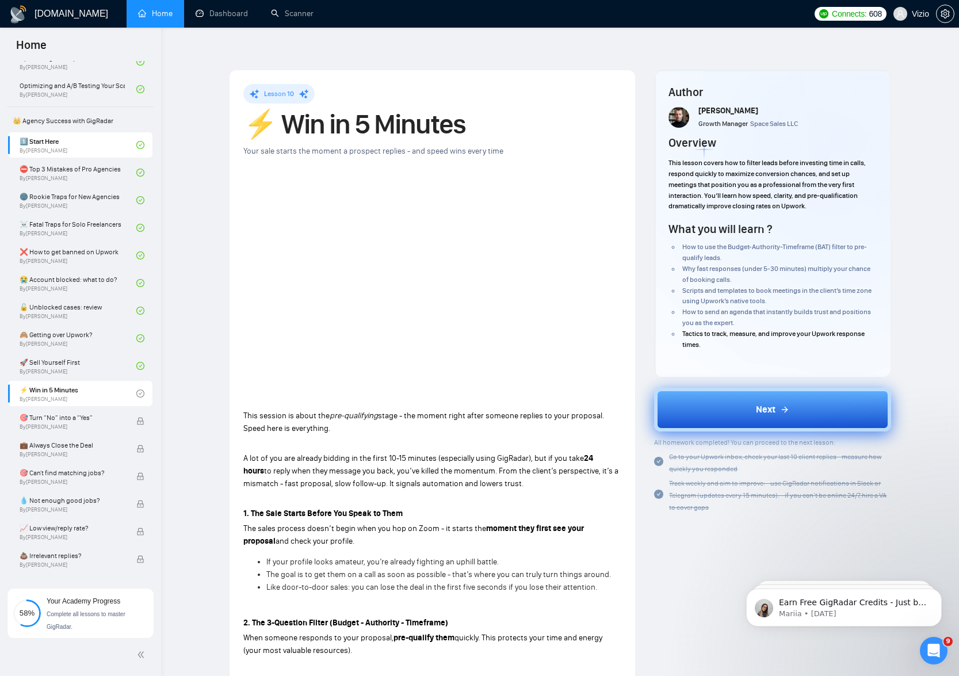
click at [707, 388] on button "Next" at bounding box center [772, 410] width 237 height 44
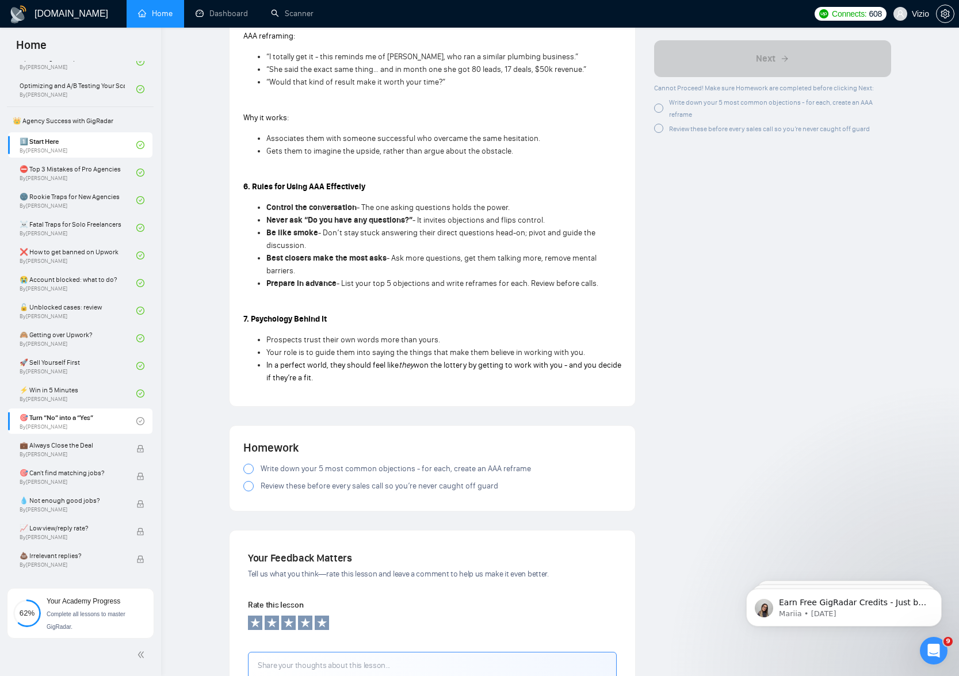
scroll to position [1333, 0]
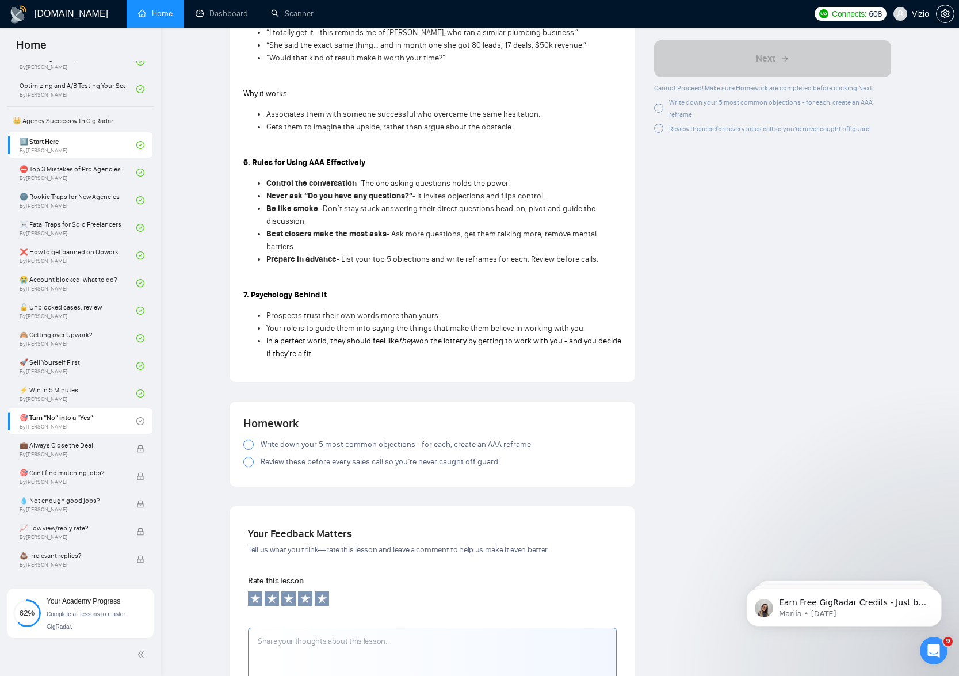
click at [251, 439] on div at bounding box center [248, 444] width 10 height 10
click at [247, 457] on div at bounding box center [248, 462] width 10 height 10
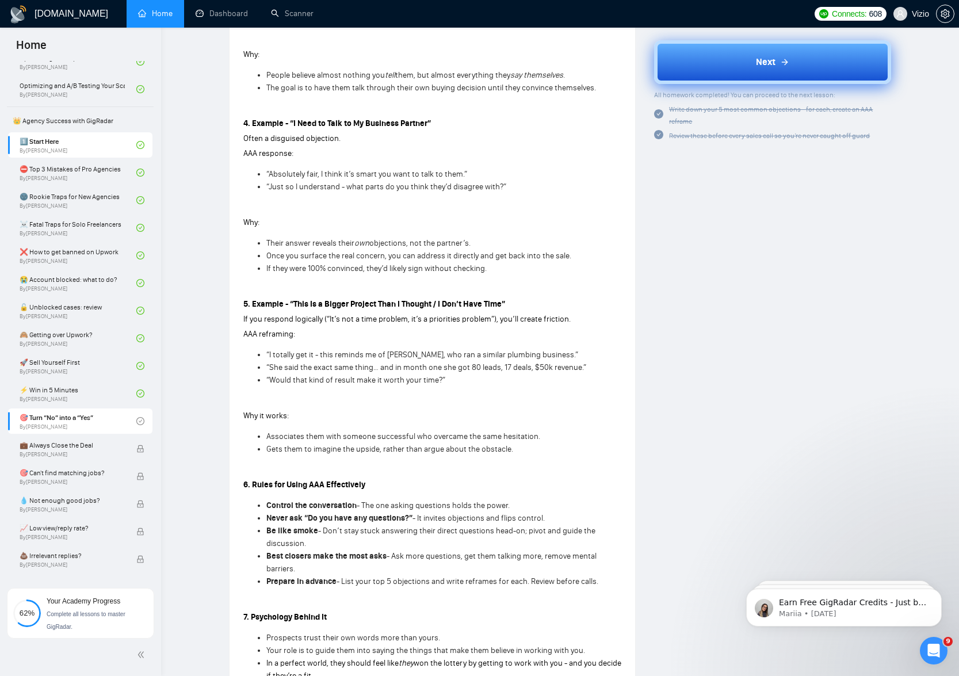
click at [787, 74] on button "Next" at bounding box center [772, 62] width 237 height 44
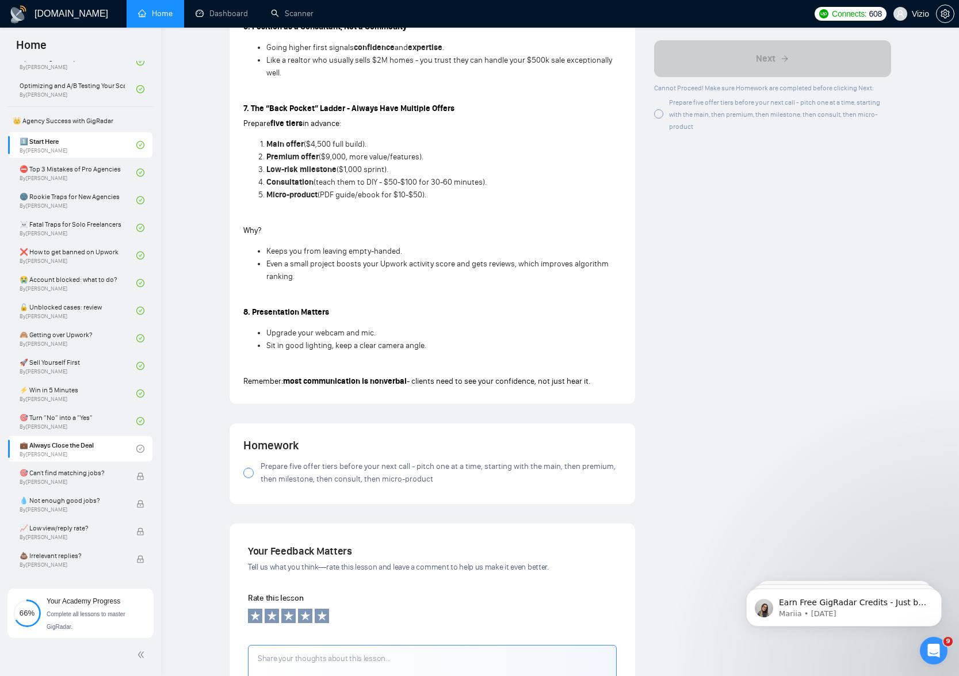
scroll to position [1079, 0]
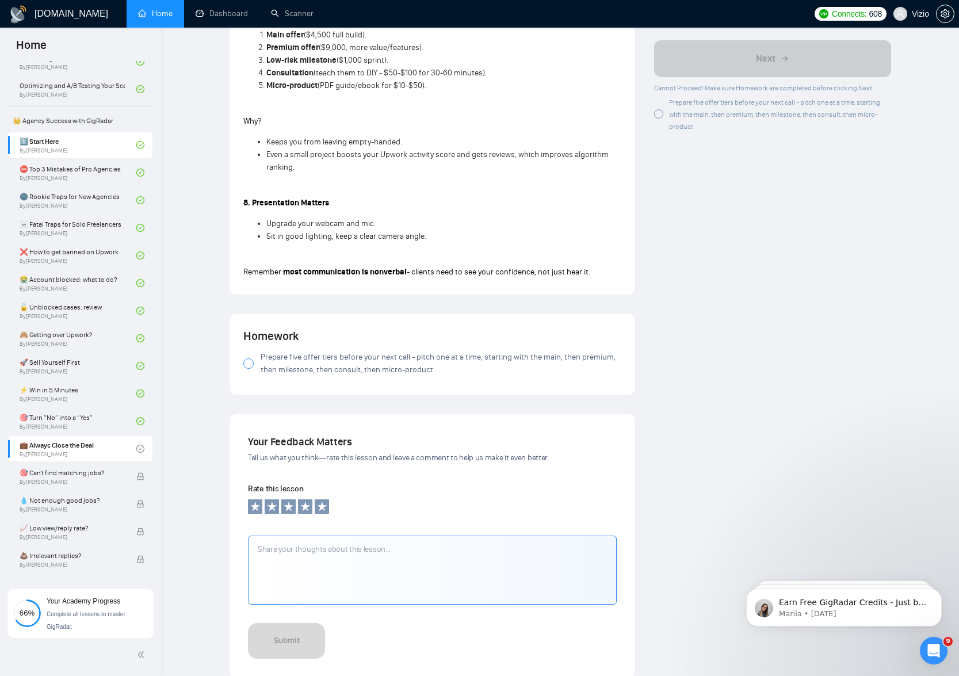
click at [305, 351] on span "Prepare five offer tiers before your next call - pitch one at a time, starting …" at bounding box center [441, 363] width 361 height 25
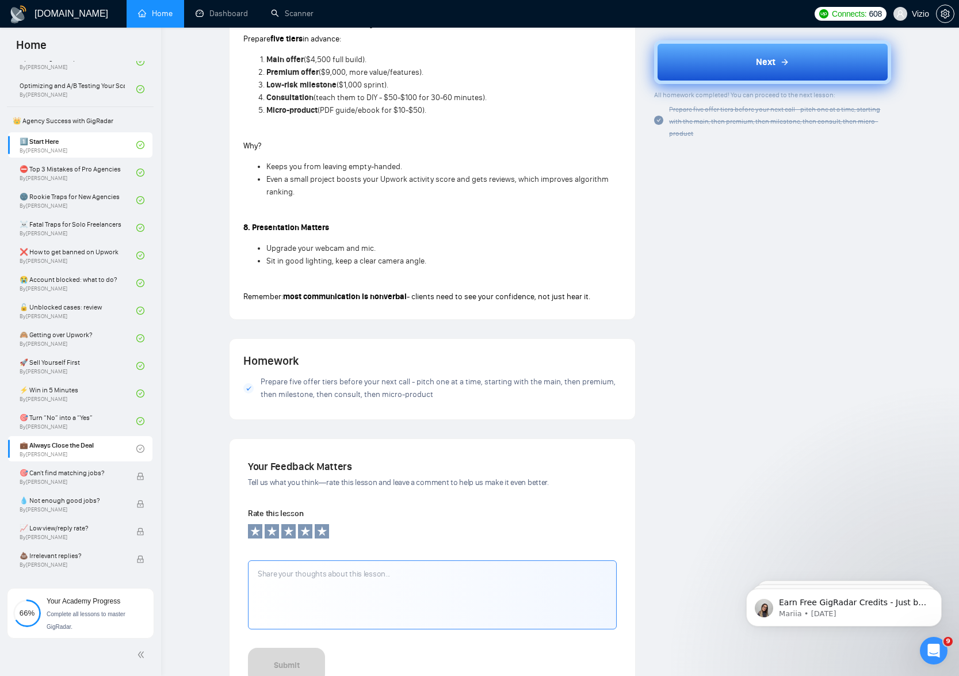
click at [760, 74] on button "Next" at bounding box center [772, 62] width 237 height 44
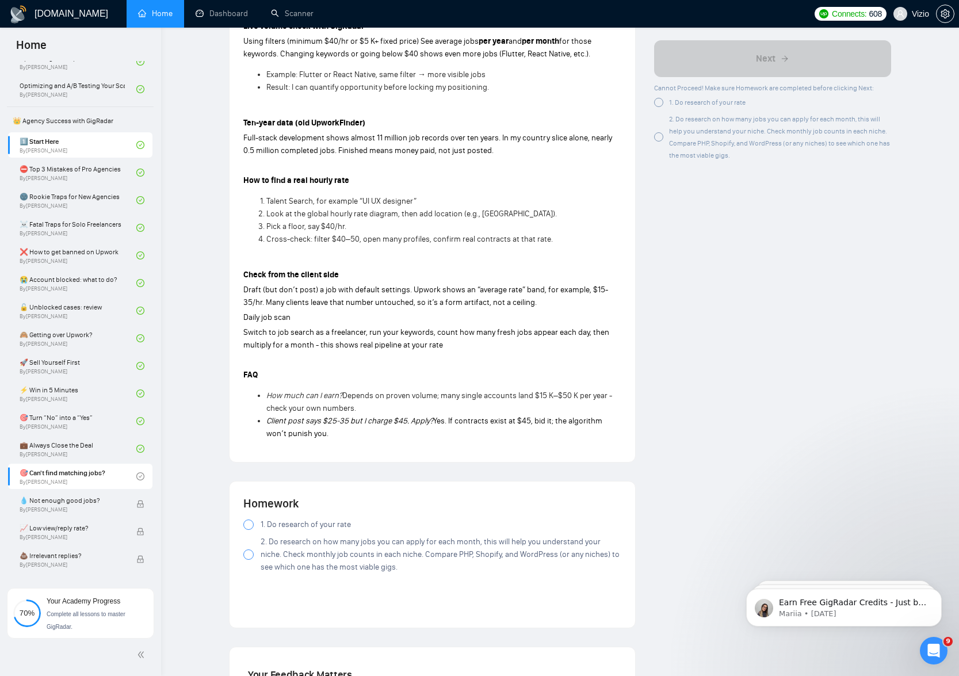
scroll to position [830, 0]
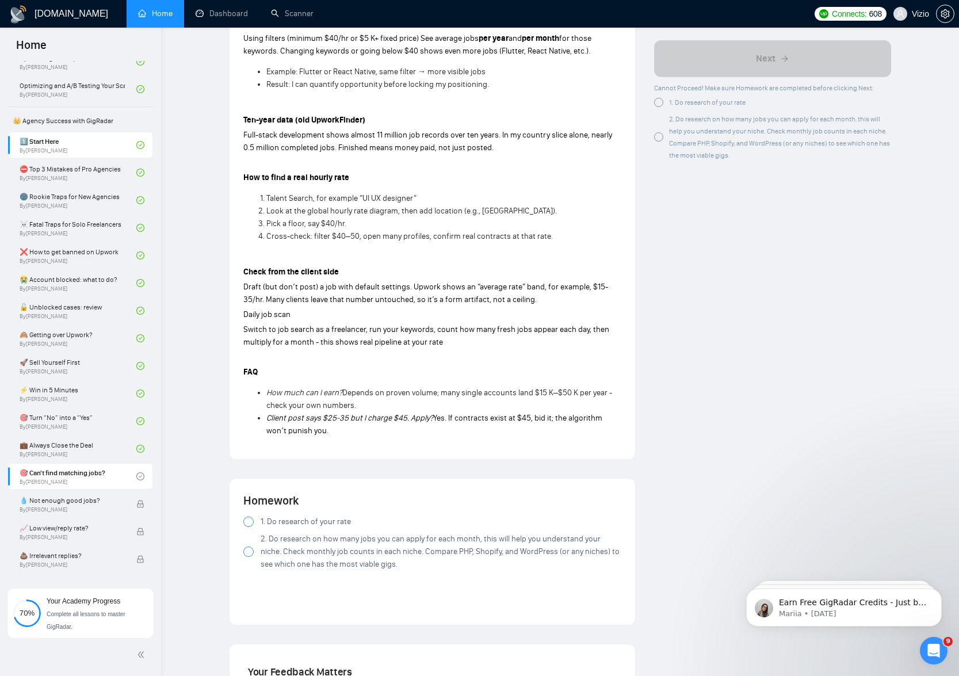
click at [249, 515] on label "1. Do research of your rate" at bounding box center [432, 521] width 378 height 13
click at [249, 546] on div at bounding box center [248, 551] width 10 height 10
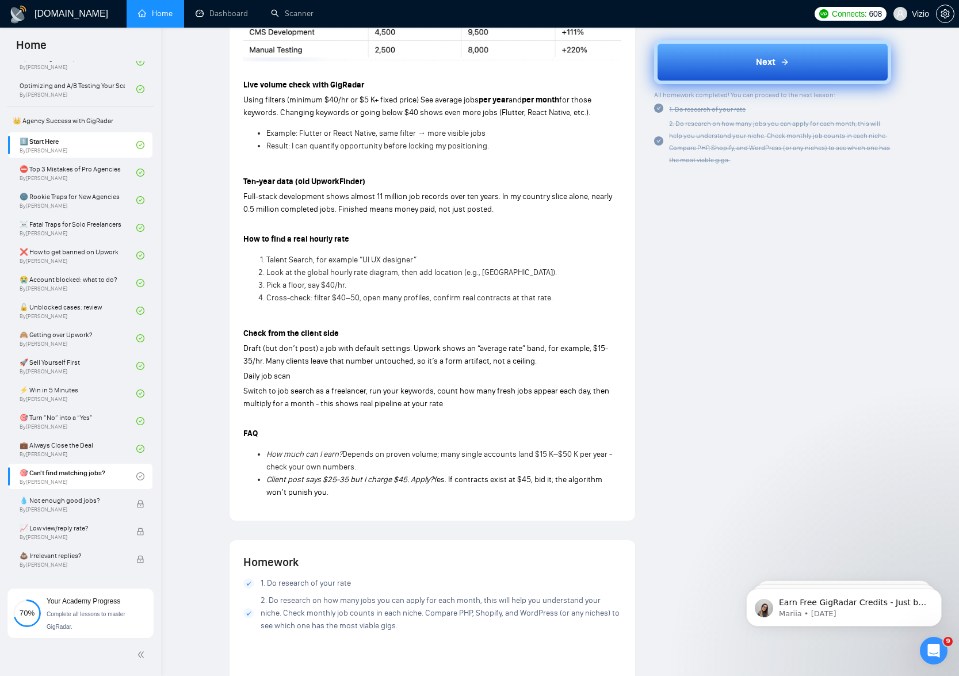
click at [741, 79] on button "Next" at bounding box center [772, 62] width 237 height 44
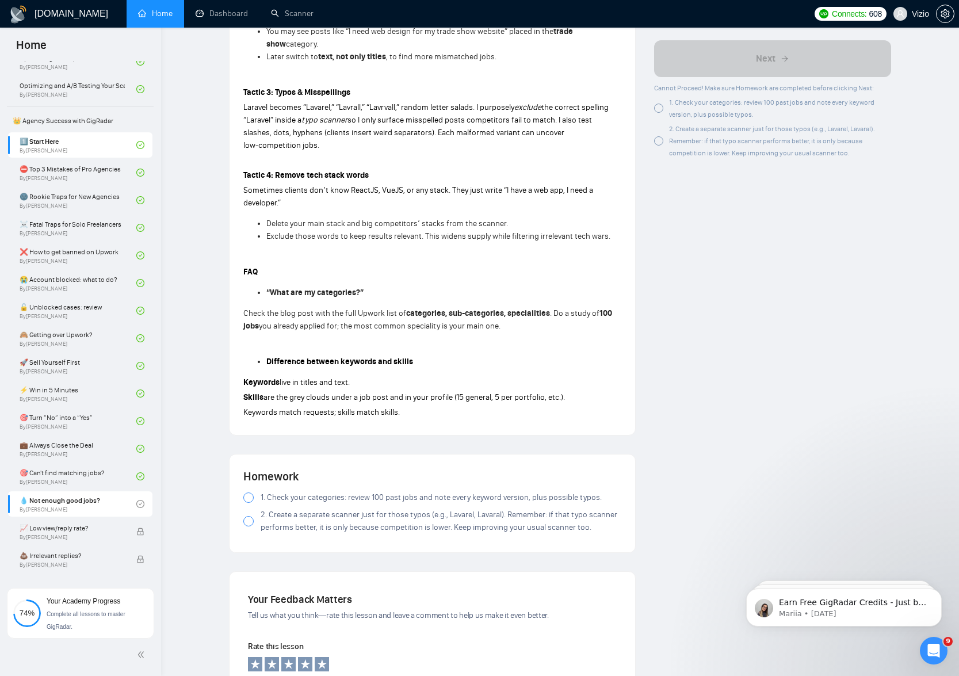
scroll to position [667, 0]
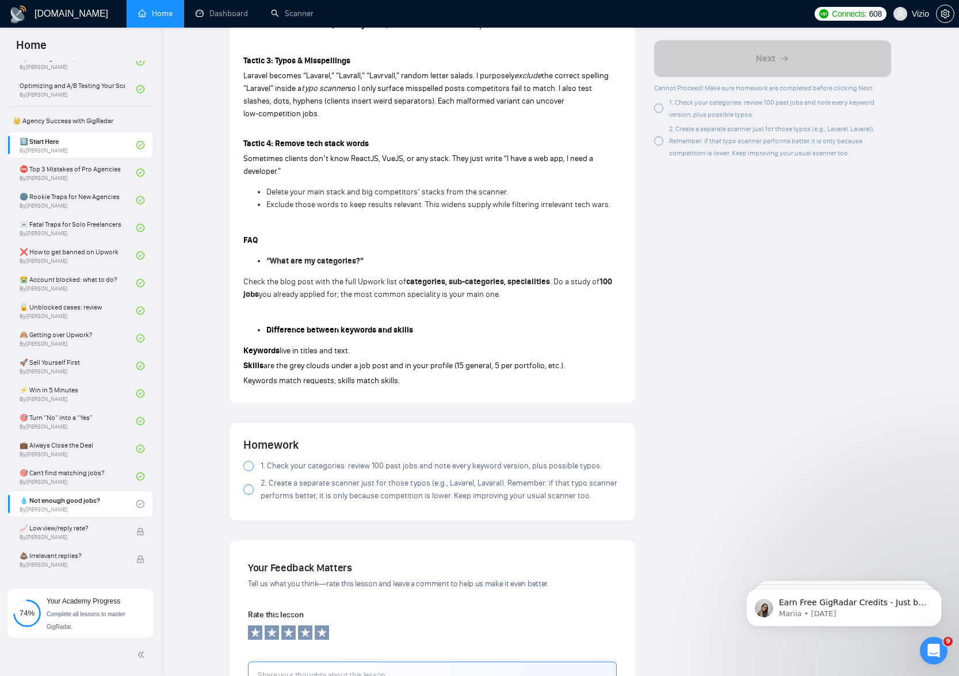
click at [284, 460] on span "1. Check your categories: review 100 past jobs and note every keyword version, …" at bounding box center [431, 466] width 341 height 13
click at [292, 477] on span "2. Create a separate scanner just for those typos (e.g., Lavarel, Lavaral). Rem…" at bounding box center [441, 489] width 361 height 25
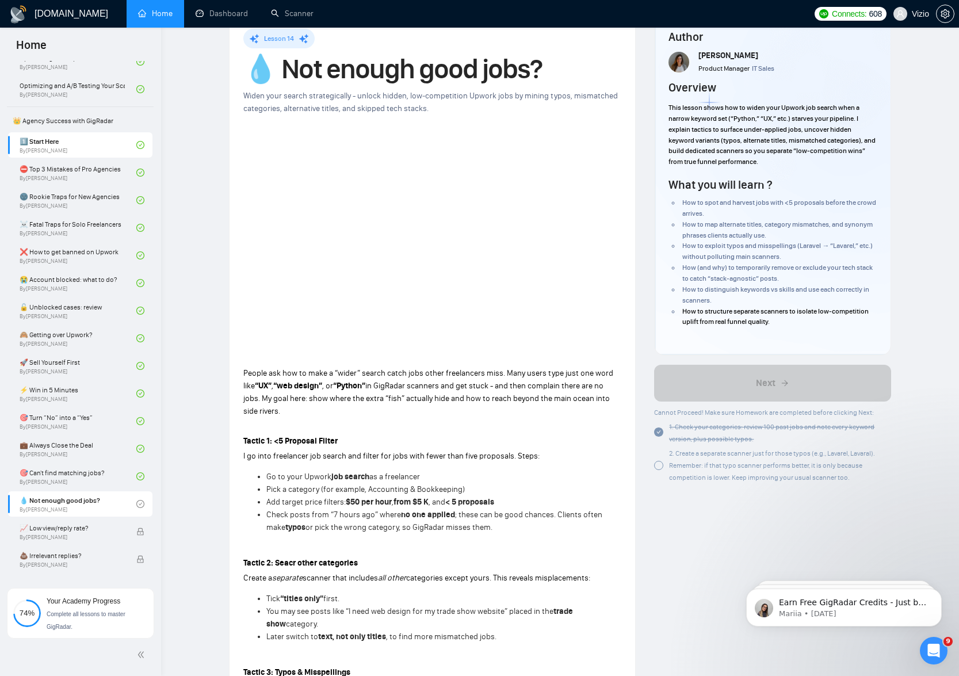
scroll to position [0, 0]
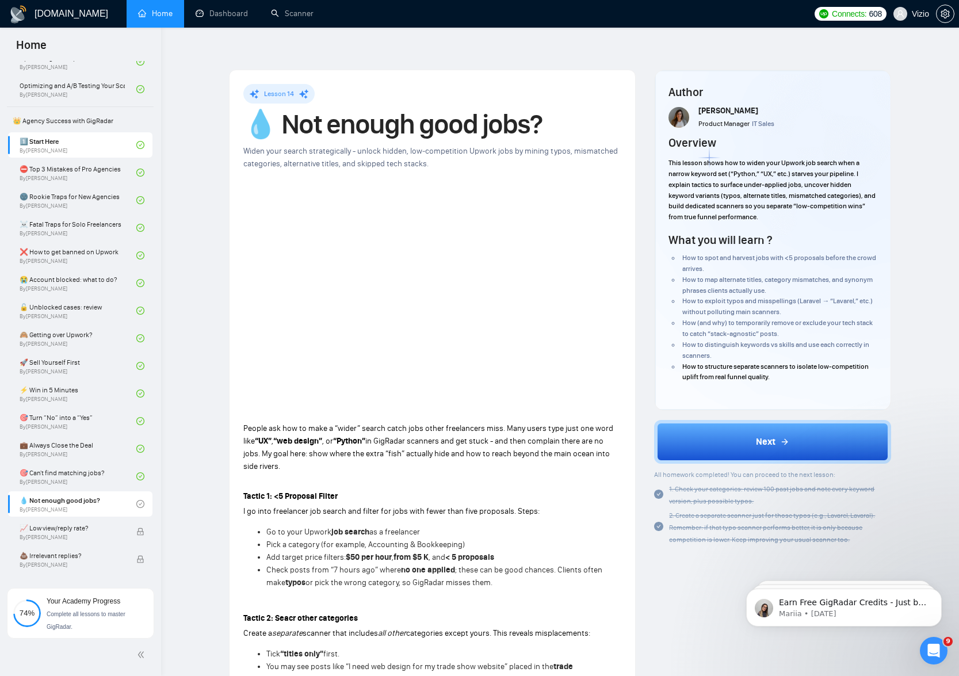
drag, startPoint x: 730, startPoint y: 424, endPoint x: 486, endPoint y: 535, distance: 268.0
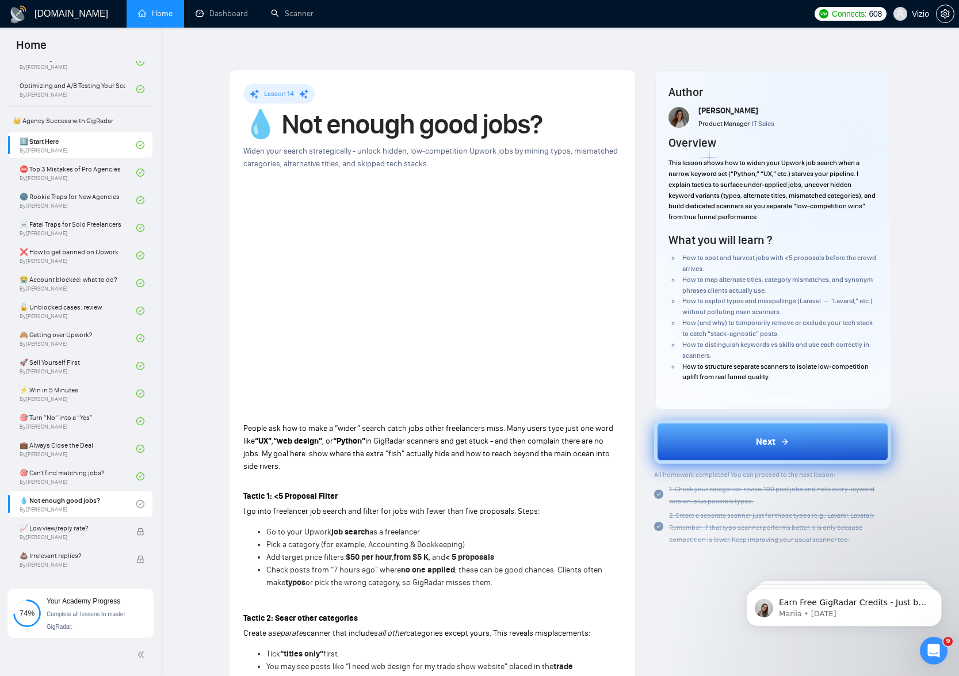
click at [741, 427] on button "Next" at bounding box center [772, 442] width 237 height 44
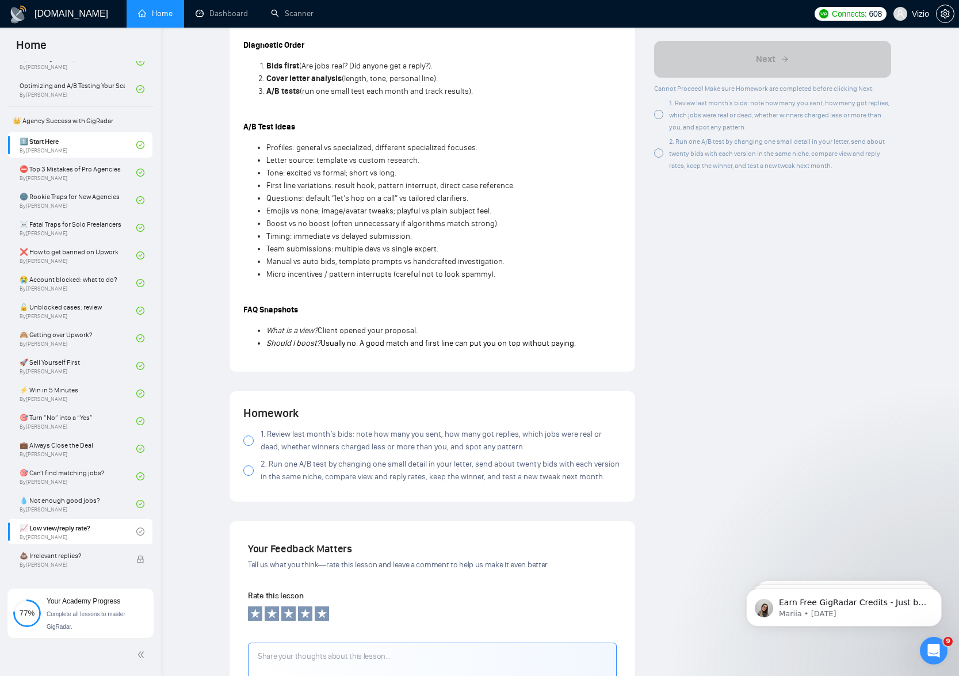
scroll to position [857, 0]
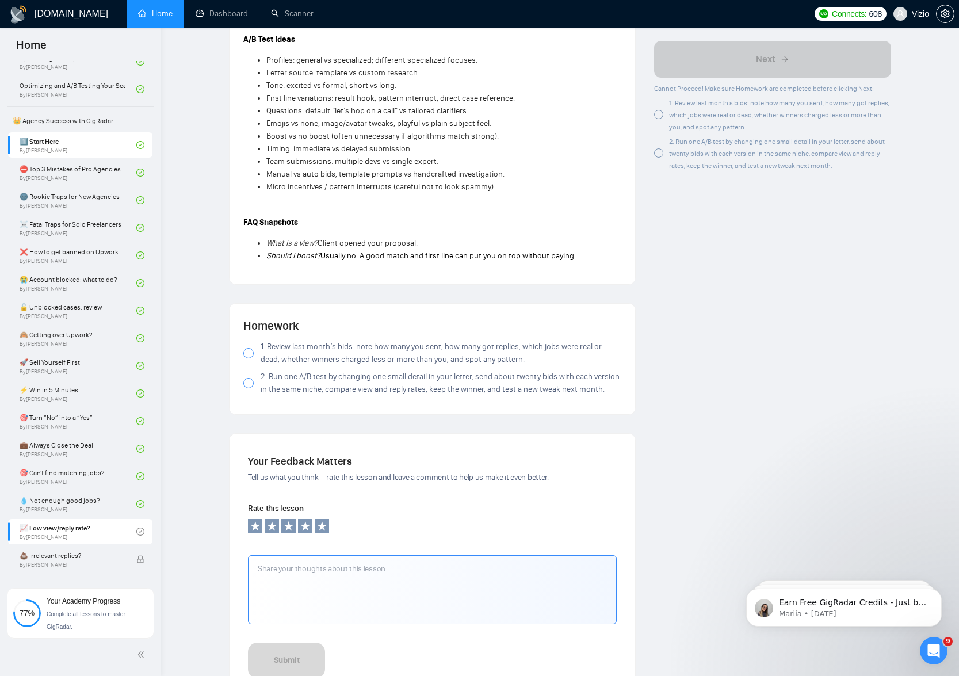
click at [313, 341] on span "1. Review last month’s bids: note how many you sent, how many got replies, whic…" at bounding box center [441, 353] width 361 height 25
click at [307, 373] on span "2. Run one A/B test by changing one small detail in your letter, send about twe…" at bounding box center [441, 382] width 361 height 25
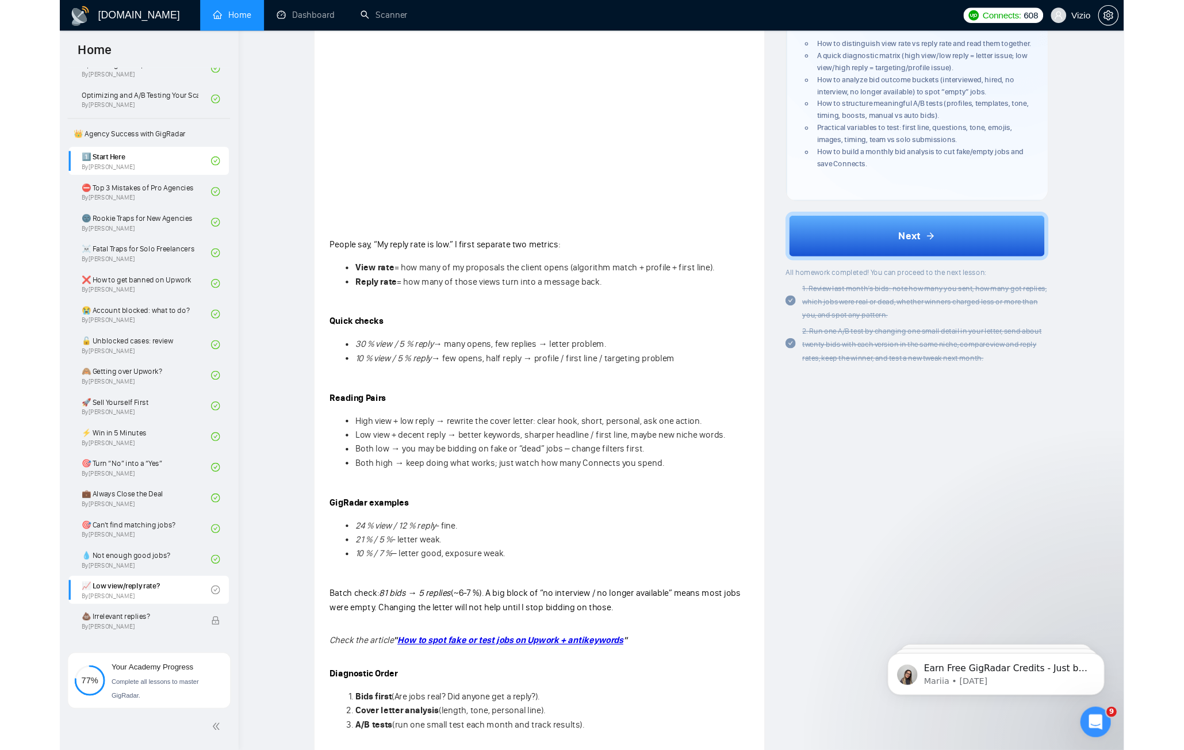
scroll to position [205, 0]
